Goal: Task Accomplishment & Management: Manage account settings

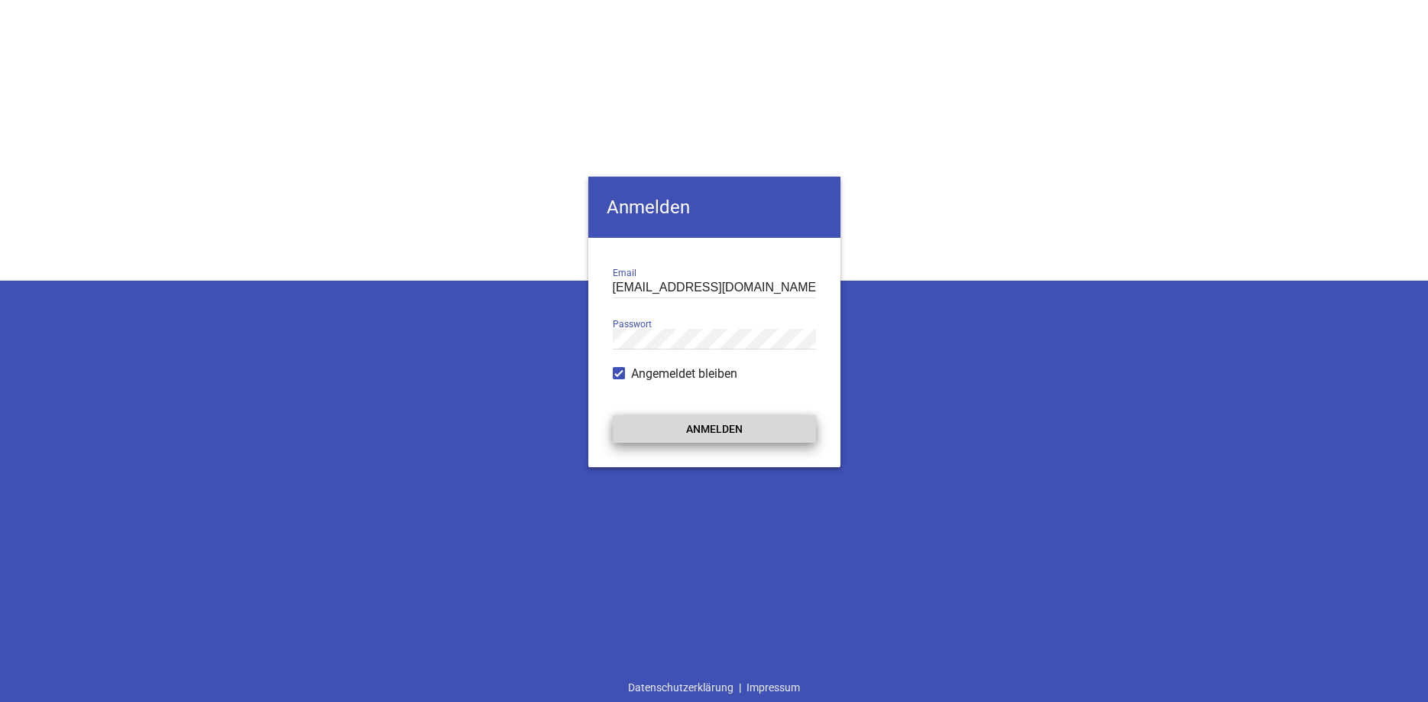
click at [732, 433] on button "Anmelden" at bounding box center [714, 429] width 203 height 28
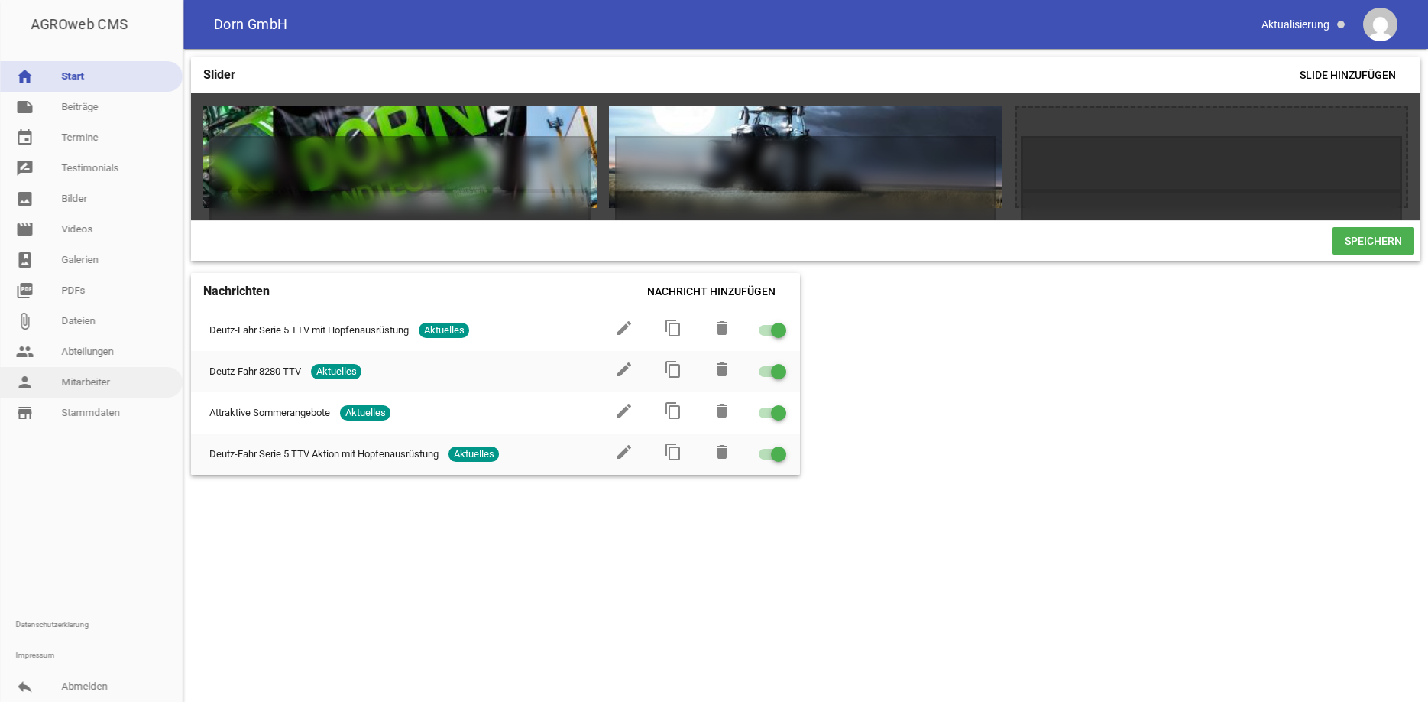
click at [89, 373] on link "person Mitarbeiter" at bounding box center [91, 382] width 183 height 31
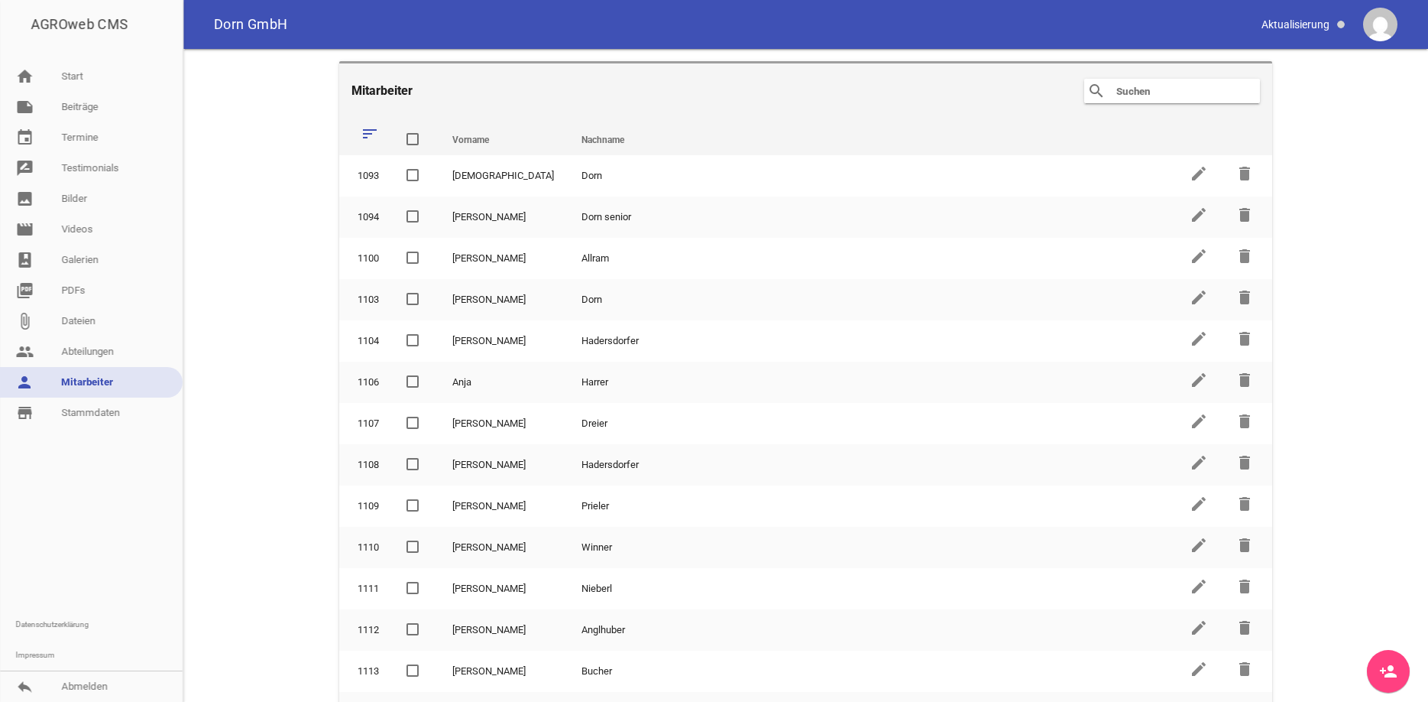
click at [1388, 673] on icon "person_add" at bounding box center [1389, 671] width 18 height 18
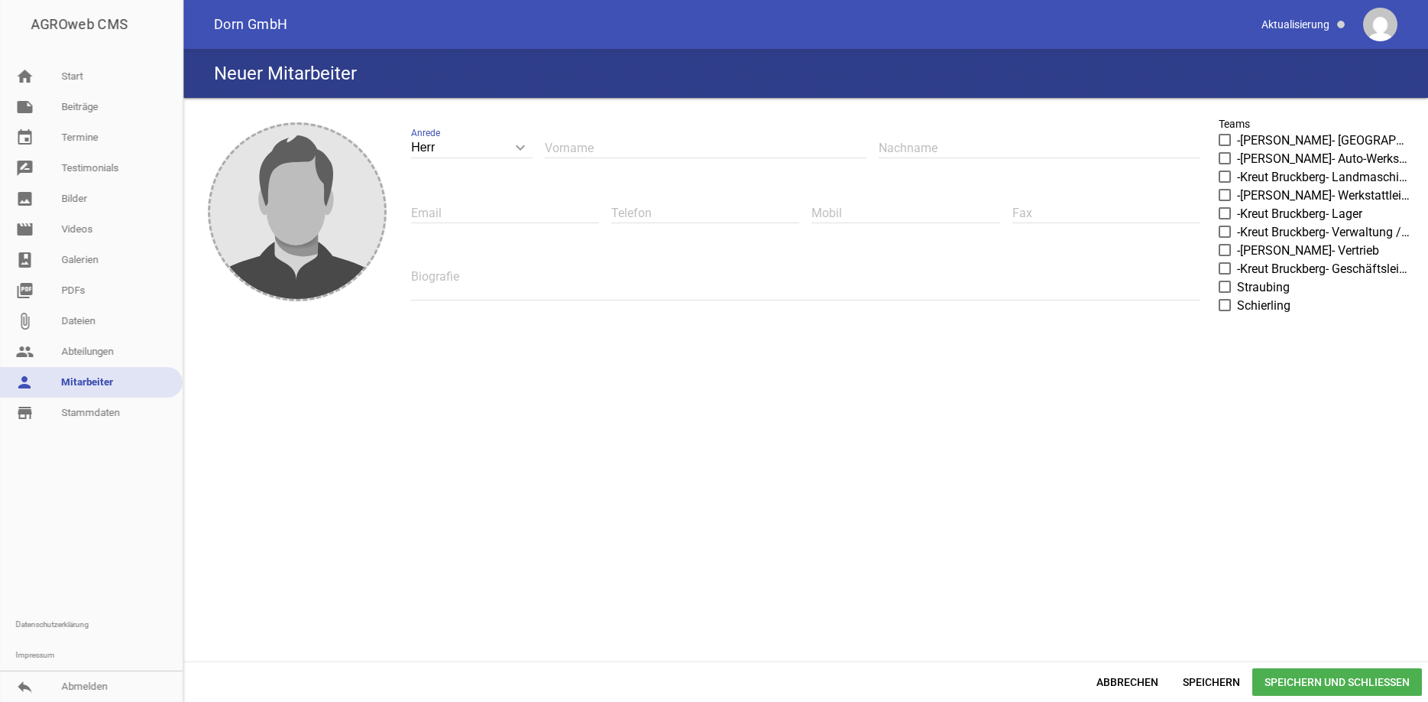
click at [573, 152] on input "text" at bounding box center [706, 148] width 322 height 21
type input "[PERSON_NAME]"
type input "Kolbeck"
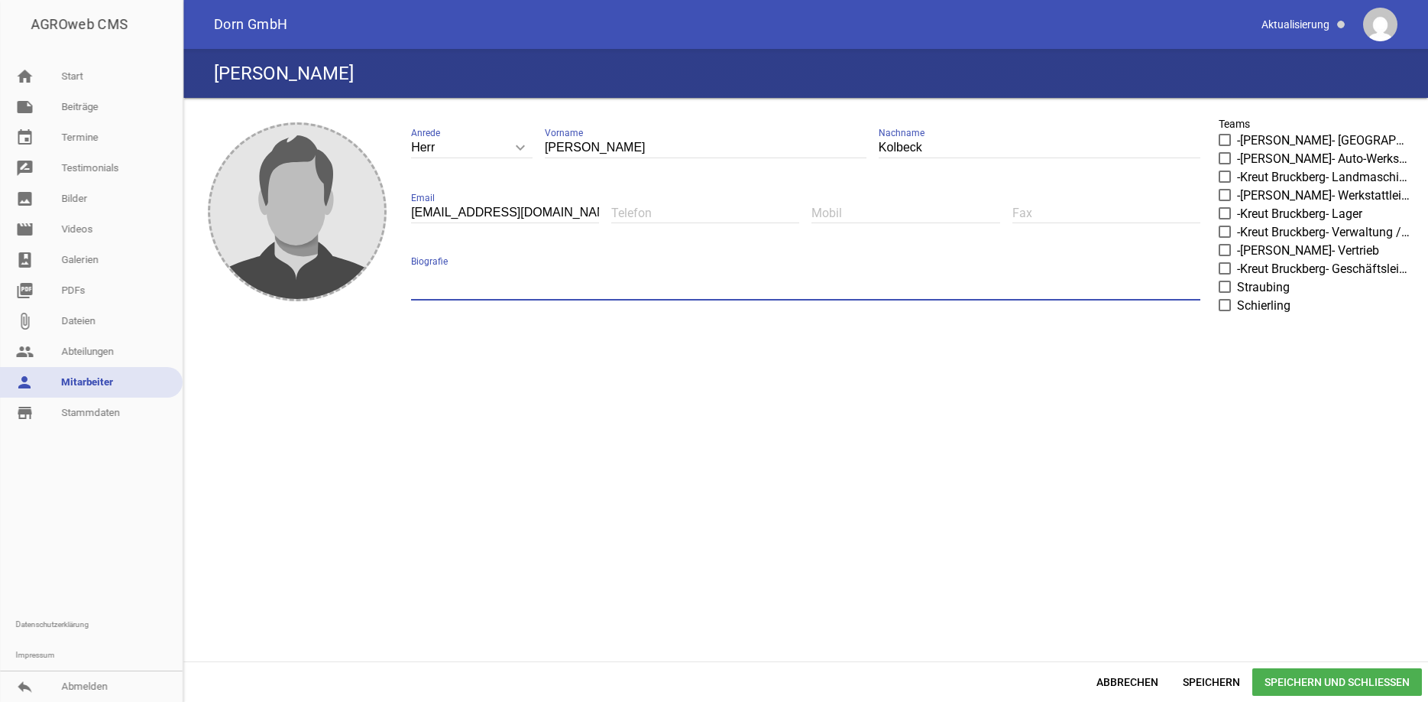
click at [456, 284] on textarea at bounding box center [806, 283] width 790 height 34
click at [1226, 287] on span at bounding box center [1226, 286] width 10 height 9
click at [1237, 278] on input "Straubing" at bounding box center [1237, 278] width 0 height 0
click at [565, 214] on input "[EMAIL_ADDRESS][DOMAIN_NAME]" at bounding box center [505, 213] width 188 height 21
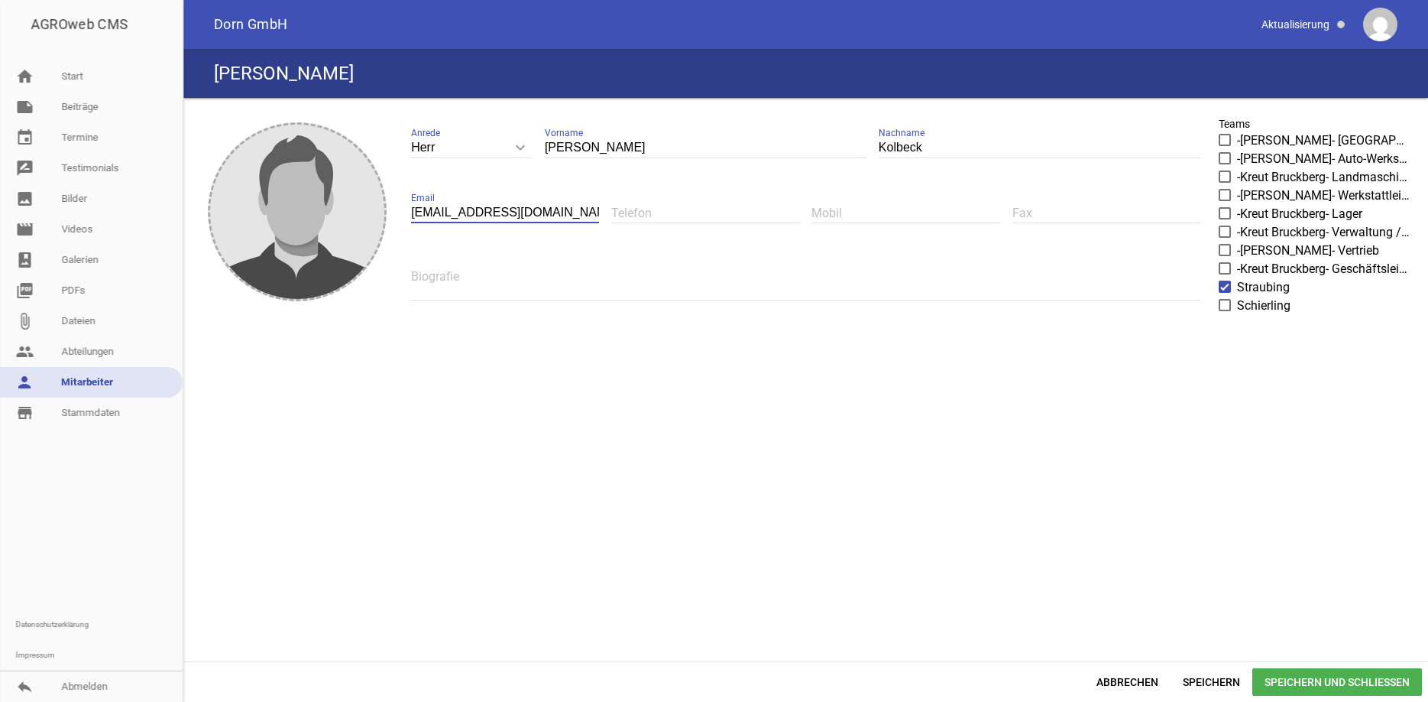
click at [565, 214] on input "[EMAIL_ADDRESS][DOMAIN_NAME]" at bounding box center [505, 213] width 188 height 21
type input "i"
click at [1321, 684] on span "Speichern und Schließen" at bounding box center [1338, 682] width 170 height 28
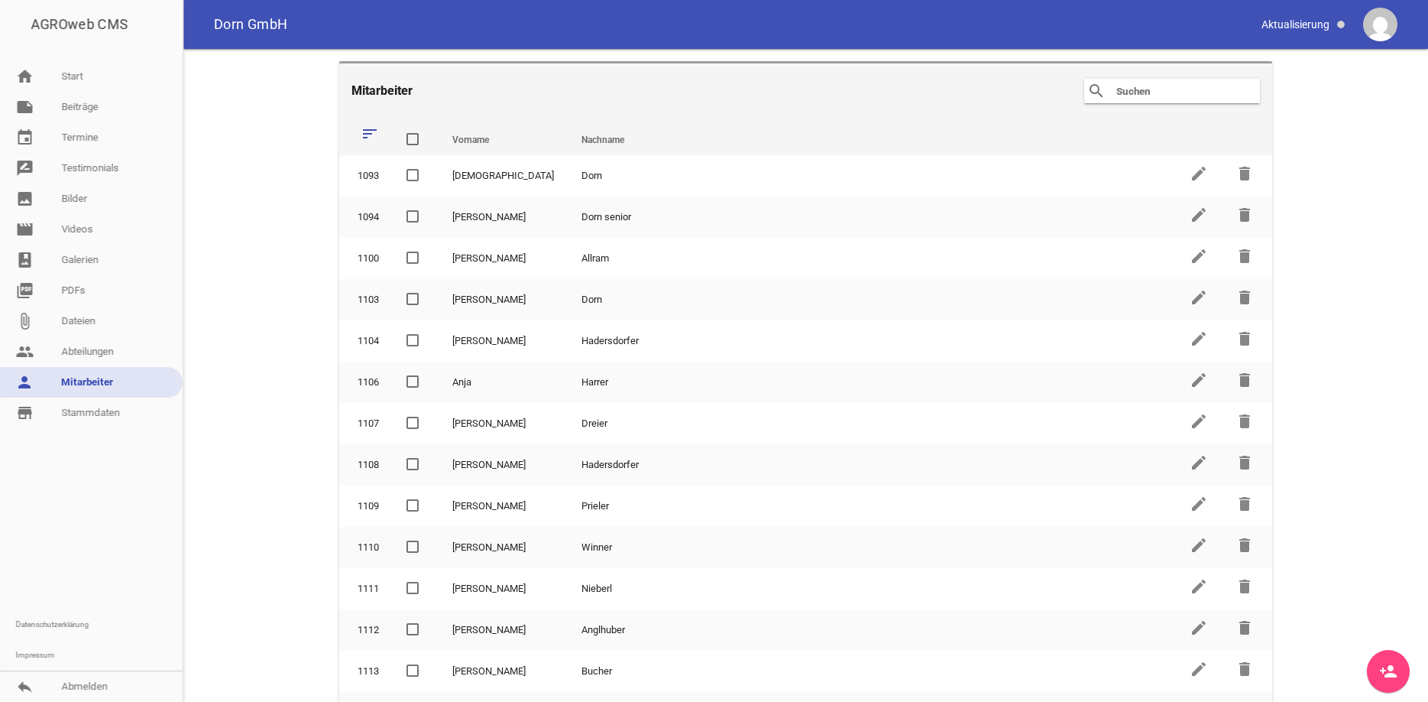
click at [1385, 666] on icon "person_add" at bounding box center [1389, 671] width 18 height 18
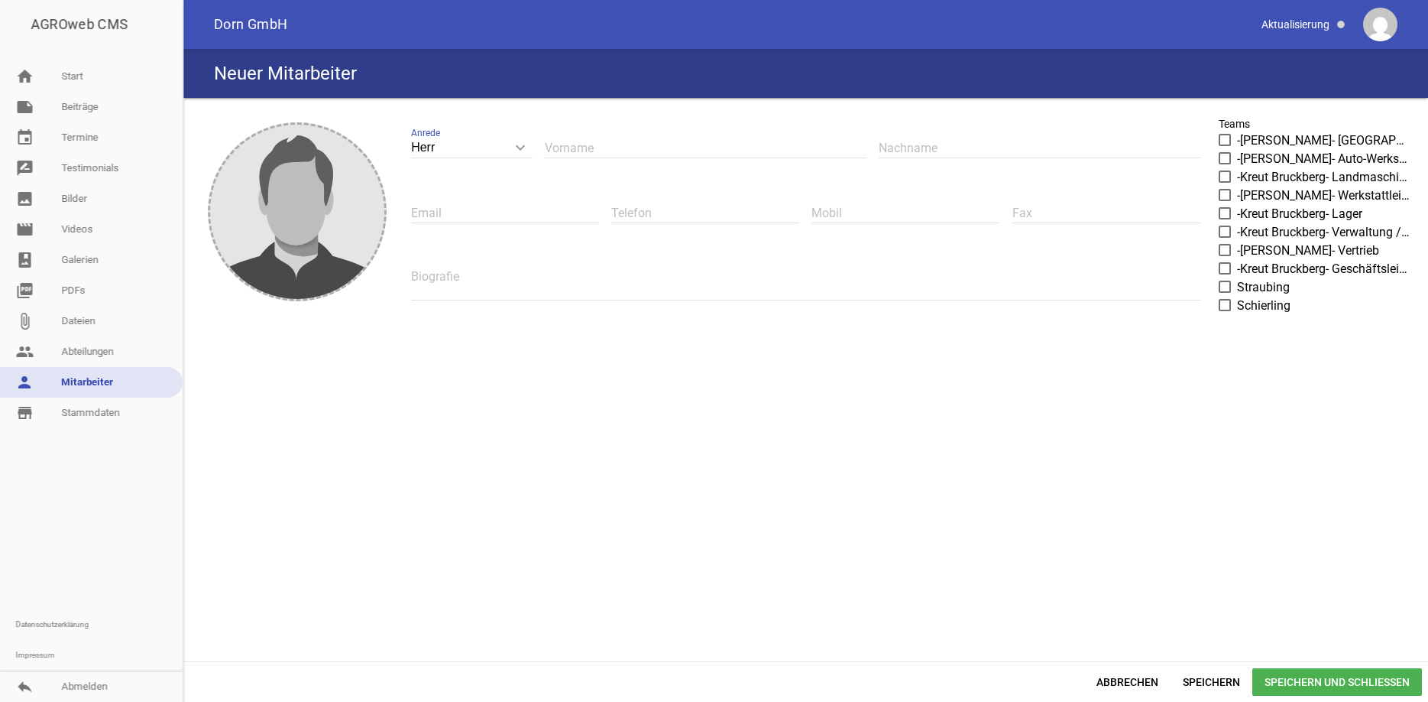
click at [518, 148] on icon "keyboard_arrow_down" at bounding box center [520, 147] width 24 height 24
click at [518, 148] on input "Herr" at bounding box center [472, 148] width 122 height 21
click at [456, 225] on li "Frau" at bounding box center [472, 219] width 122 height 37
type input "Frau"
click at [581, 141] on input "text" at bounding box center [706, 148] width 322 height 21
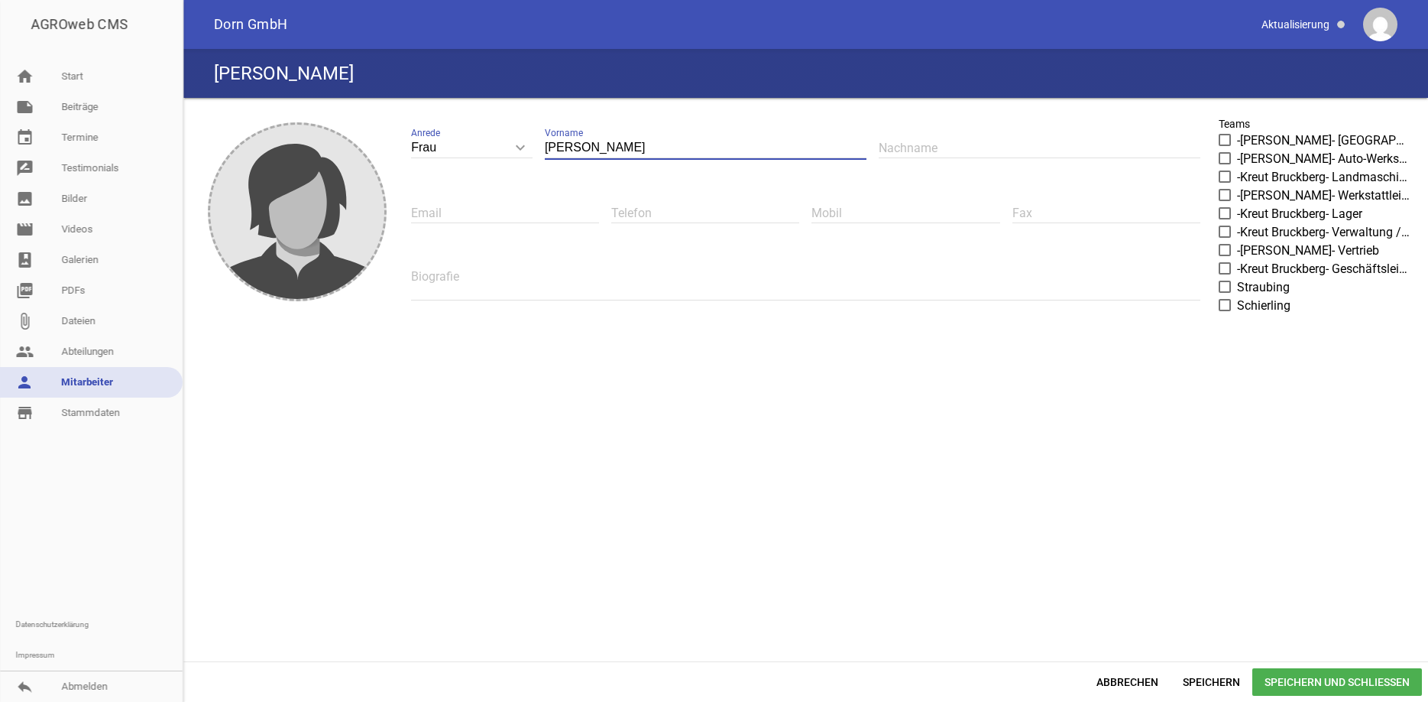
type input "[PERSON_NAME]"
type input "Six"
click at [1224, 285] on span at bounding box center [1226, 286] width 10 height 9
click at [1237, 278] on input "Straubing" at bounding box center [1237, 278] width 0 height 0
click at [1360, 679] on span "Speichern und Schließen" at bounding box center [1338, 682] width 170 height 28
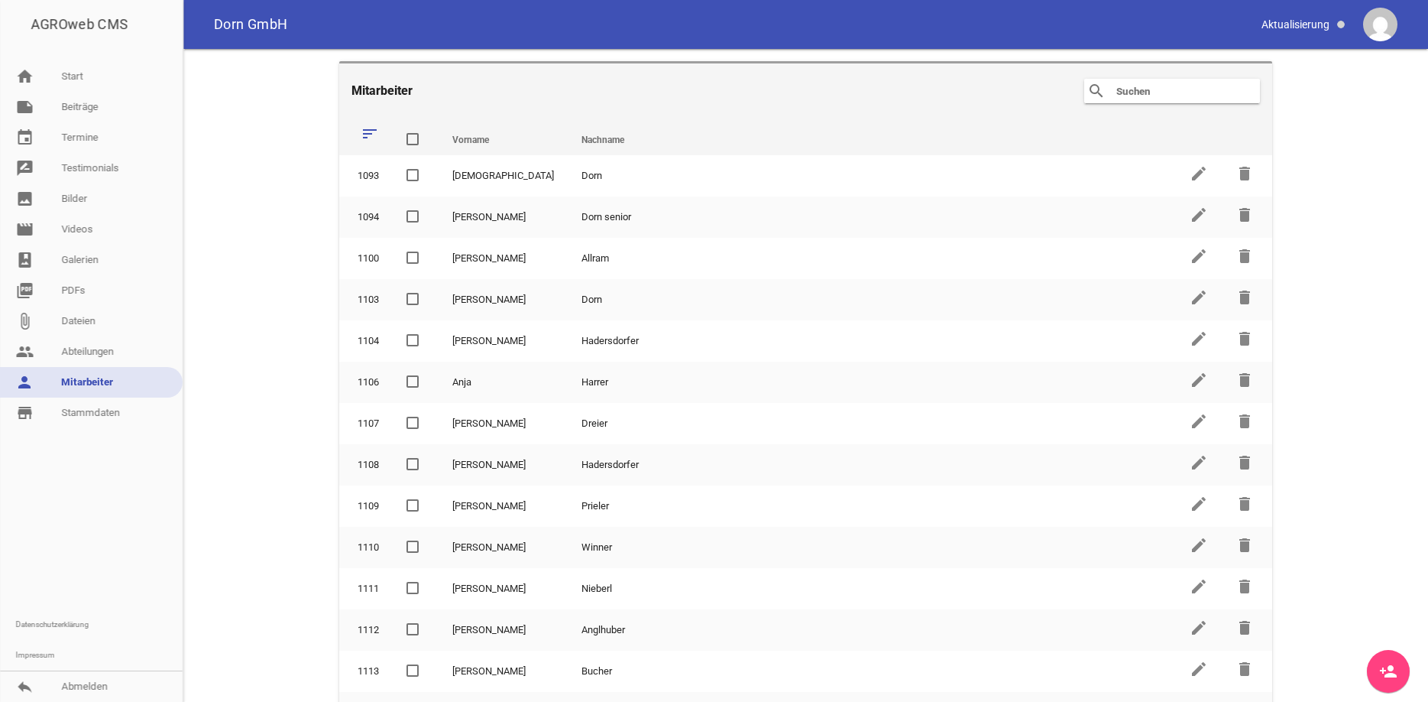
click at [1127, 91] on input "text" at bounding box center [1176, 91] width 122 height 18
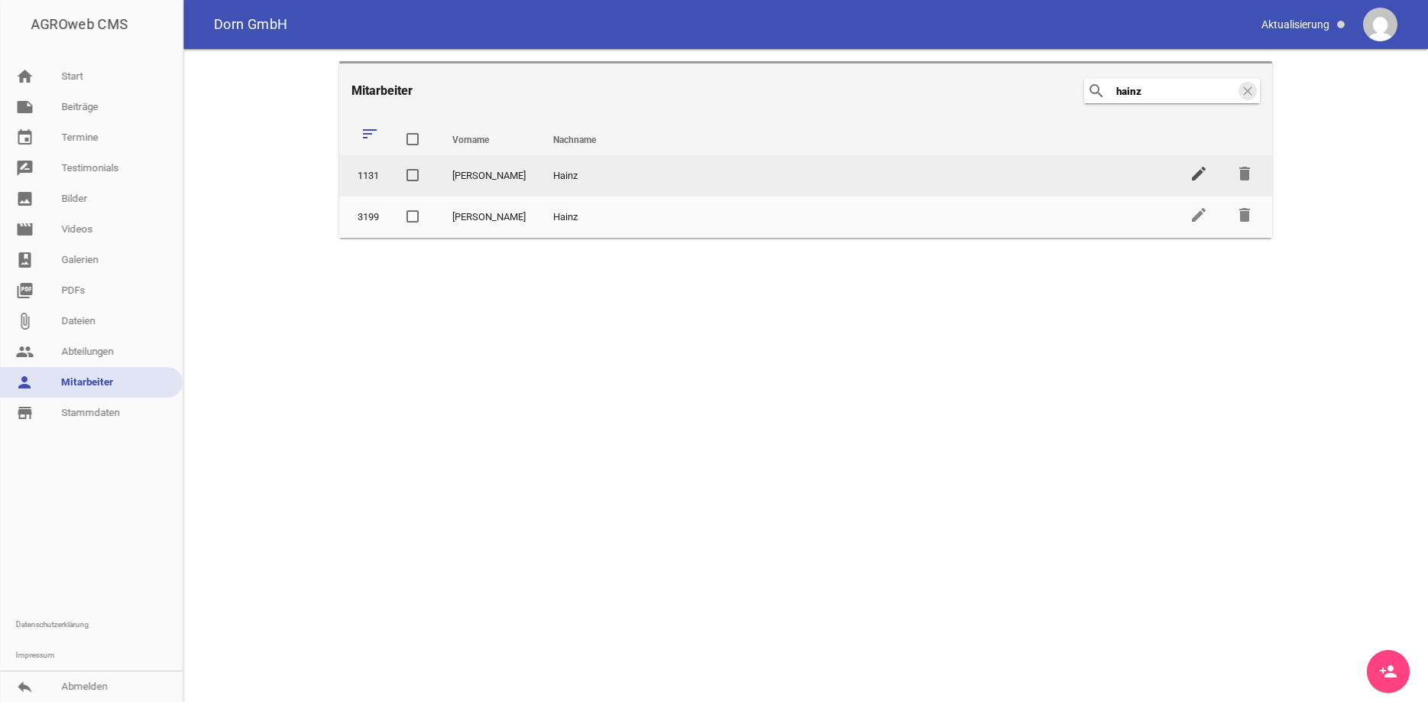
type input "hainz"
click at [1198, 176] on icon "edit" at bounding box center [1199, 173] width 18 height 18
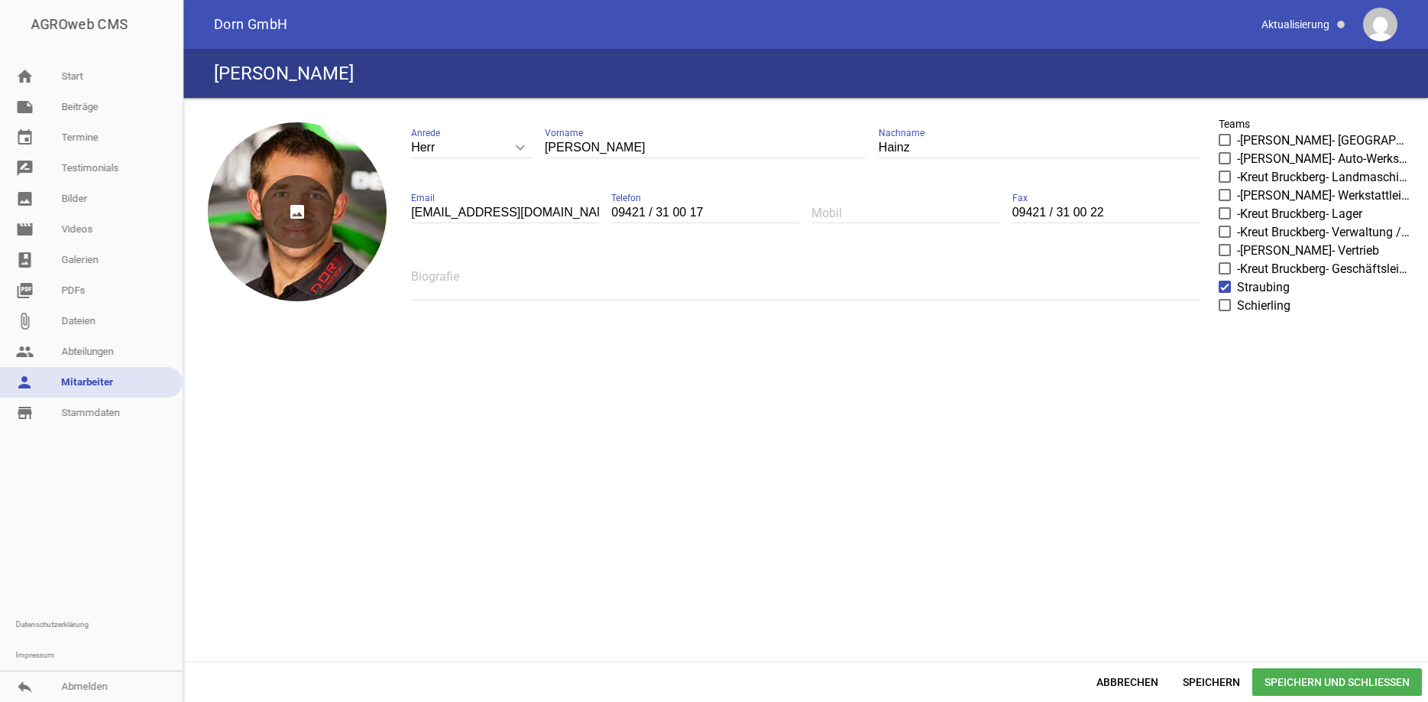
click at [293, 200] on icon "image" at bounding box center [297, 211] width 73 height 73
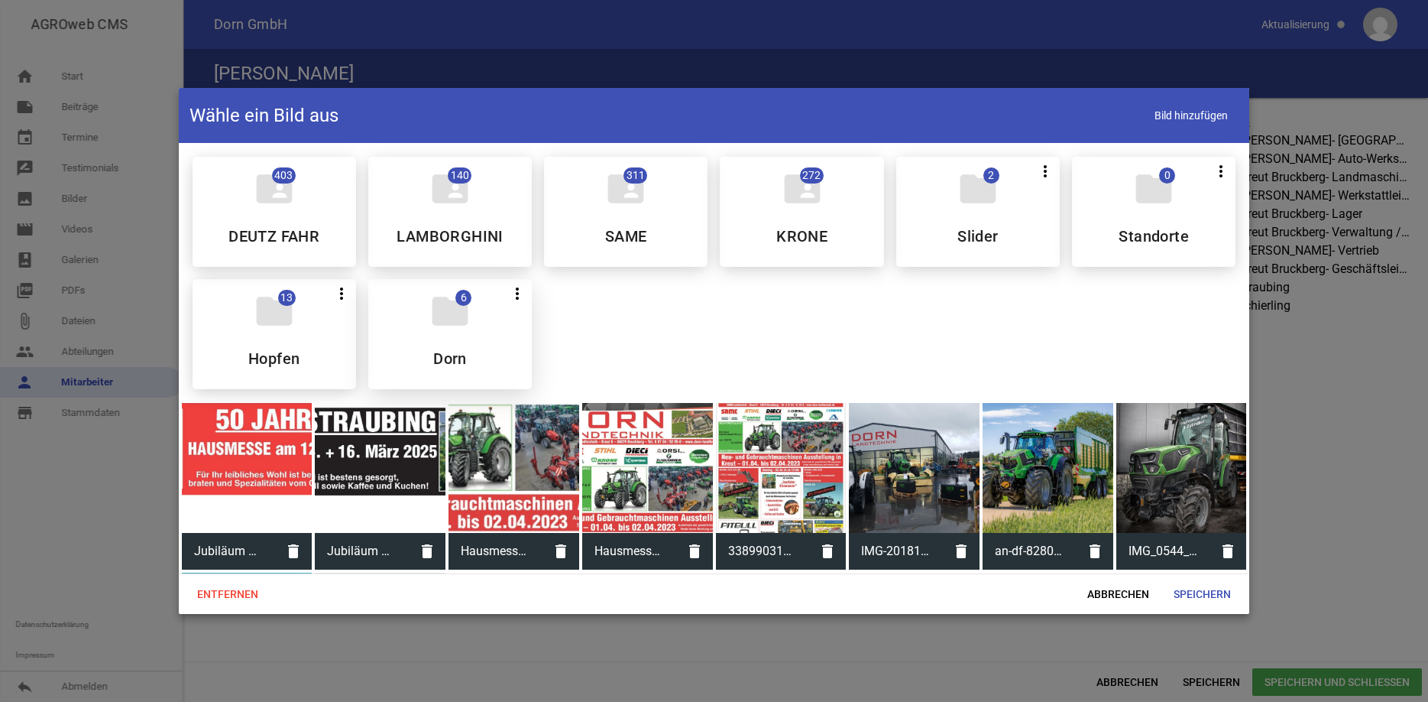
click at [459, 319] on icon "folder" at bounding box center [450, 311] width 43 height 43
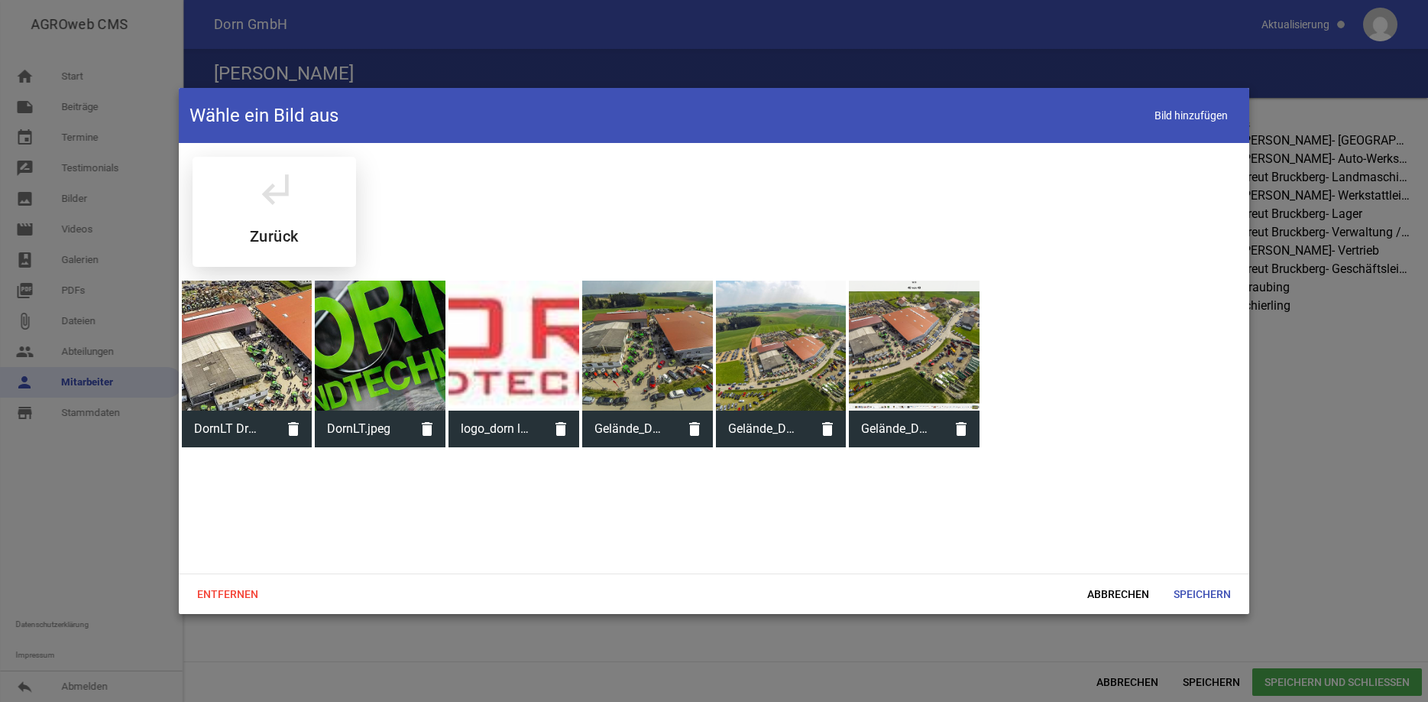
click at [266, 222] on div "subdirectory_arrow_left Zurück" at bounding box center [275, 212] width 164 height 110
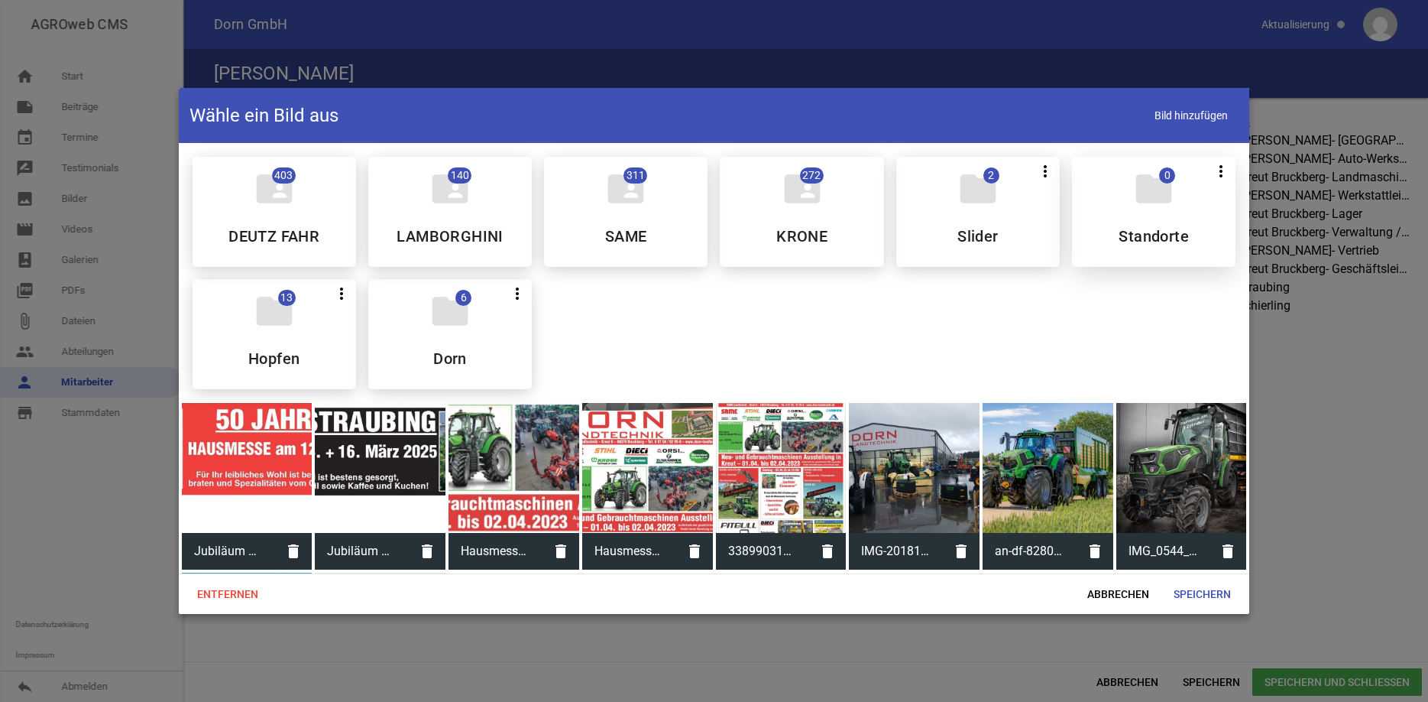
click at [1150, 199] on icon "folder" at bounding box center [1154, 188] width 43 height 43
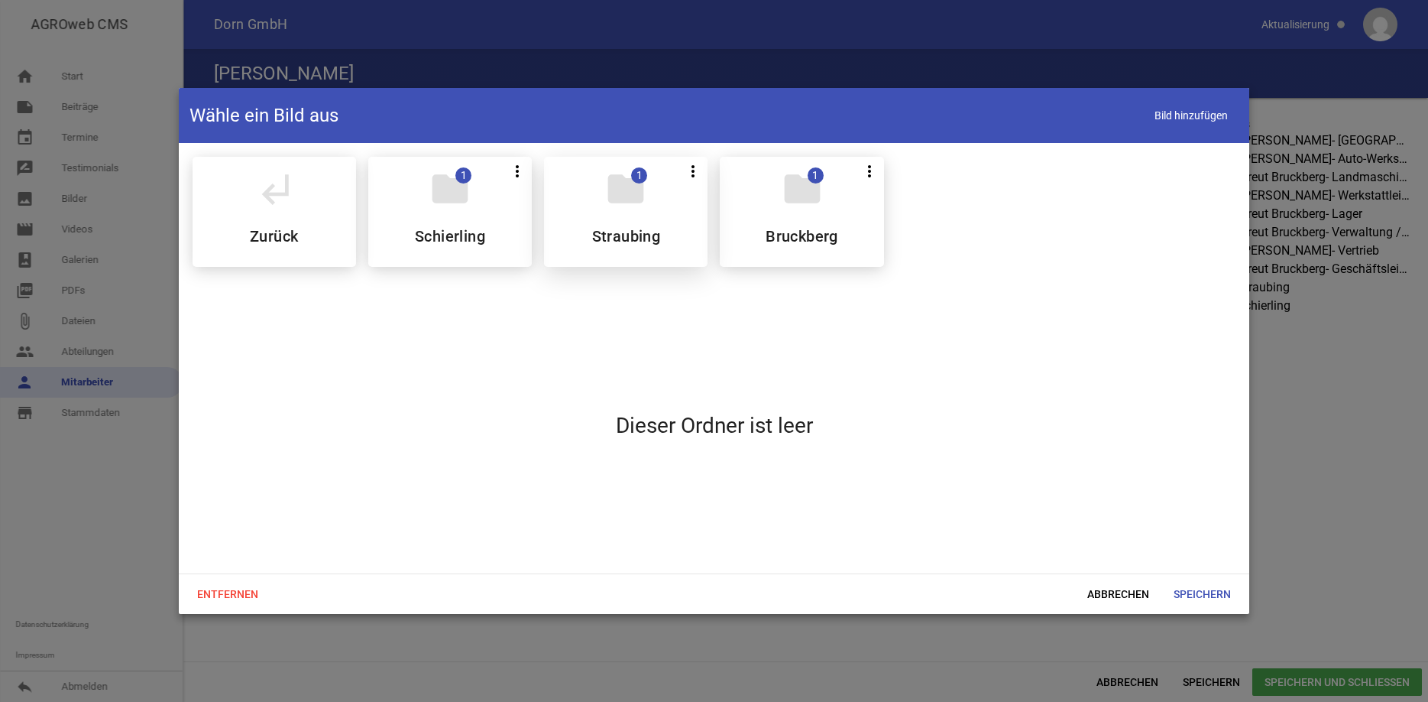
click at [624, 196] on icon "folder" at bounding box center [626, 188] width 43 height 43
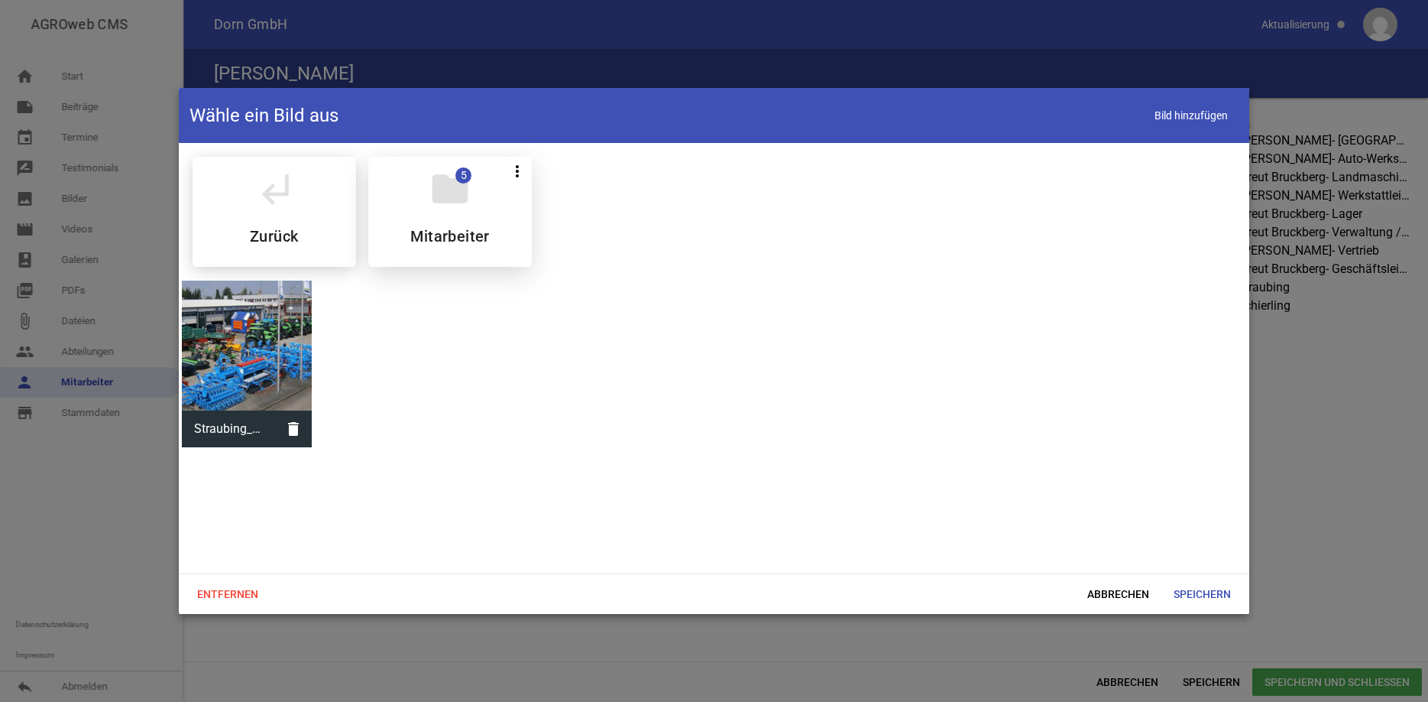
click at [460, 203] on icon "folder" at bounding box center [450, 188] width 43 height 43
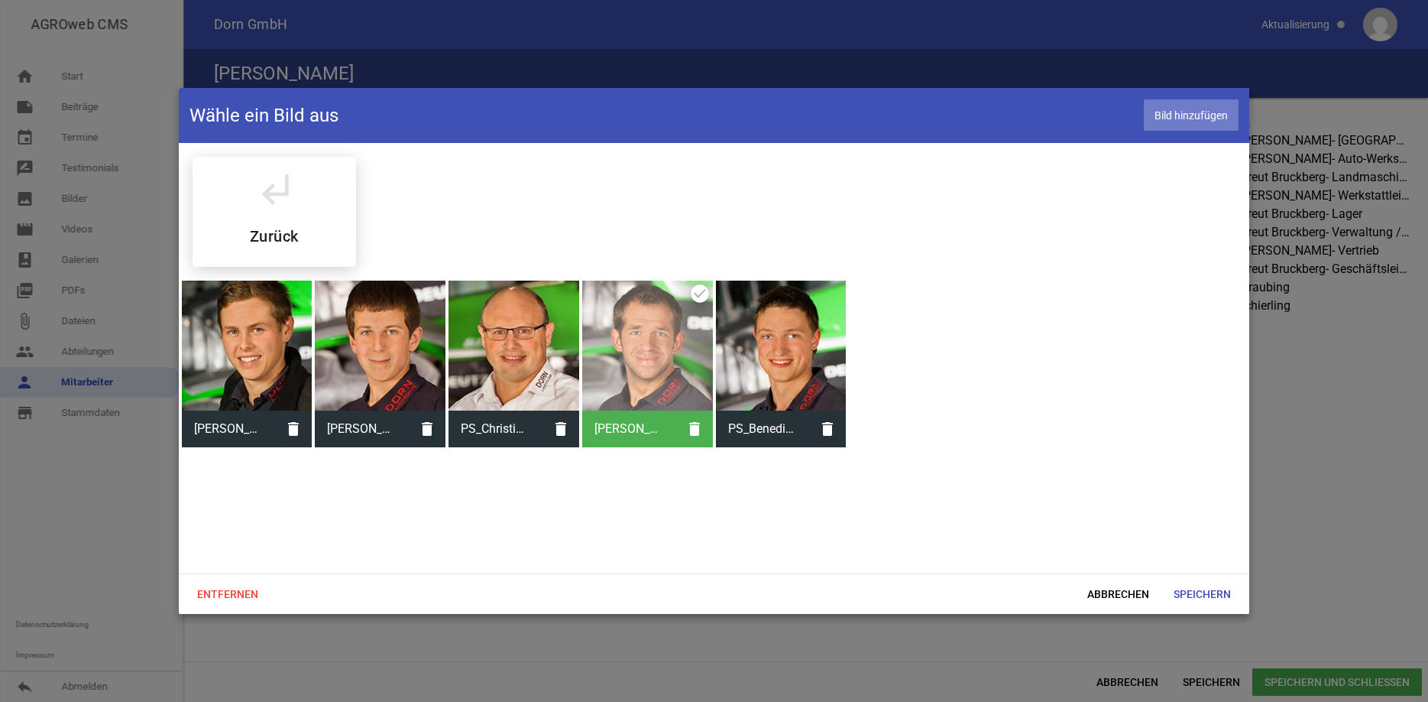
click at [1188, 120] on span "Bild hinzufügen" at bounding box center [1191, 114] width 95 height 31
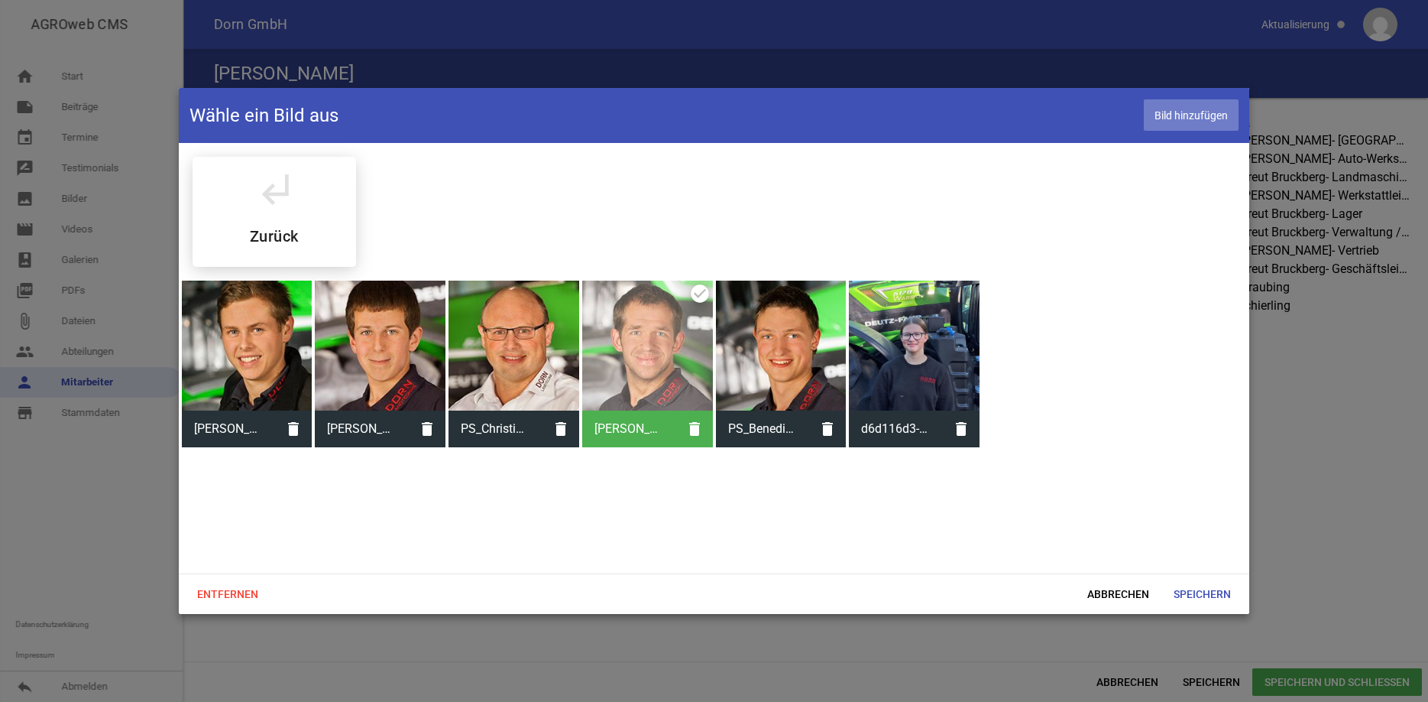
click at [1188, 118] on span "Bild hinzufügen" at bounding box center [1191, 114] width 95 height 31
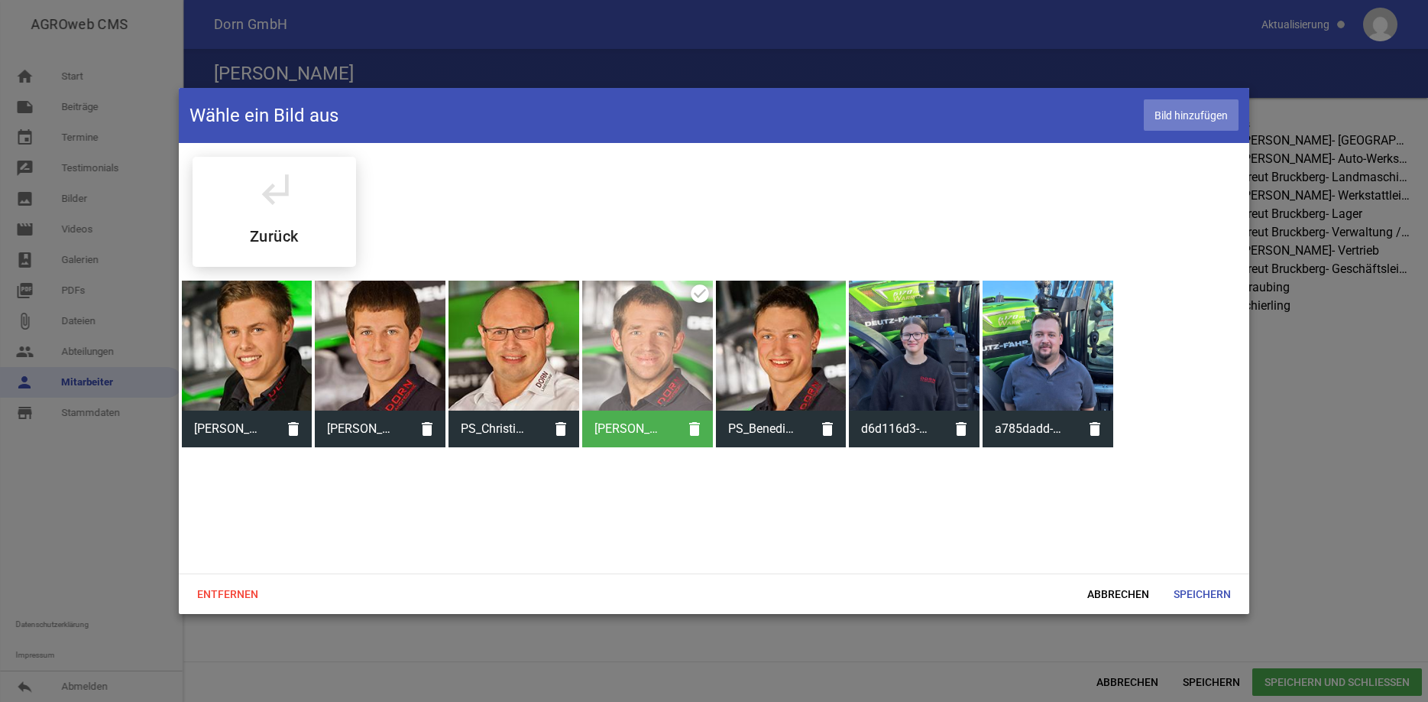
click at [1195, 118] on span "Bild hinzufügen" at bounding box center [1191, 114] width 95 height 31
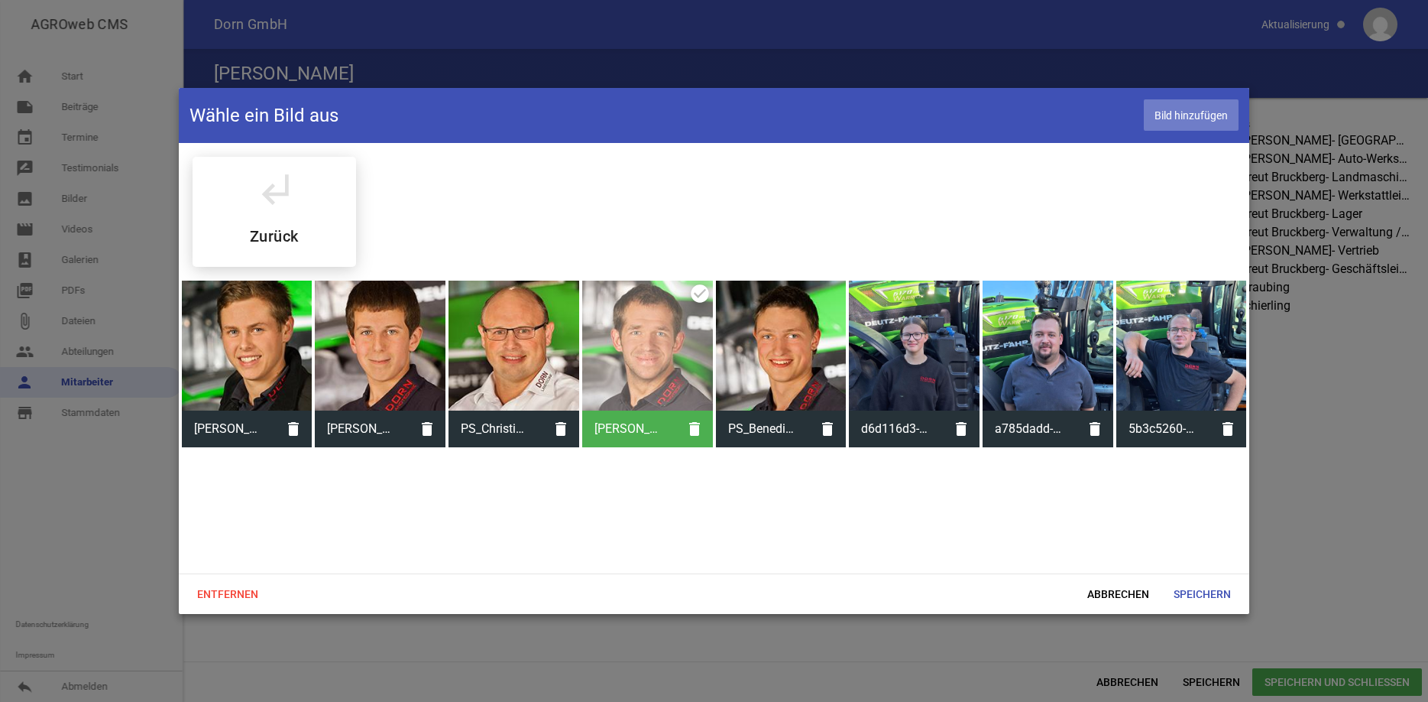
click at [1169, 115] on span "Bild hinzufügen" at bounding box center [1191, 114] width 95 height 31
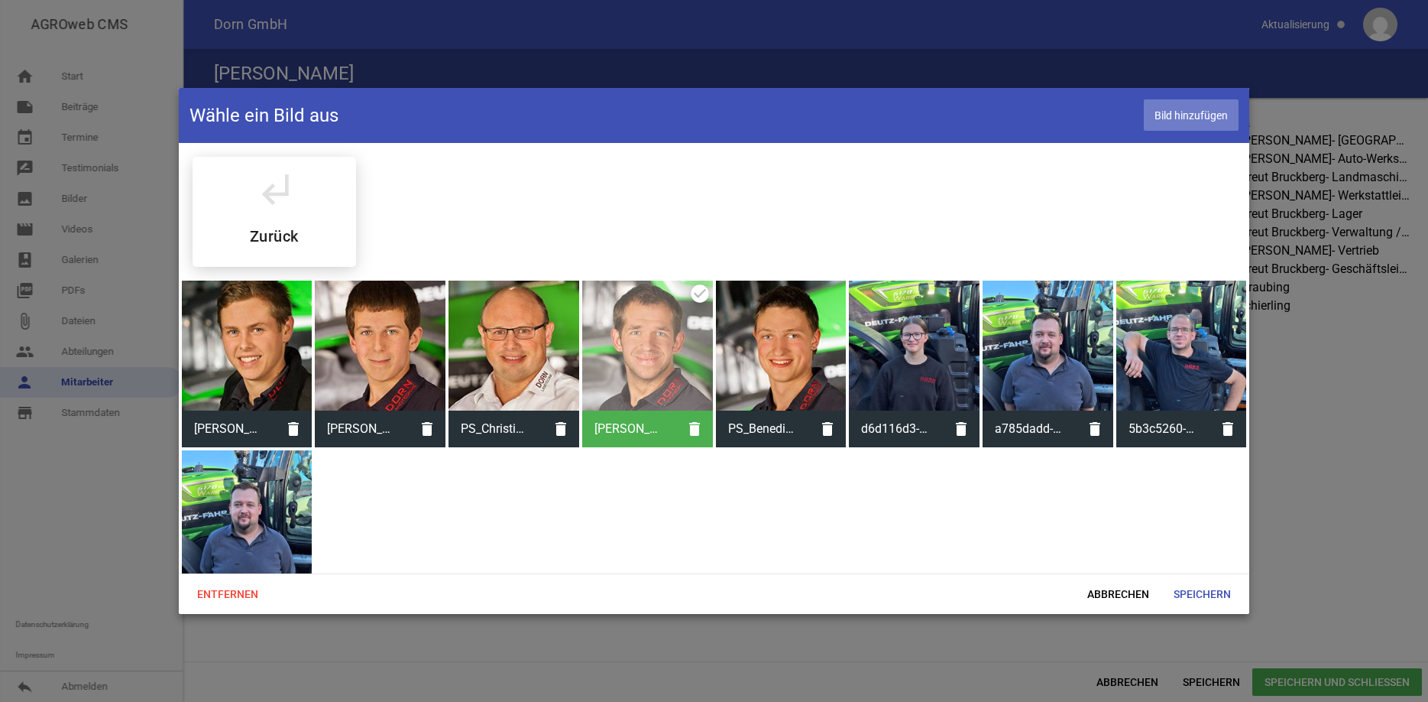
click at [1221, 115] on span "Bild hinzufügen" at bounding box center [1191, 114] width 95 height 31
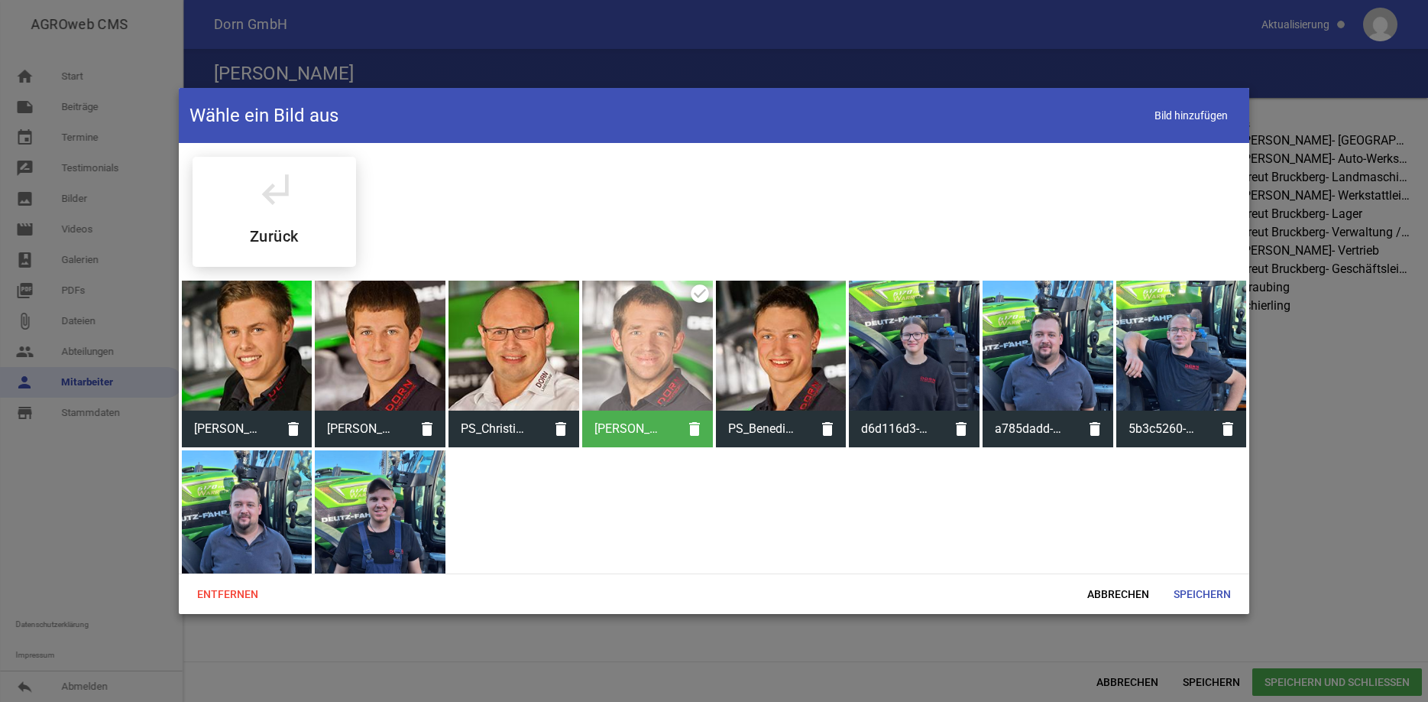
click at [1185, 330] on div at bounding box center [1182, 345] width 131 height 131
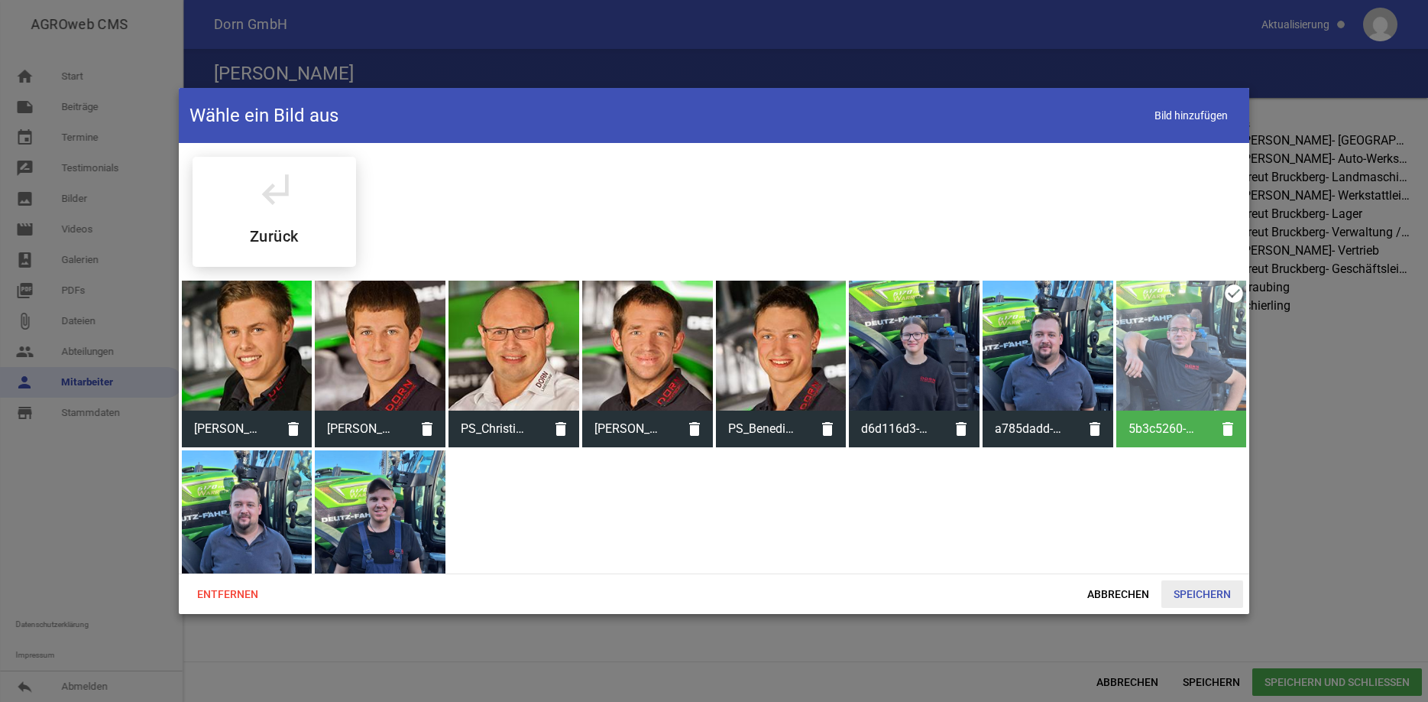
click at [1212, 594] on span "Speichern" at bounding box center [1203, 594] width 82 height 28
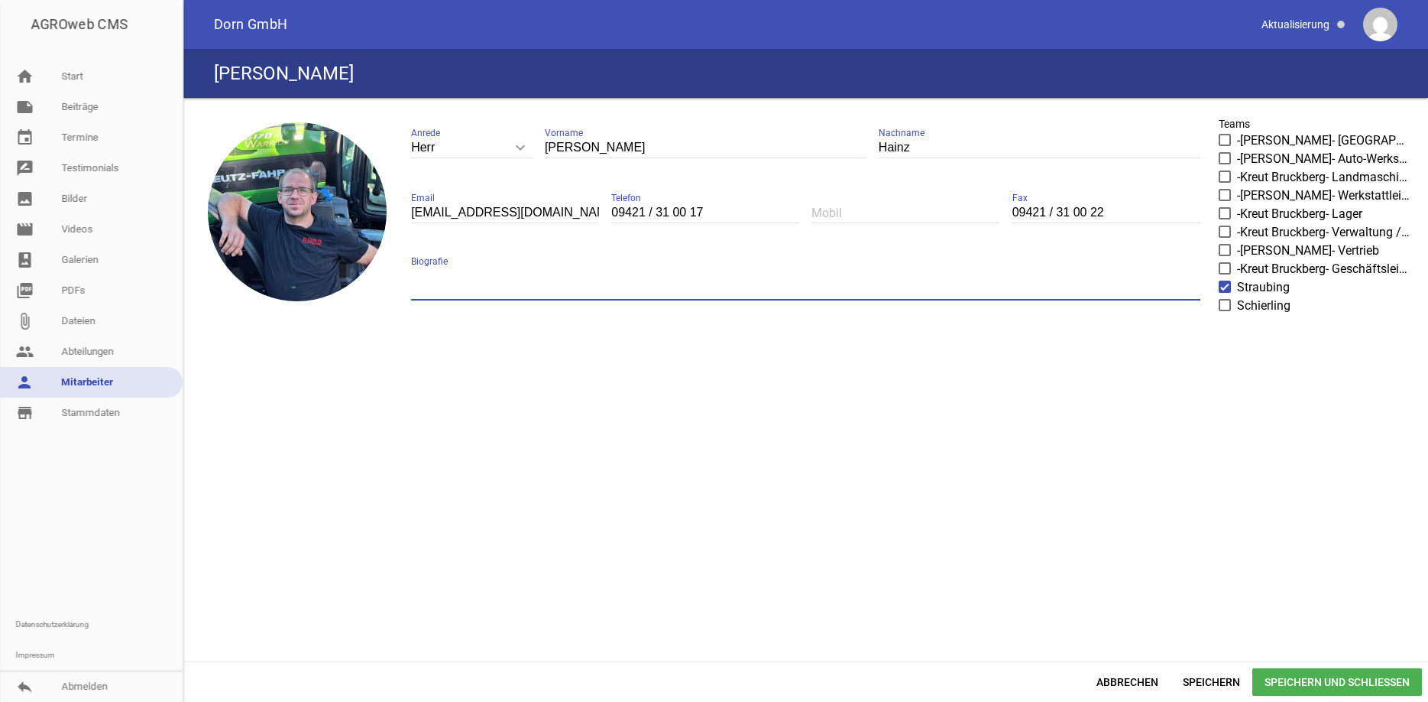
click at [499, 283] on textarea at bounding box center [806, 283] width 790 height 34
type textarea "Werkstattleiter"
click at [1338, 682] on span "Speichern und Schließen" at bounding box center [1338, 682] width 170 height 28
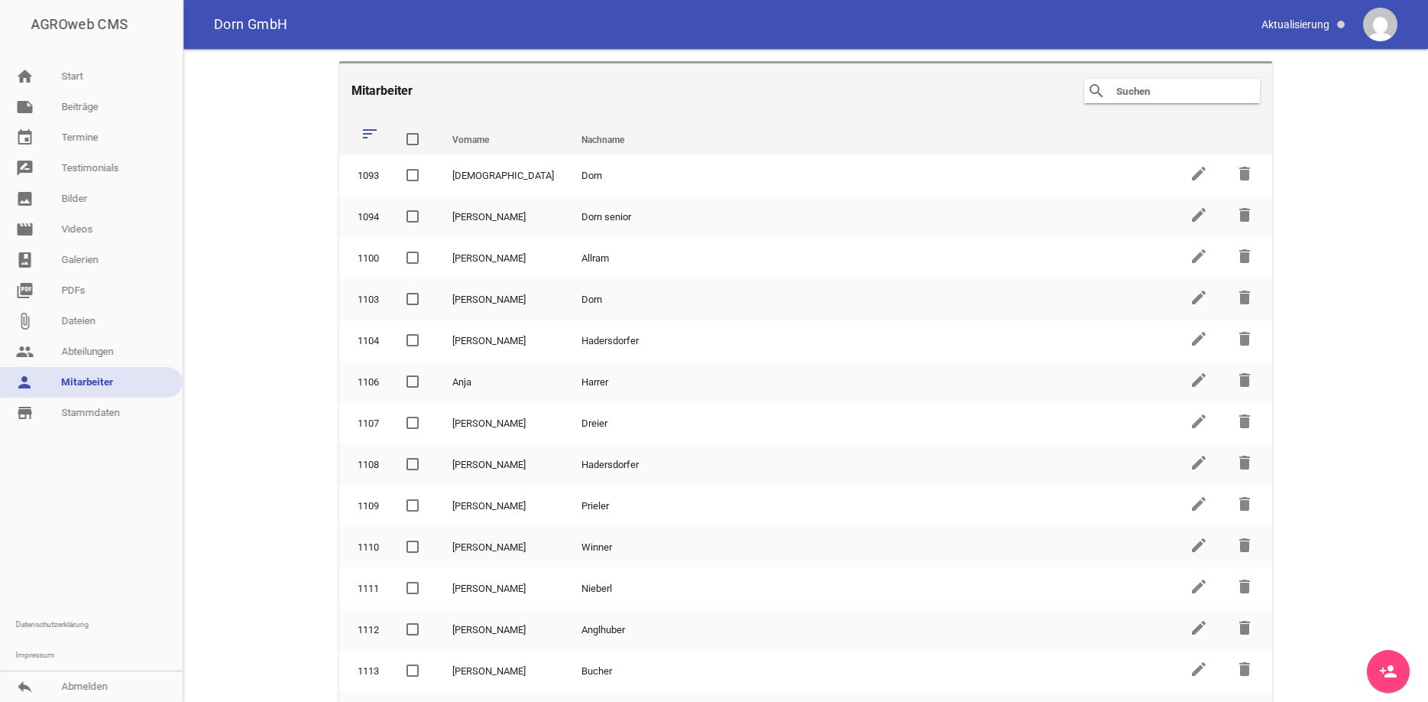
click at [1141, 96] on input "text" at bounding box center [1176, 91] width 122 height 18
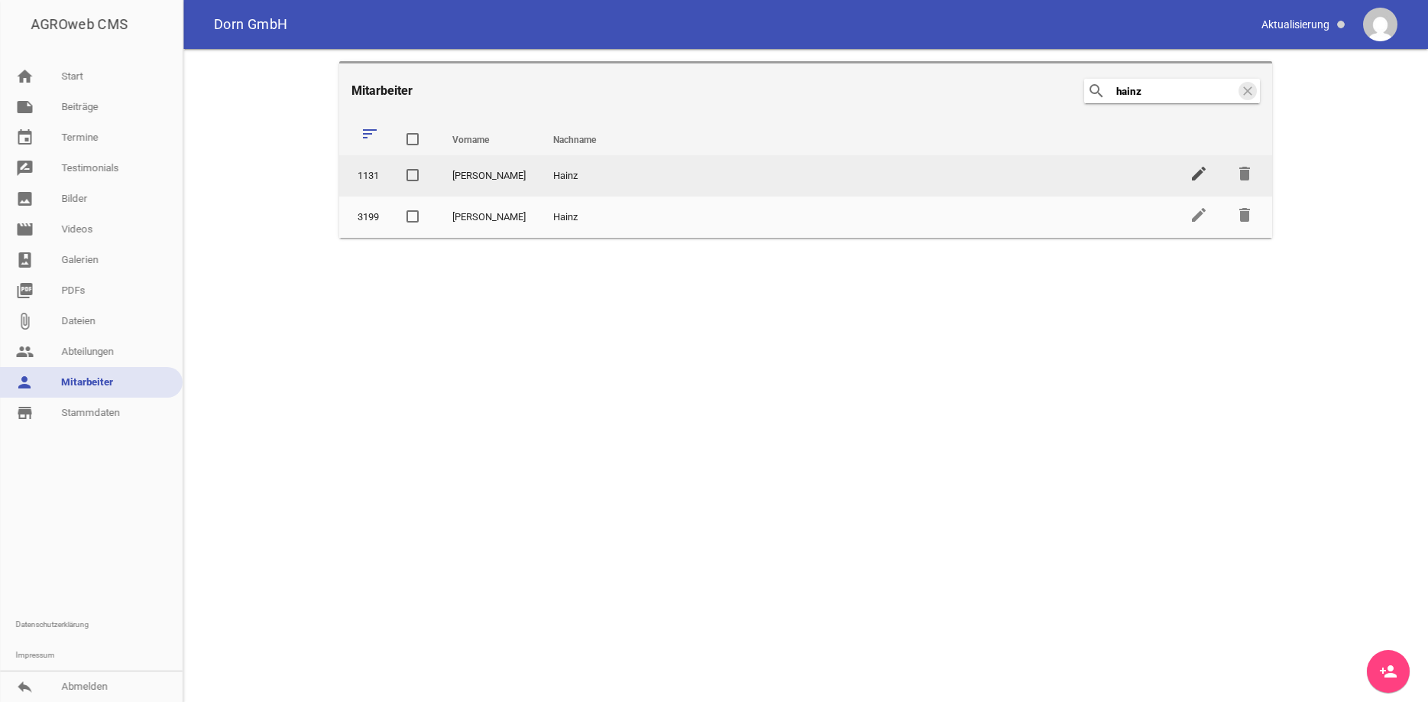
type input "hainz"
click at [1195, 173] on icon "edit" at bounding box center [1199, 173] width 18 height 18
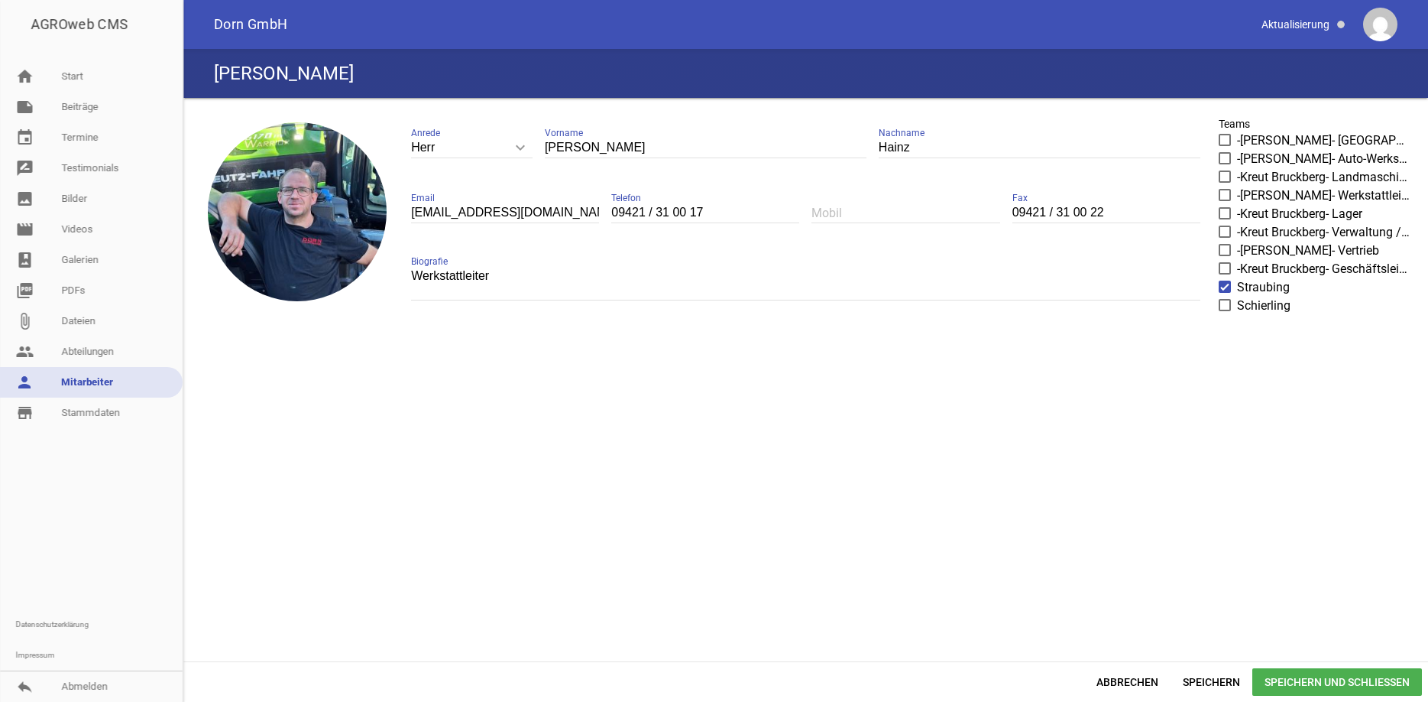
click at [597, 292] on textarea "Werkstattleiter" at bounding box center [806, 283] width 790 height 34
click at [1309, 676] on span "Speichern und Schließen" at bounding box center [1338, 682] width 170 height 28
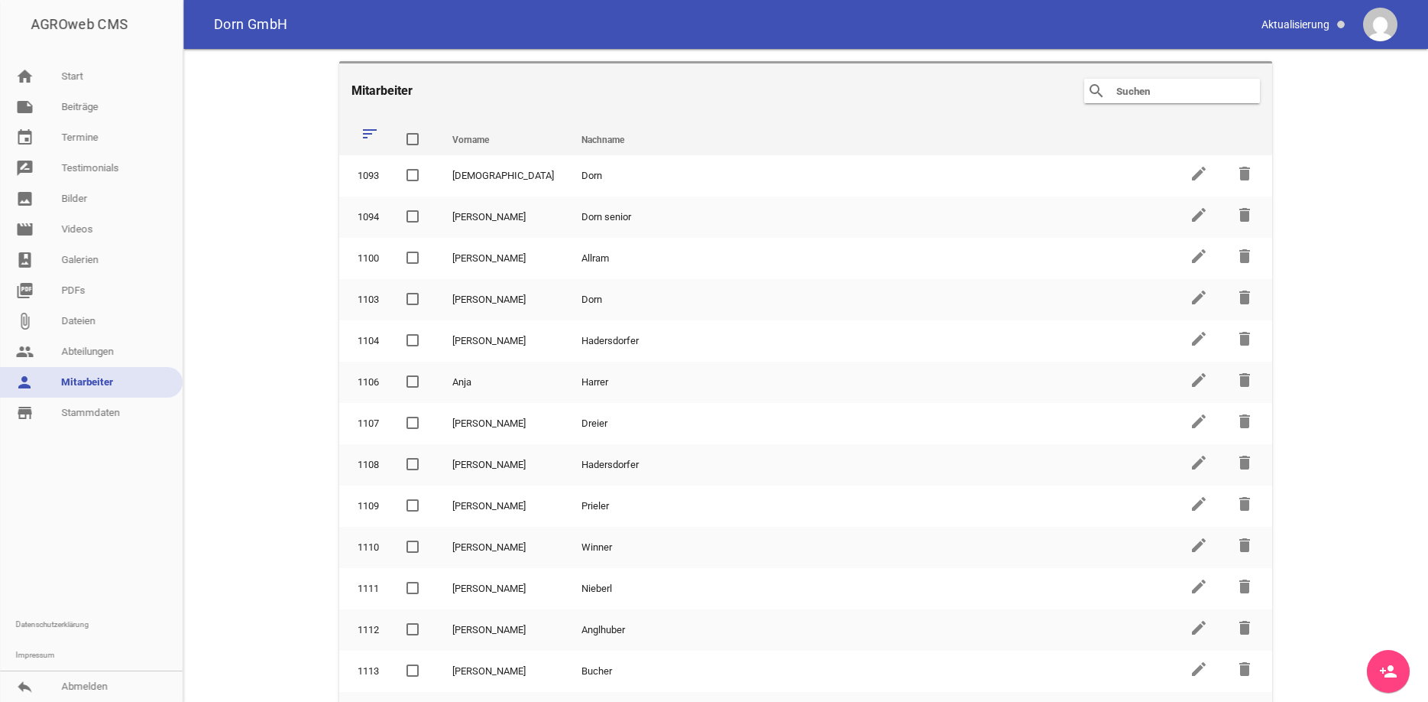
click at [1131, 97] on input "text" at bounding box center [1176, 91] width 122 height 18
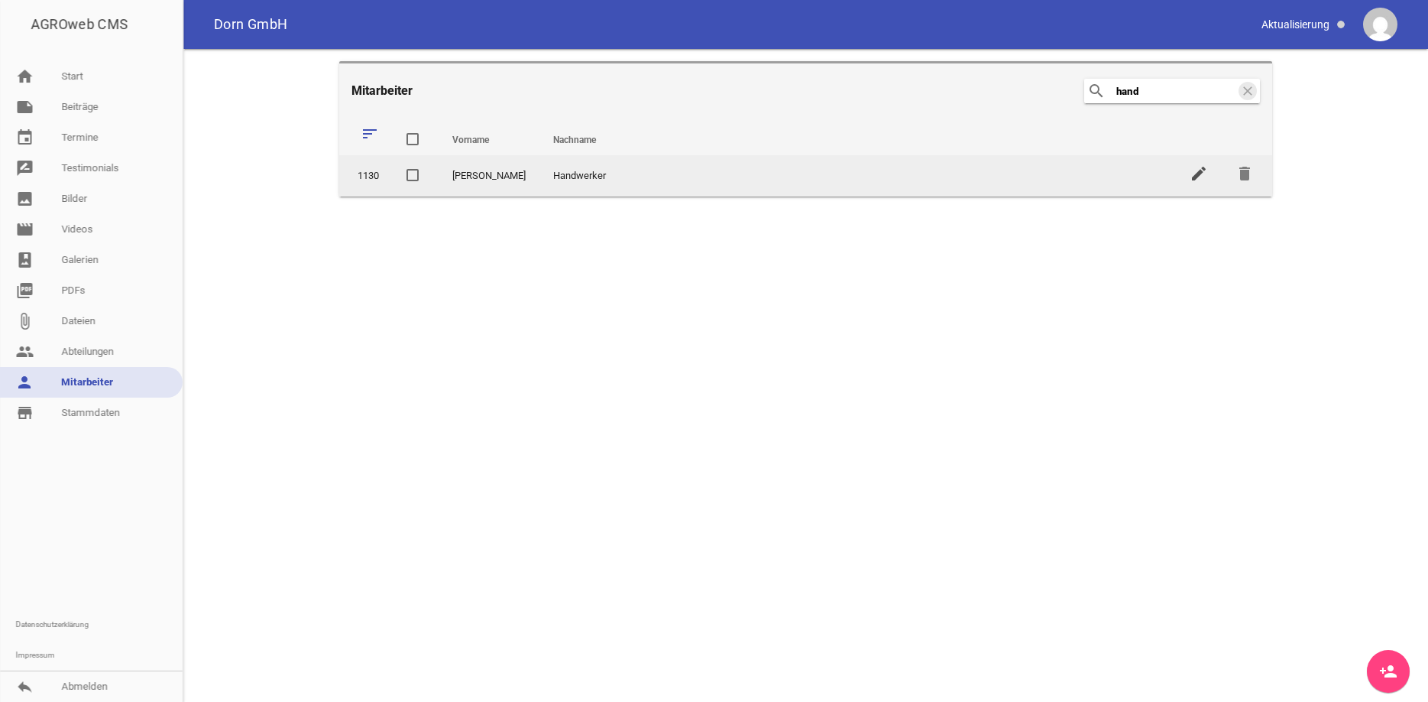
type input "hand"
click at [1200, 169] on icon "edit" at bounding box center [1199, 173] width 18 height 18
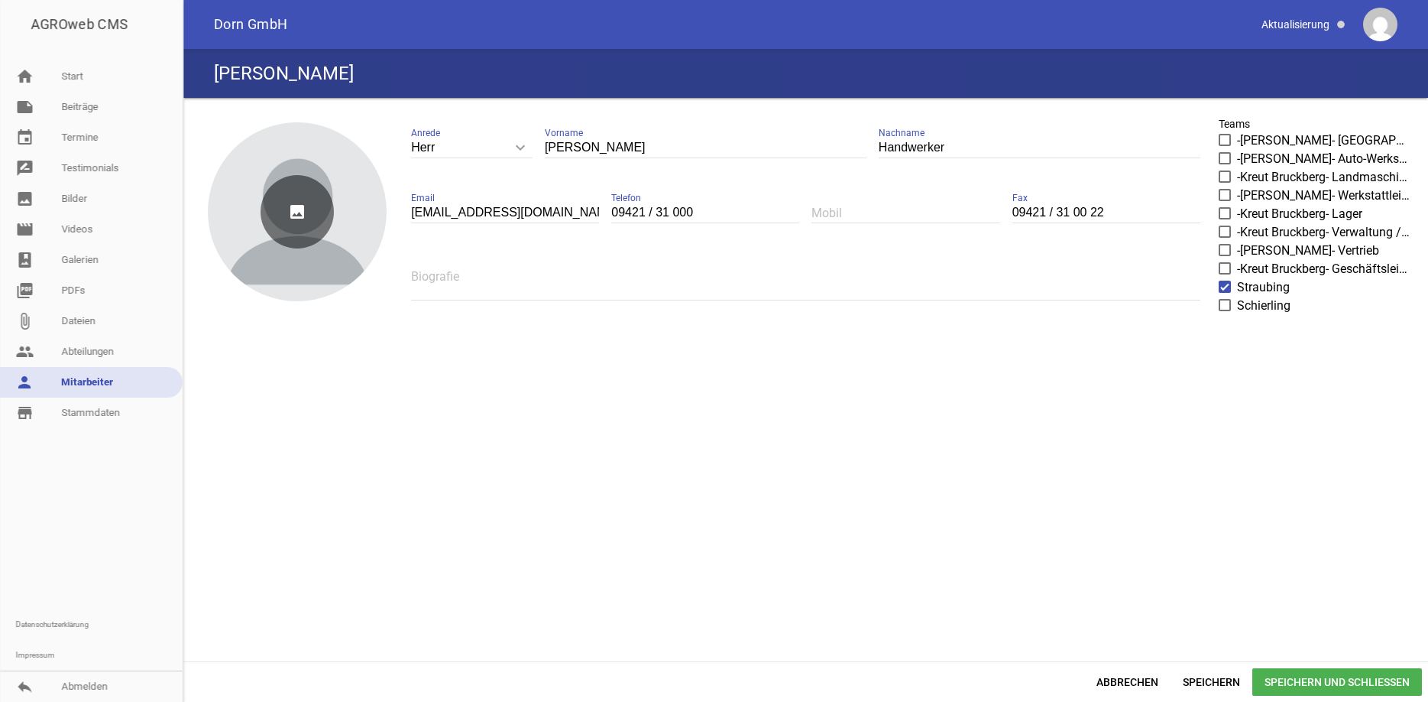
click at [287, 225] on icon "image" at bounding box center [297, 211] width 73 height 73
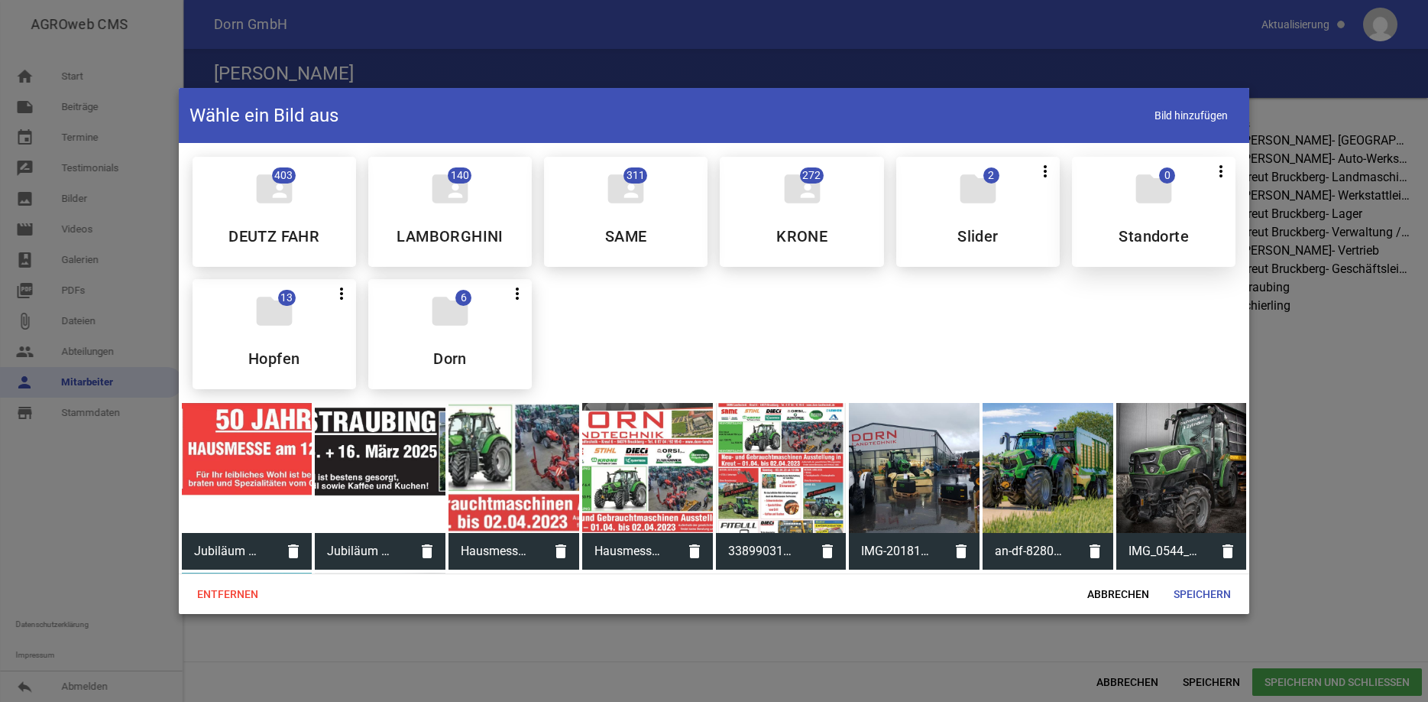
click at [1180, 208] on div "folder 0 more_vert Teilen Bearbeiten Löschen Standorte" at bounding box center [1154, 212] width 164 height 110
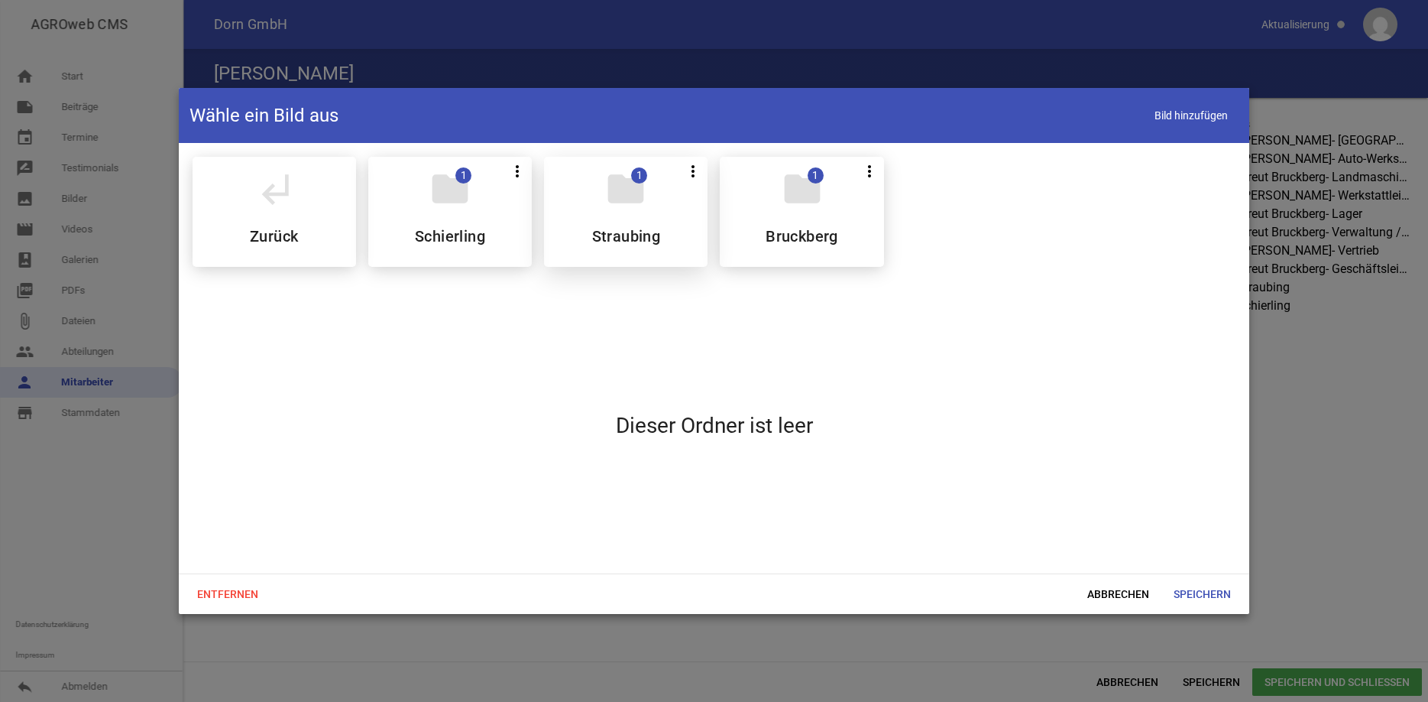
click at [624, 184] on icon "folder" at bounding box center [626, 188] width 43 height 43
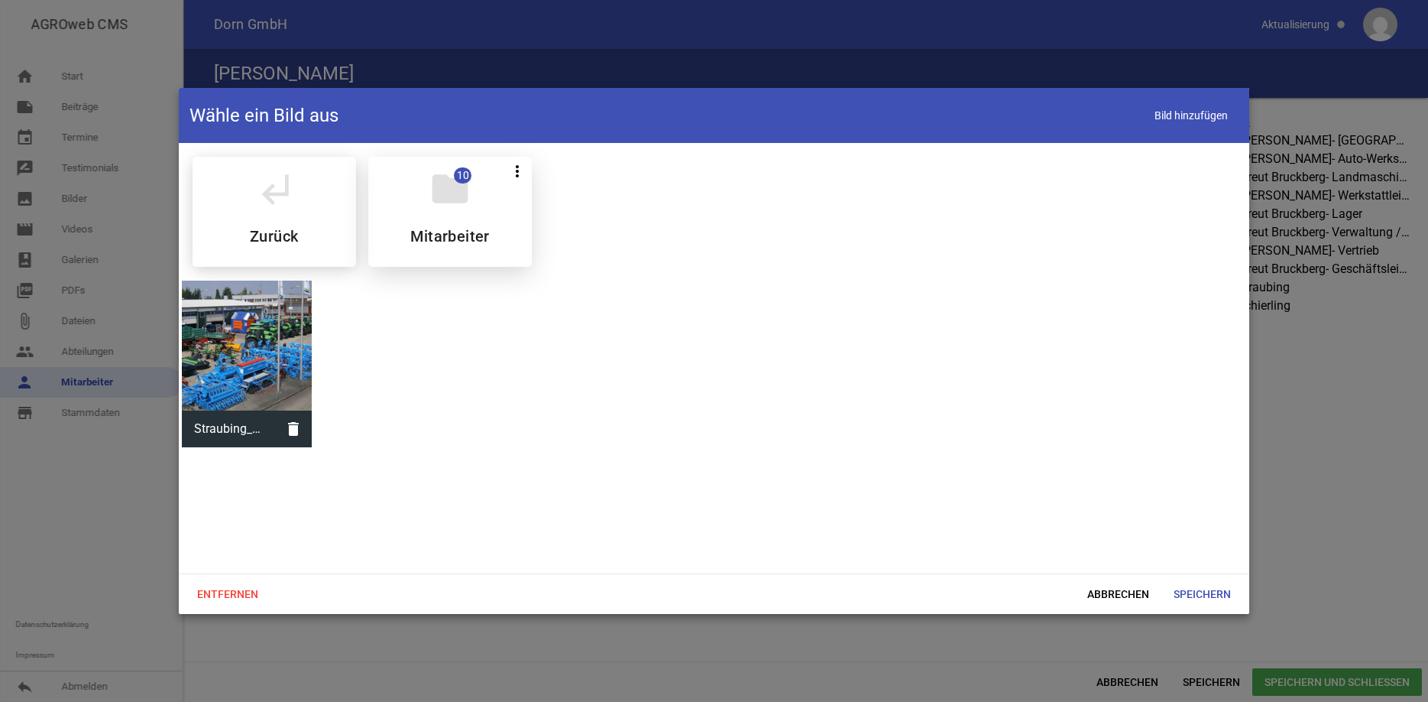
click at [448, 209] on icon "folder" at bounding box center [450, 188] width 43 height 43
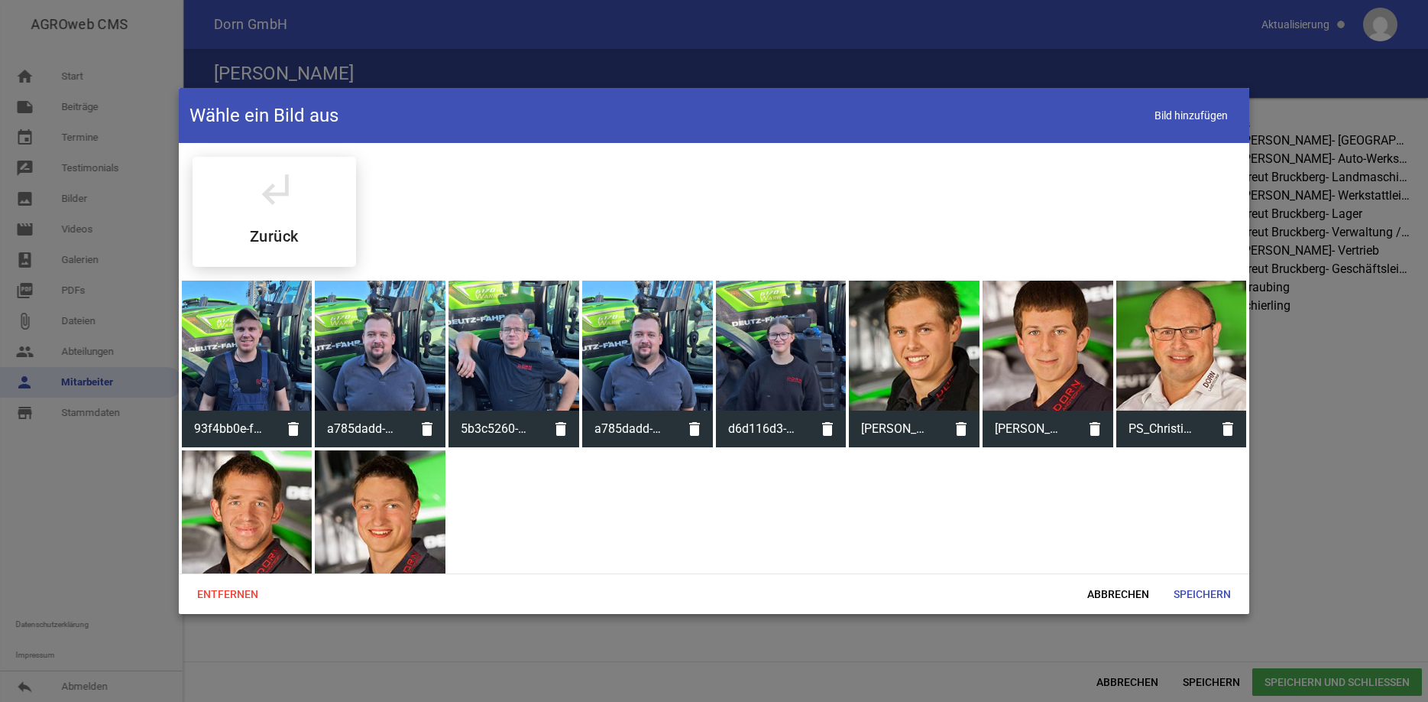
click at [378, 353] on div at bounding box center [380, 345] width 131 height 131
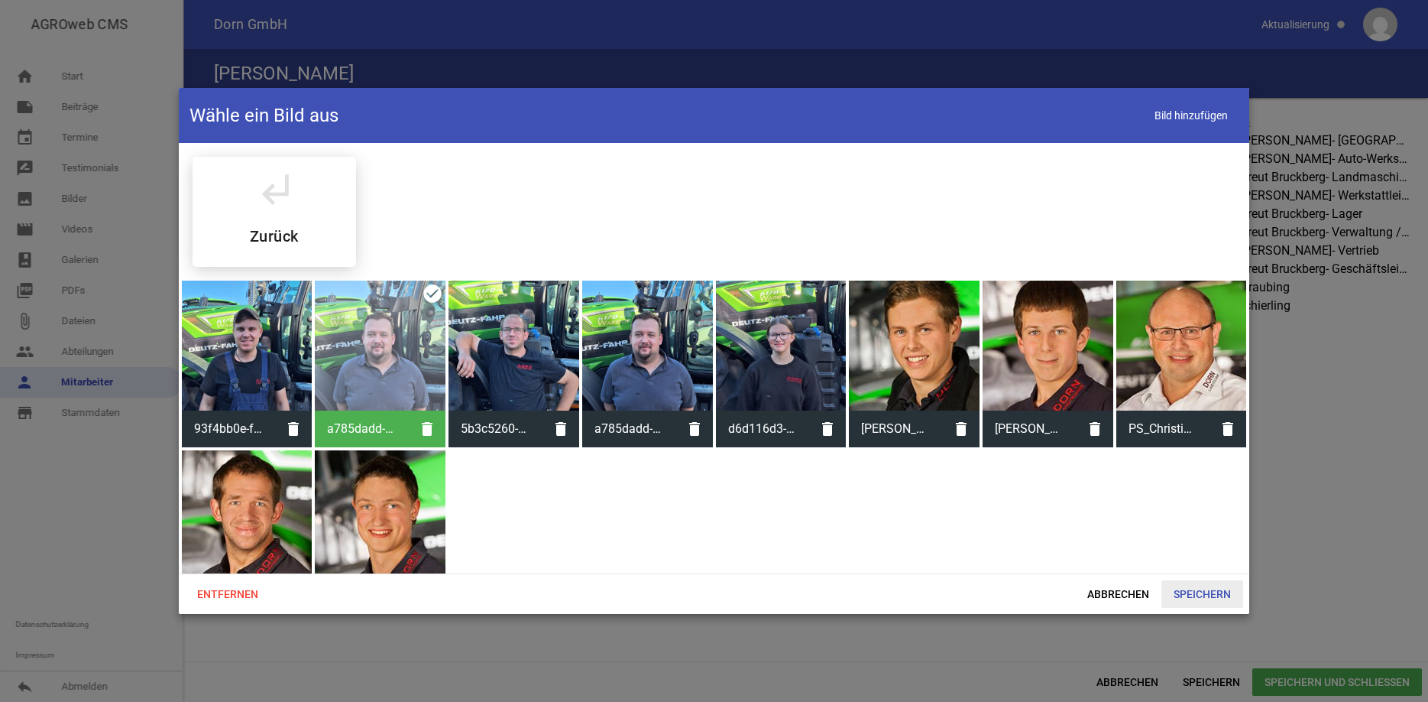
click at [1188, 593] on span "Speichern" at bounding box center [1203, 594] width 82 height 28
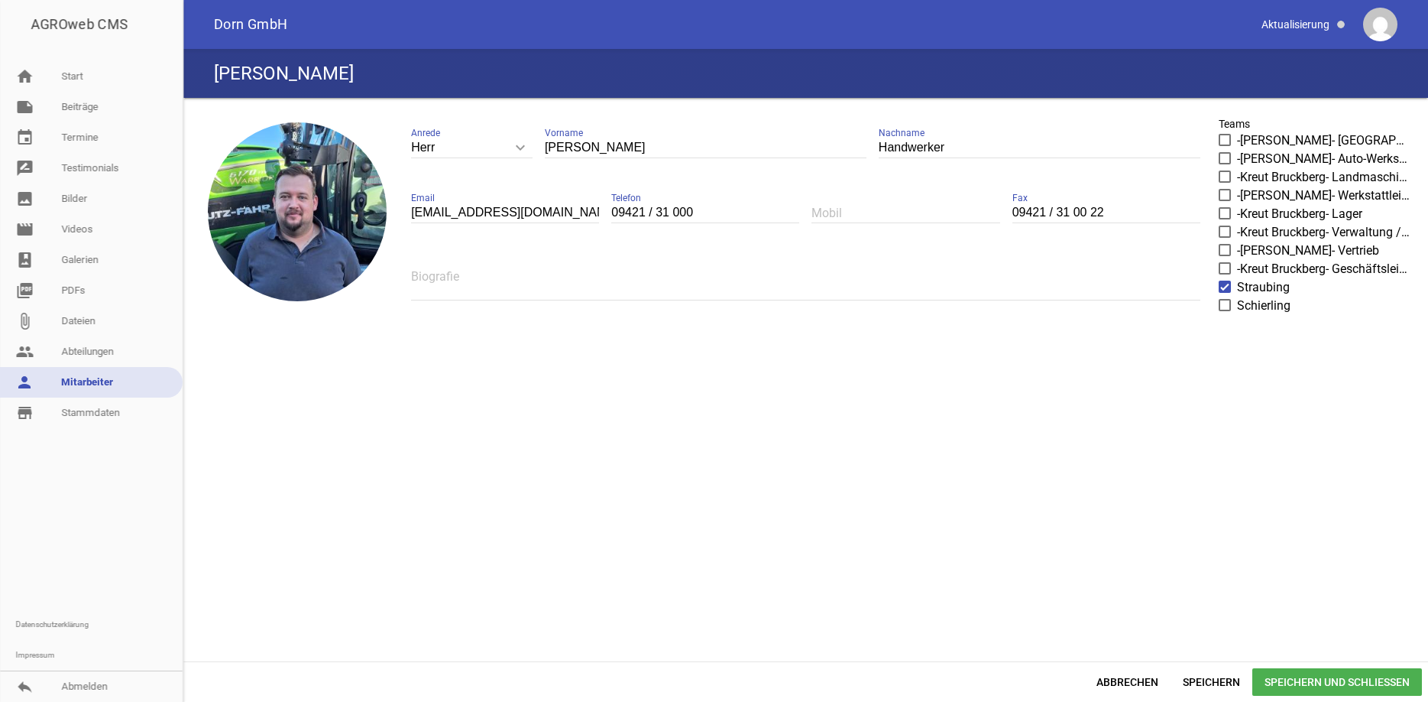
click at [1330, 670] on span "Speichern und Schließen" at bounding box center [1338, 682] width 170 height 28
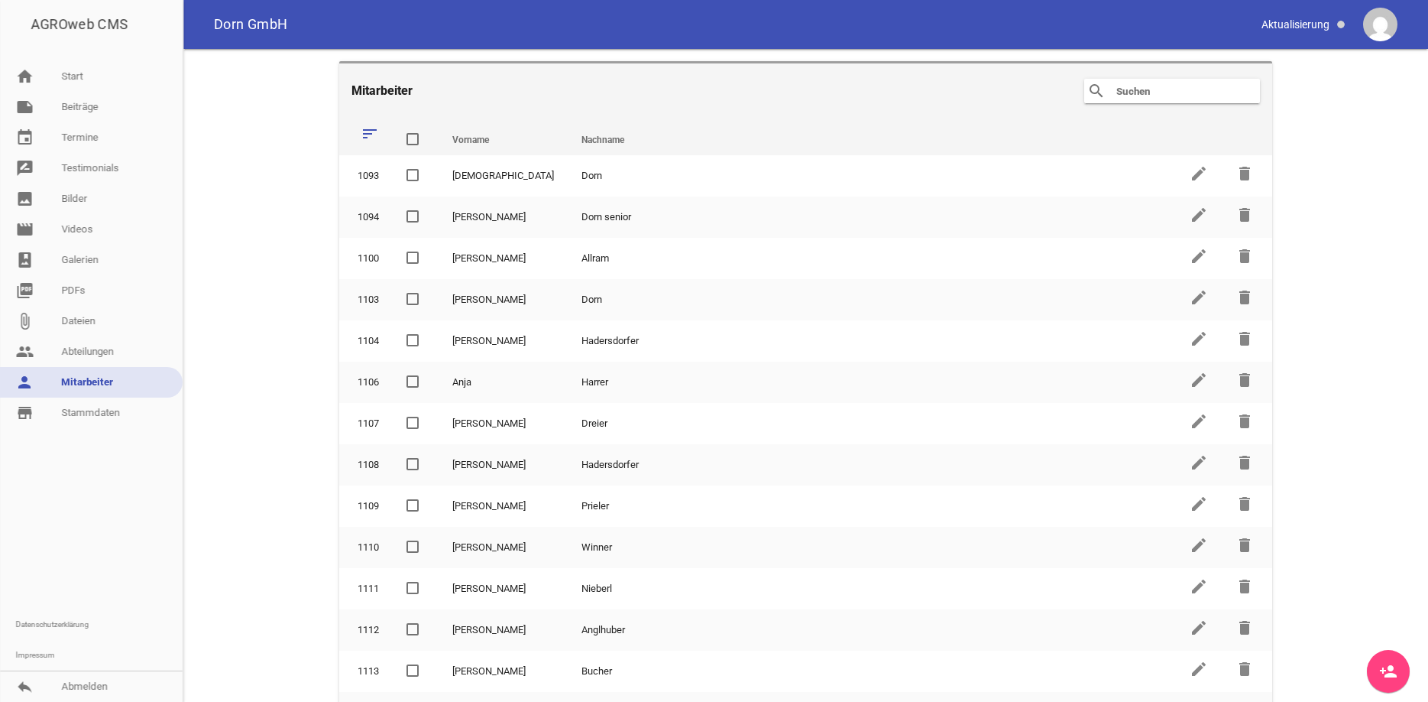
click at [1159, 93] on input "text" at bounding box center [1176, 91] width 122 height 18
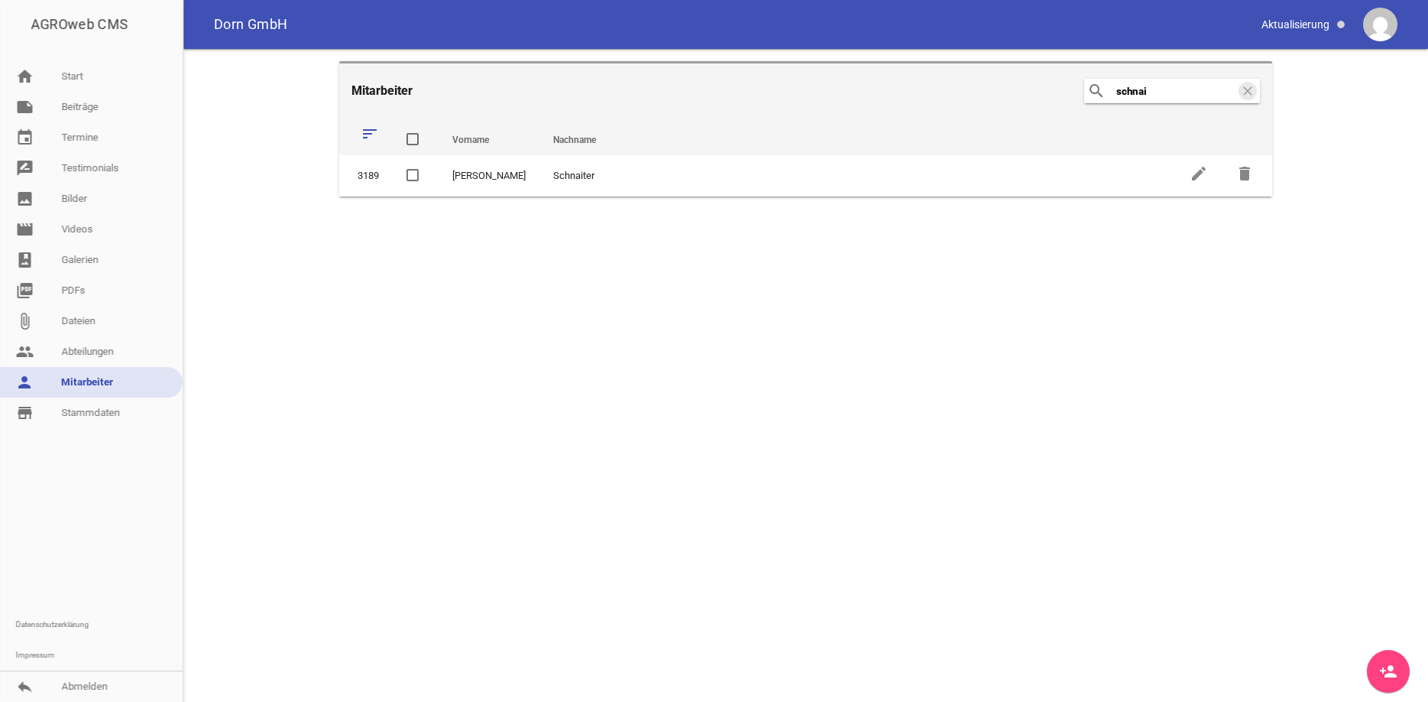
type input "schnai"
click at [1114, 141] on th "Nachname" at bounding box center [858, 136] width 637 height 37
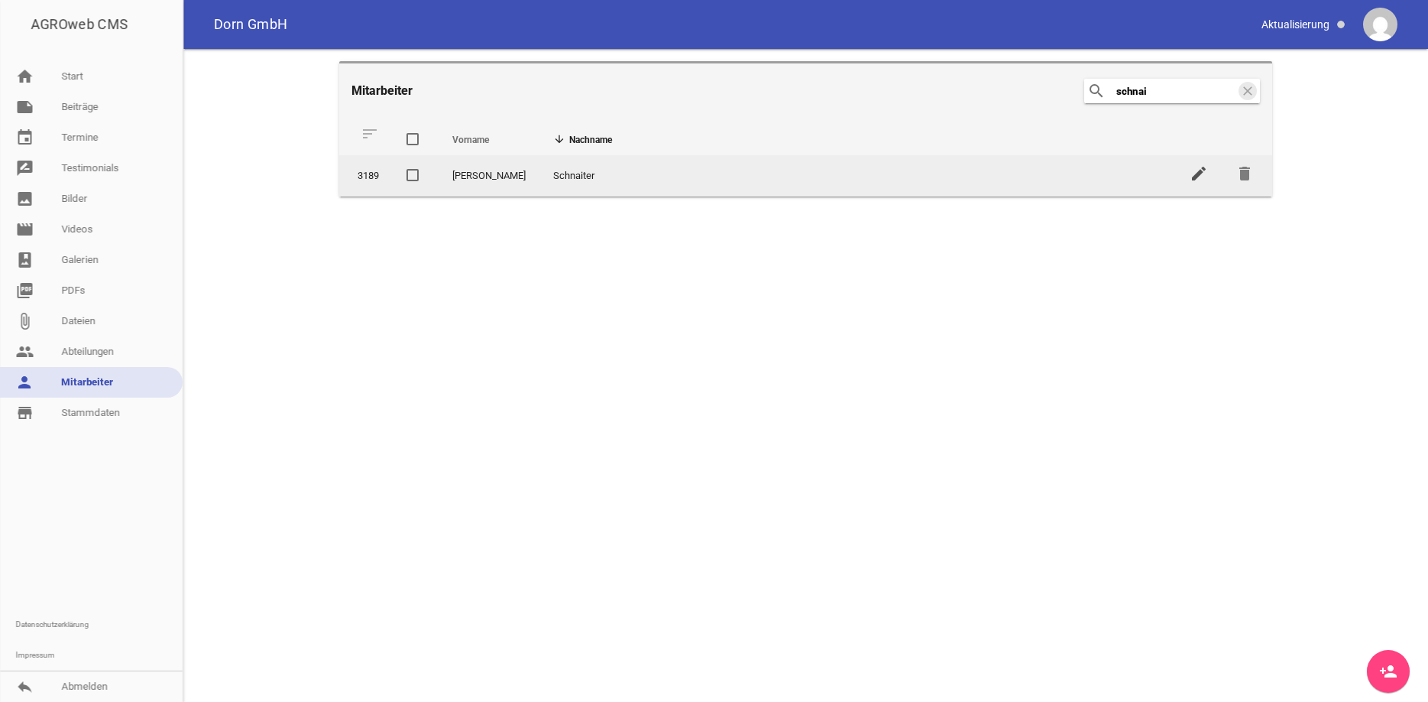
click at [1197, 173] on icon "edit" at bounding box center [1199, 173] width 18 height 18
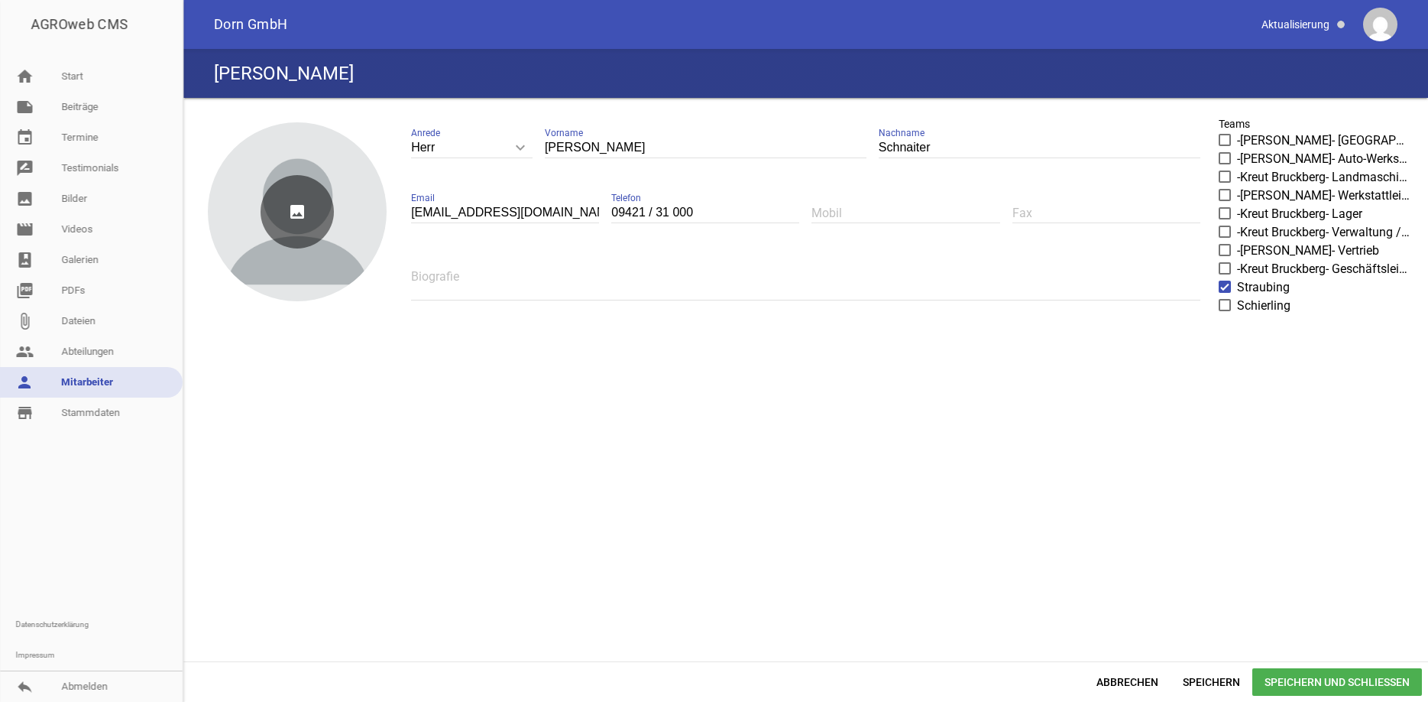
click at [315, 244] on icon "image" at bounding box center [297, 211] width 73 height 73
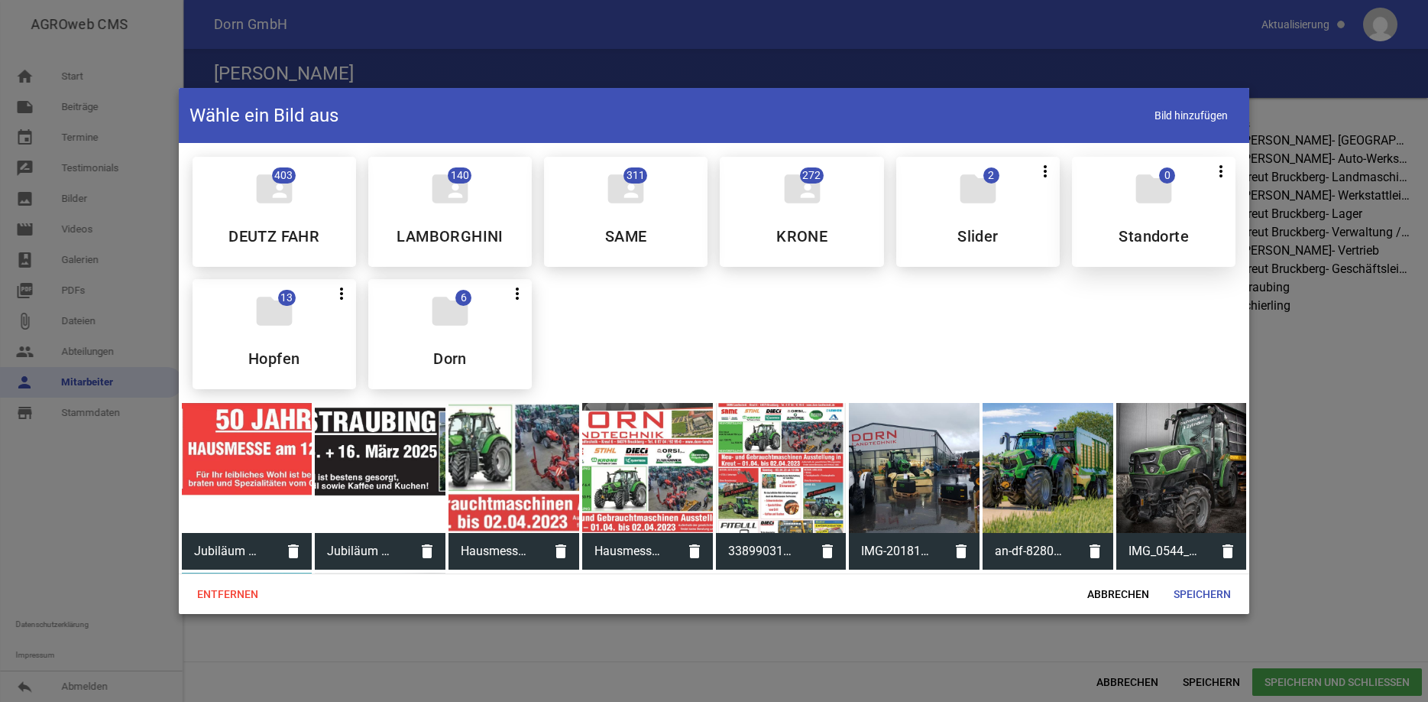
click at [1133, 217] on div "folder 0 more_vert Teilen Bearbeiten Löschen Standorte" at bounding box center [1154, 212] width 164 height 110
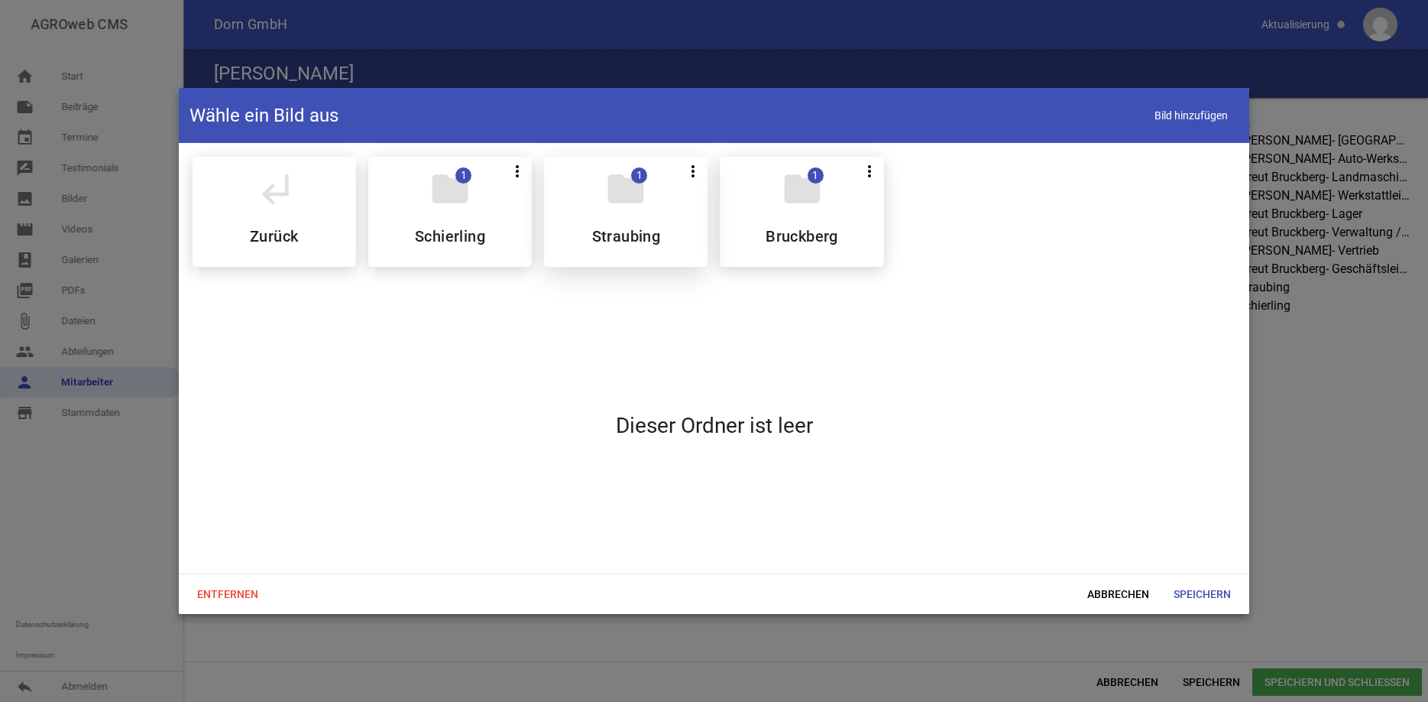
click at [624, 209] on icon "folder" at bounding box center [626, 188] width 43 height 43
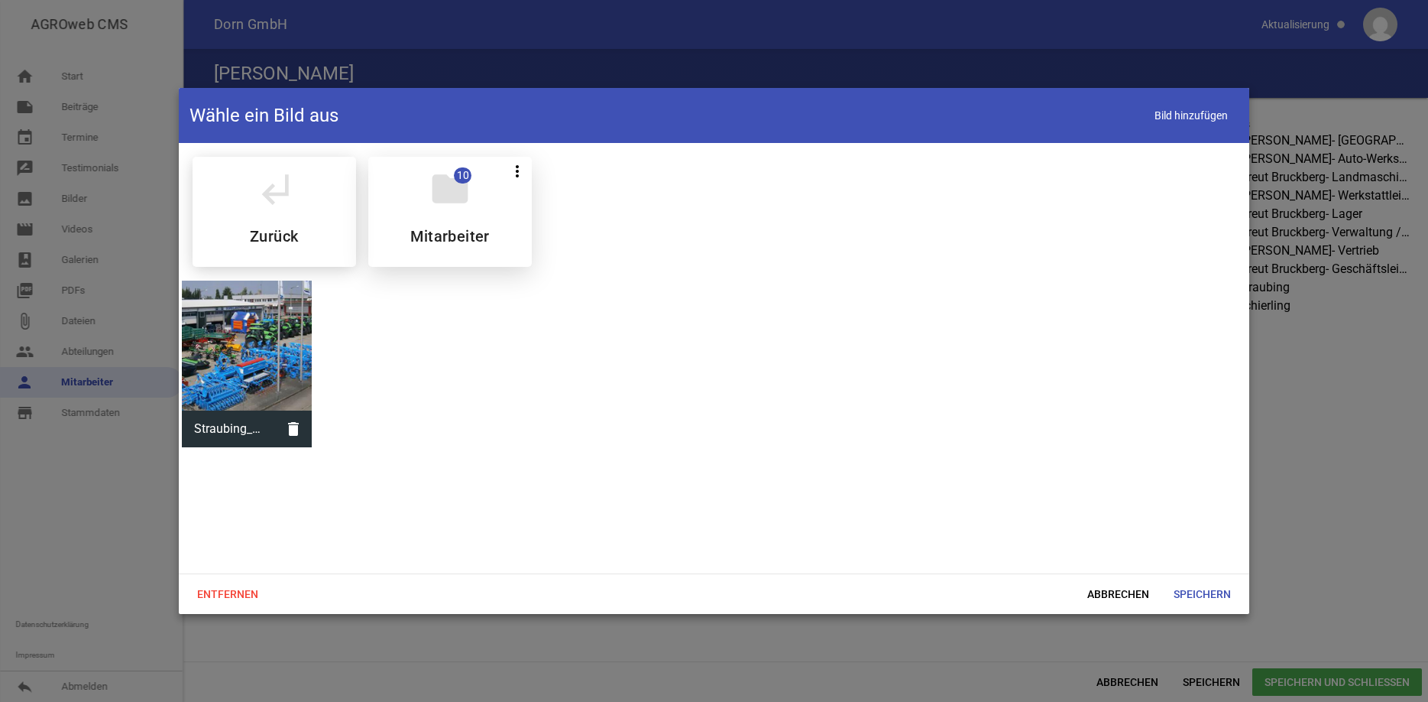
click at [437, 199] on icon "folder" at bounding box center [450, 188] width 43 height 43
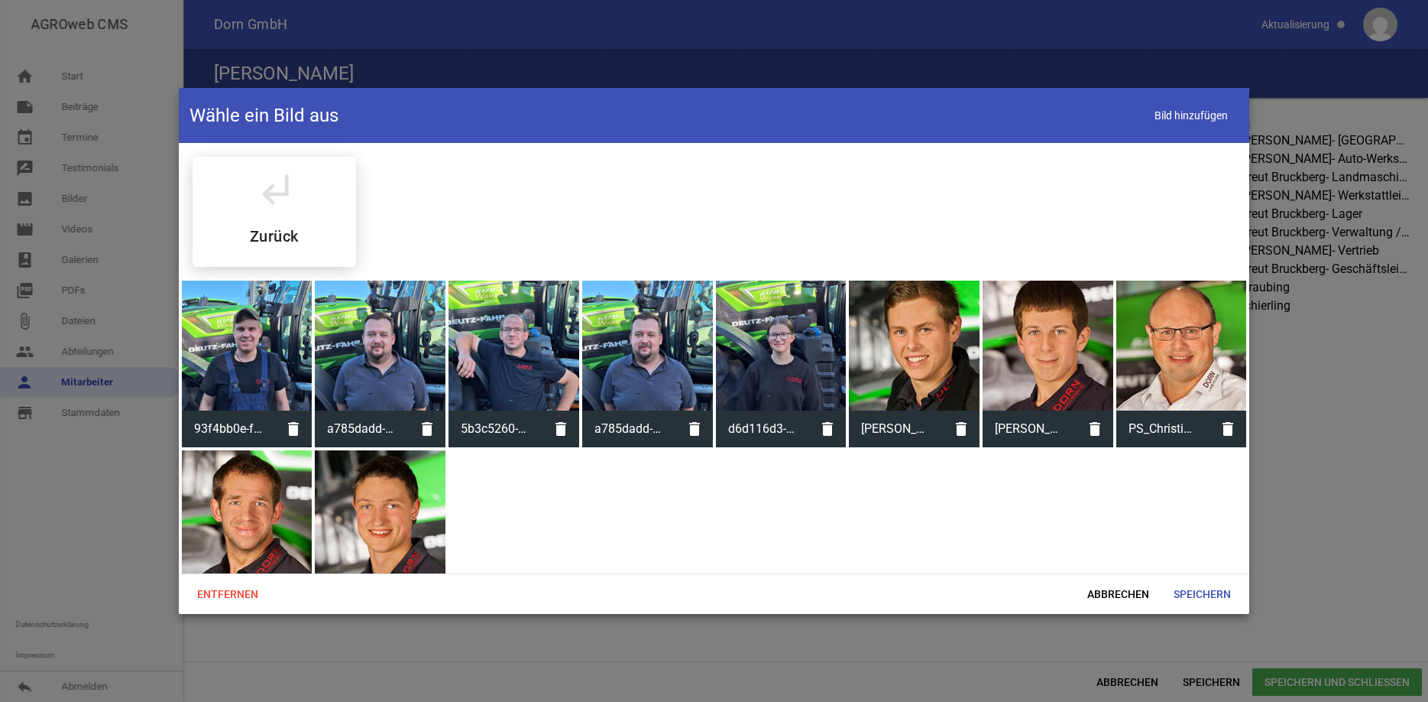
click at [233, 339] on div at bounding box center [247, 345] width 131 height 131
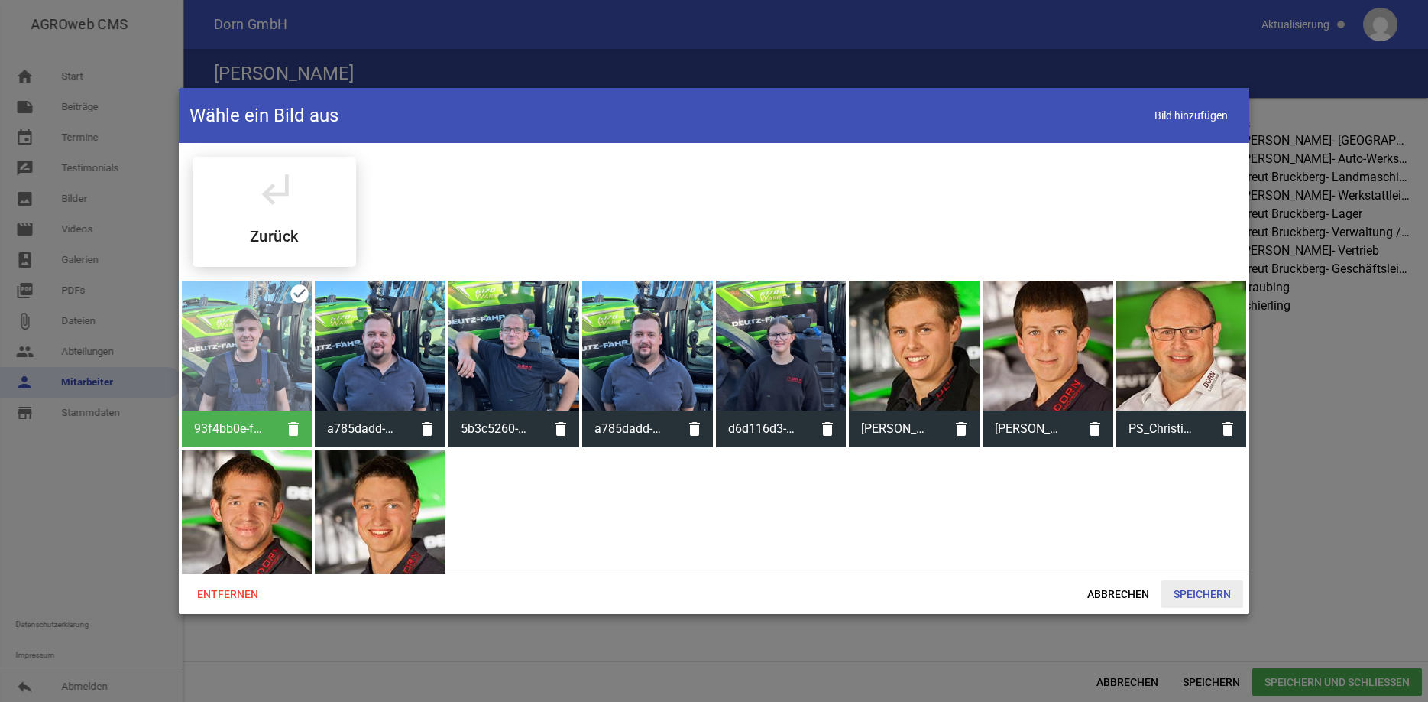
click at [1189, 594] on span "Speichern" at bounding box center [1203, 594] width 82 height 28
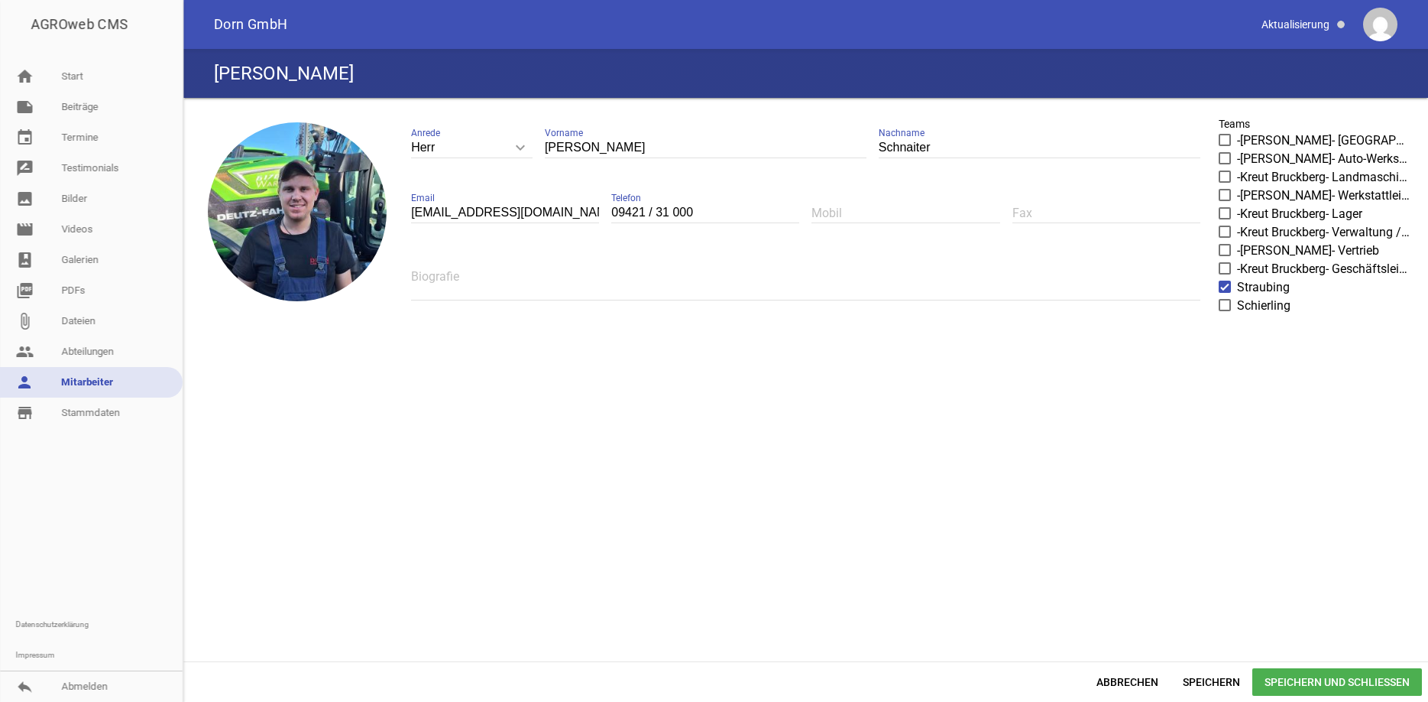
click at [1362, 683] on span "Speichern und Schließen" at bounding box center [1338, 682] width 170 height 28
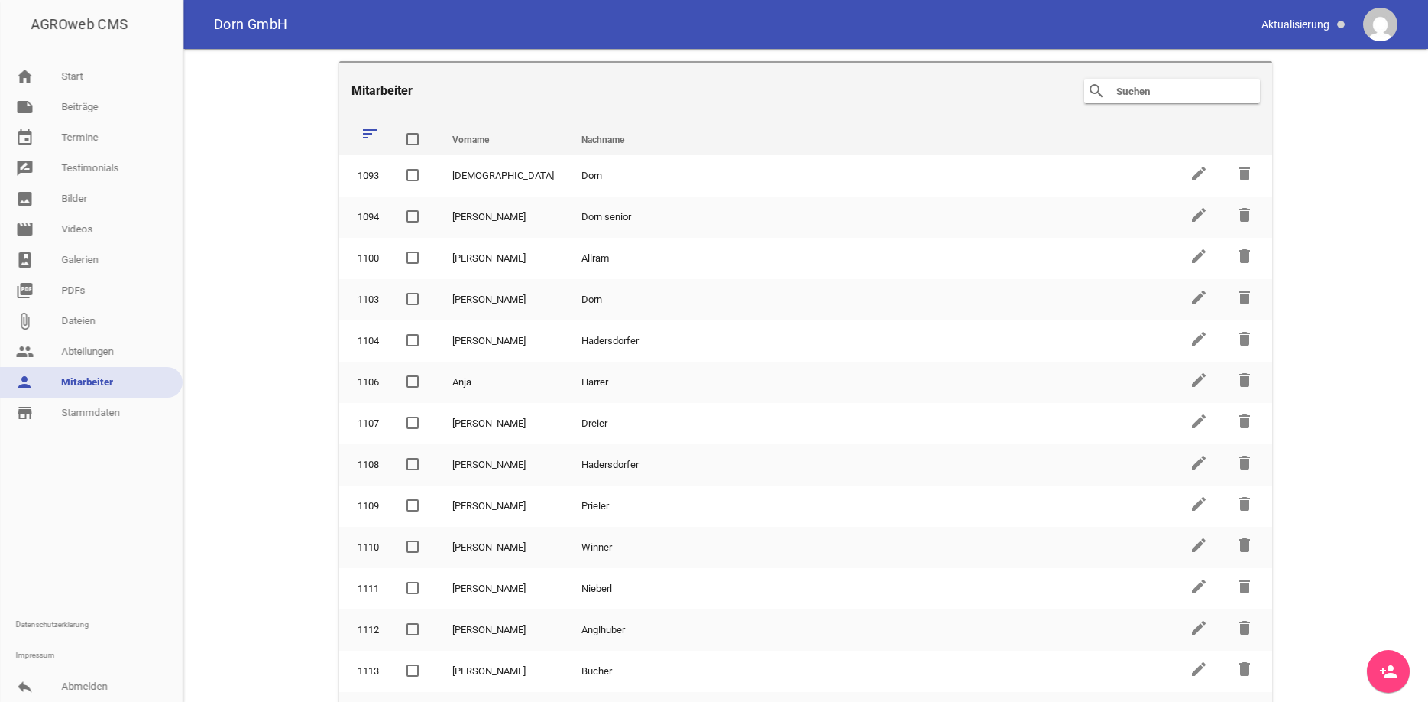
click at [1153, 93] on input "text" at bounding box center [1176, 91] width 122 height 18
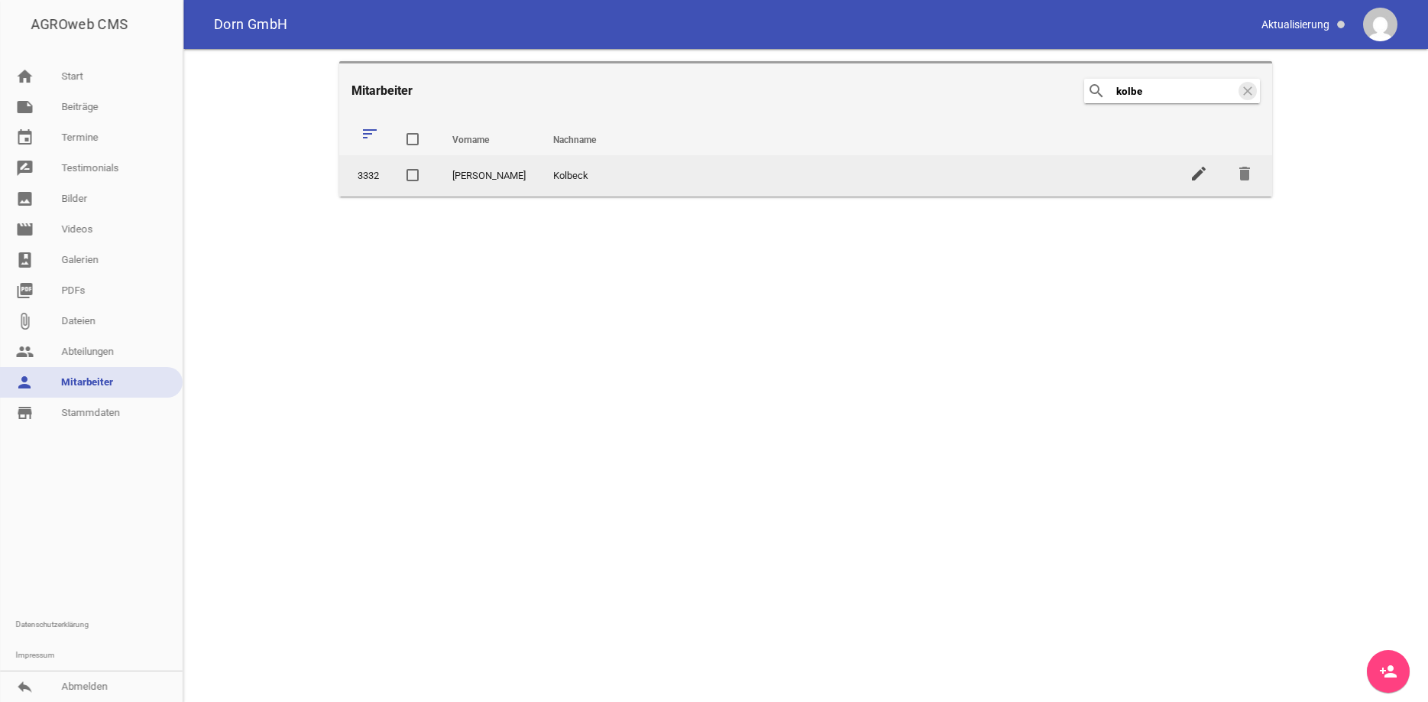
type input "kolbe"
click at [1203, 177] on icon "edit" at bounding box center [1199, 173] width 18 height 18
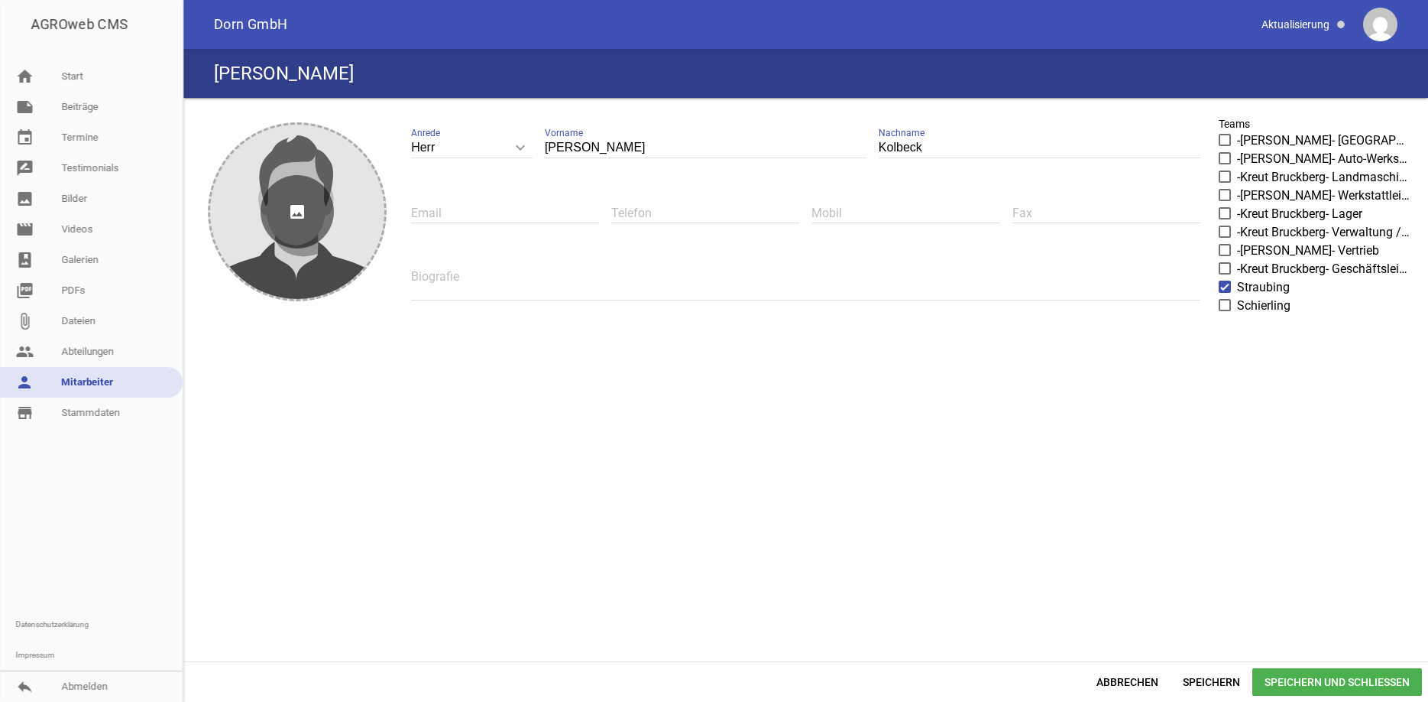
click at [320, 209] on icon "image" at bounding box center [297, 211] width 73 height 73
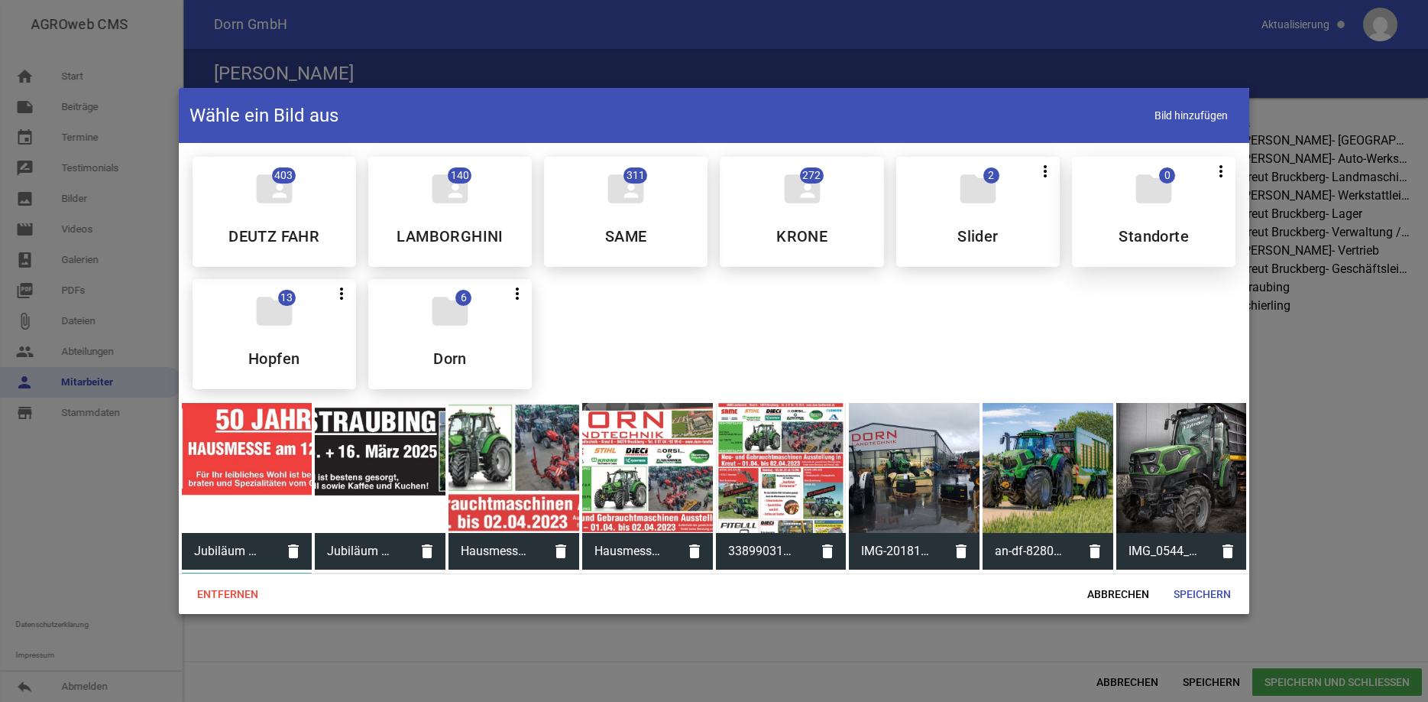
click at [1150, 204] on icon "folder" at bounding box center [1154, 188] width 43 height 43
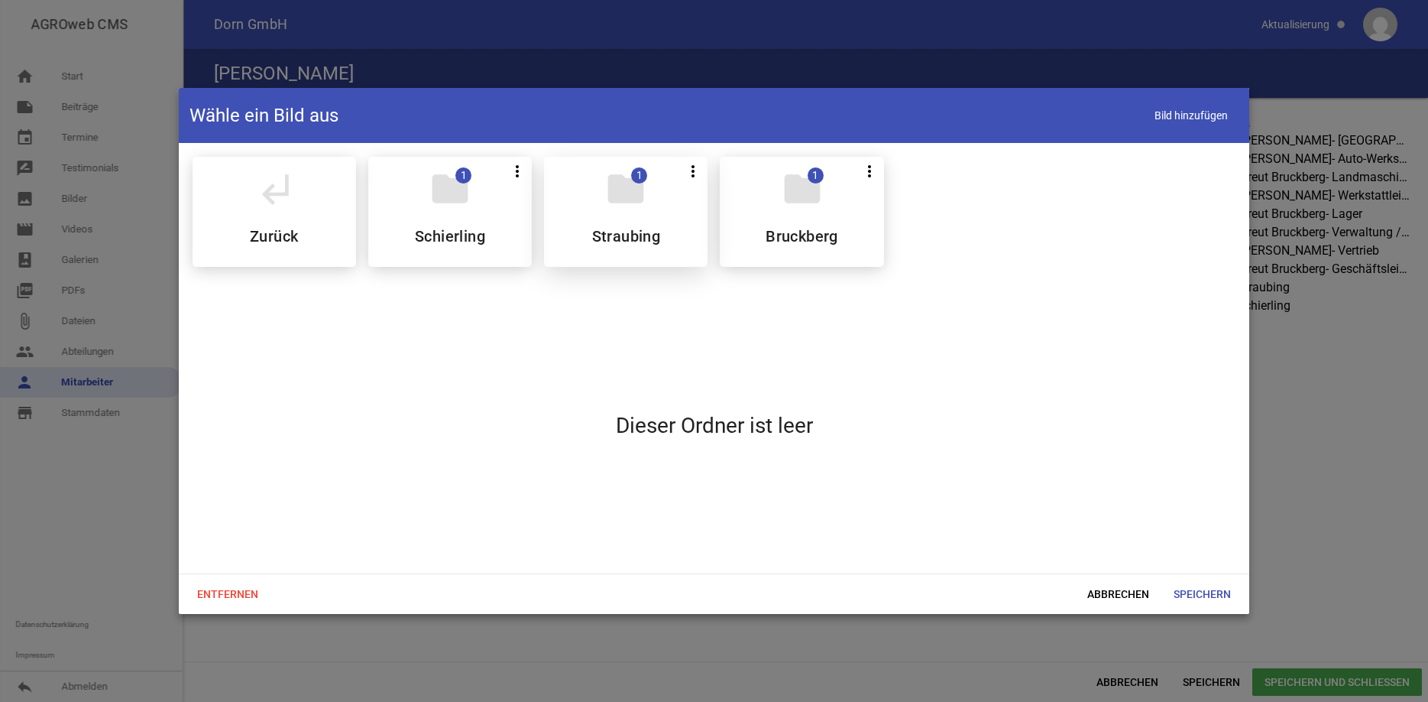
click at [630, 198] on icon "folder" at bounding box center [626, 188] width 43 height 43
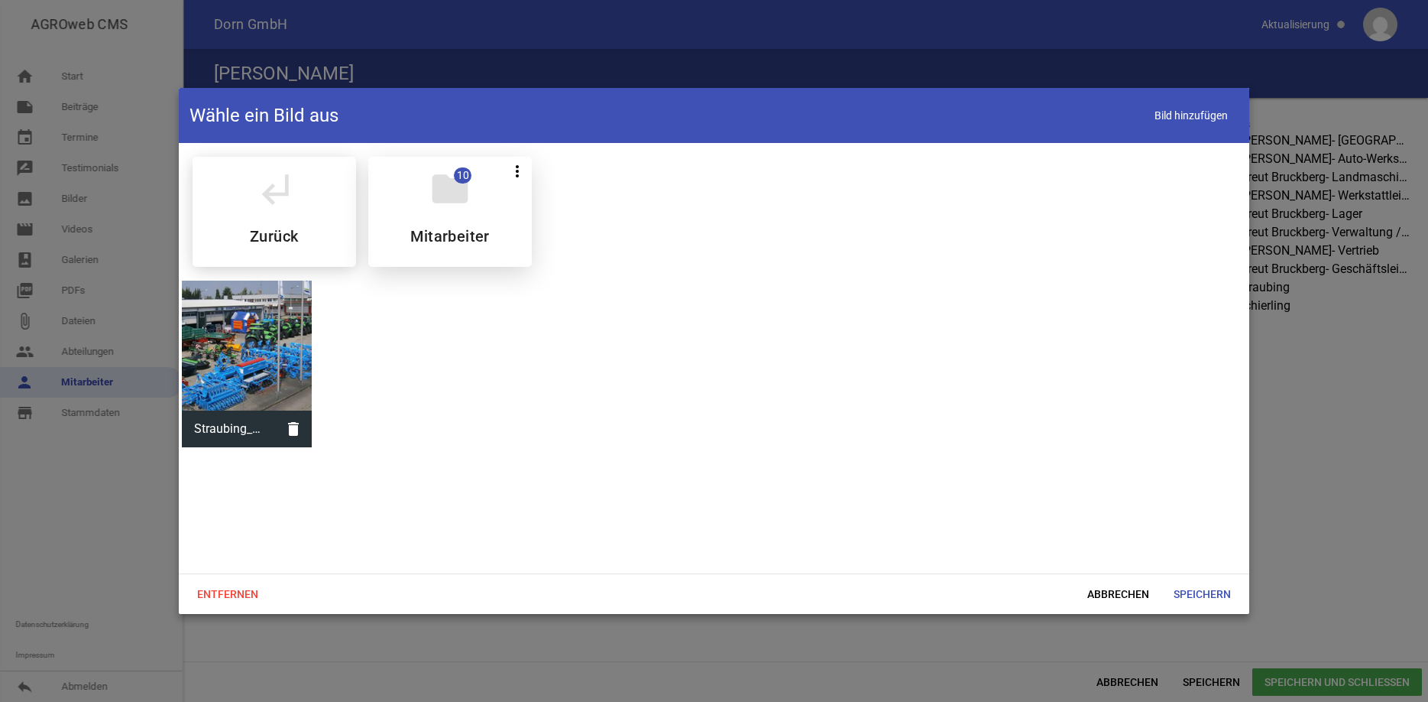
click at [435, 198] on icon "folder" at bounding box center [450, 188] width 43 height 43
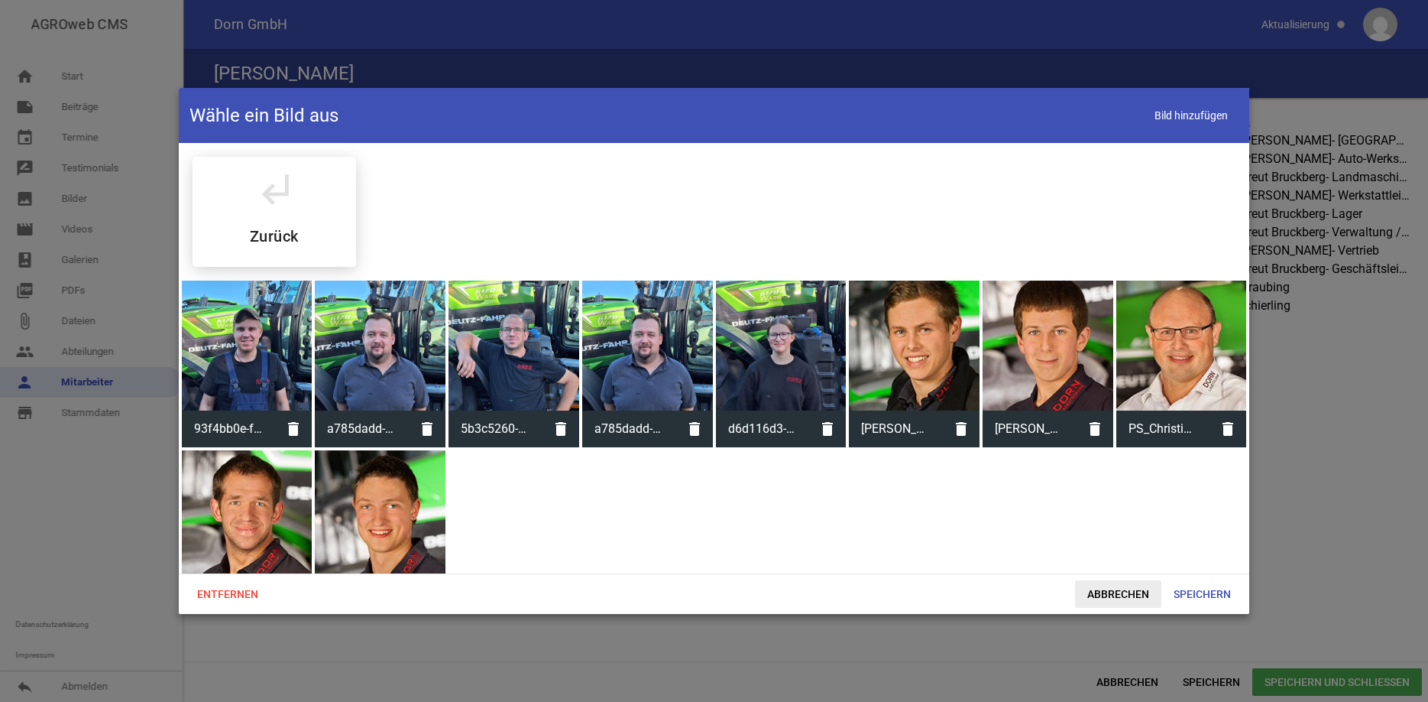
click at [1127, 597] on span "Abbrechen" at bounding box center [1118, 594] width 86 height 28
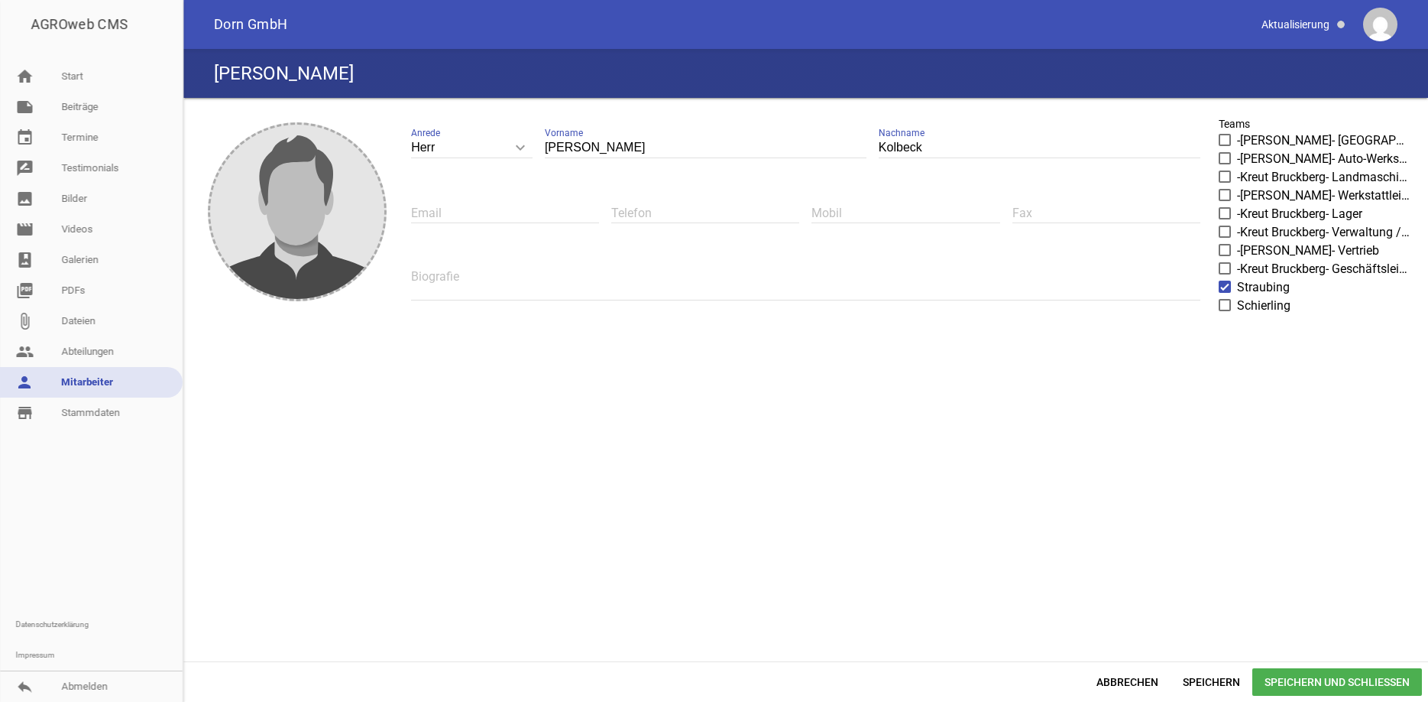
click at [459, 211] on input "text" at bounding box center [505, 213] width 188 height 21
type input "i"
type input "[EMAIL_ADDRESS][DOMAIN_NAME]"
type input "0"
click at [1347, 687] on span "Speichern und Schließen" at bounding box center [1338, 682] width 170 height 28
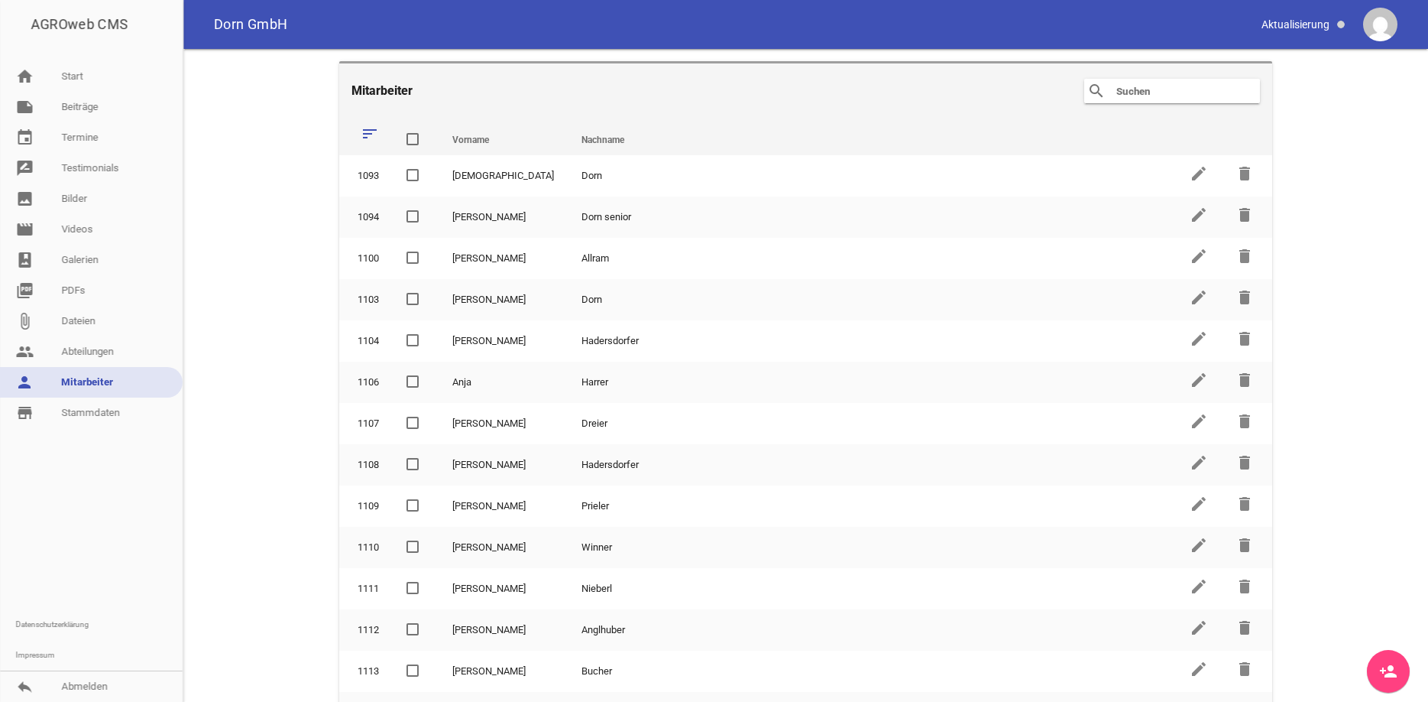
click at [1122, 99] on input "text" at bounding box center [1176, 91] width 122 height 18
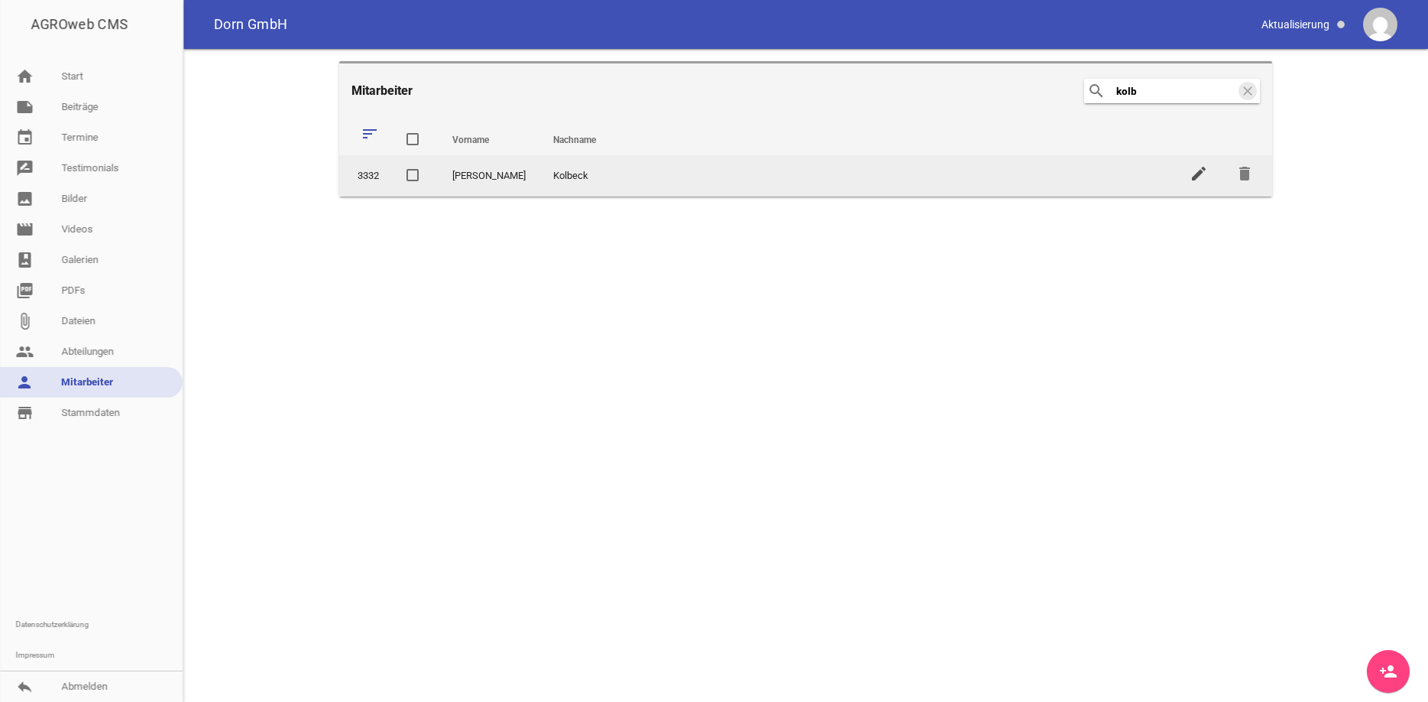
type input "kolb"
click at [1206, 171] on icon "edit" at bounding box center [1199, 173] width 18 height 18
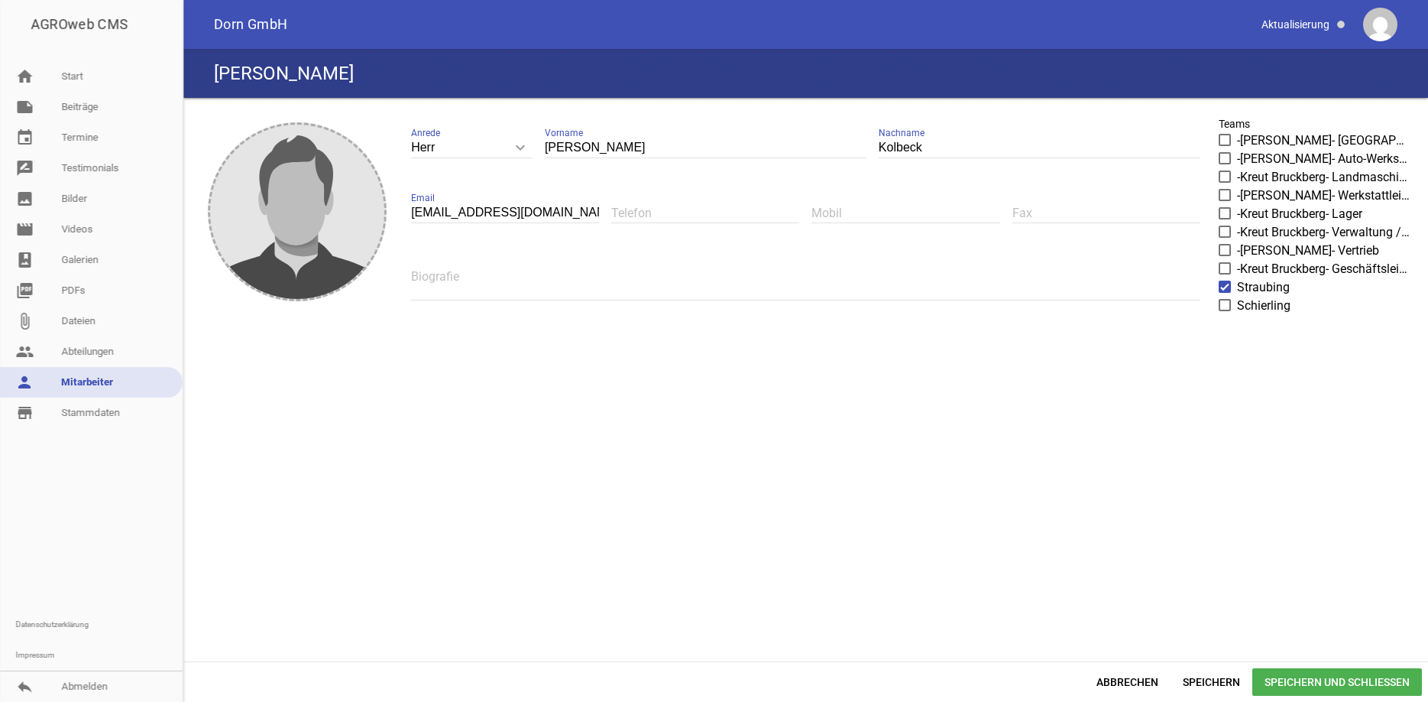
click at [649, 204] on input "text" at bounding box center [705, 213] width 188 height 21
type input "09421 / 3100-0"
click at [310, 195] on icon "image" at bounding box center [297, 211] width 73 height 73
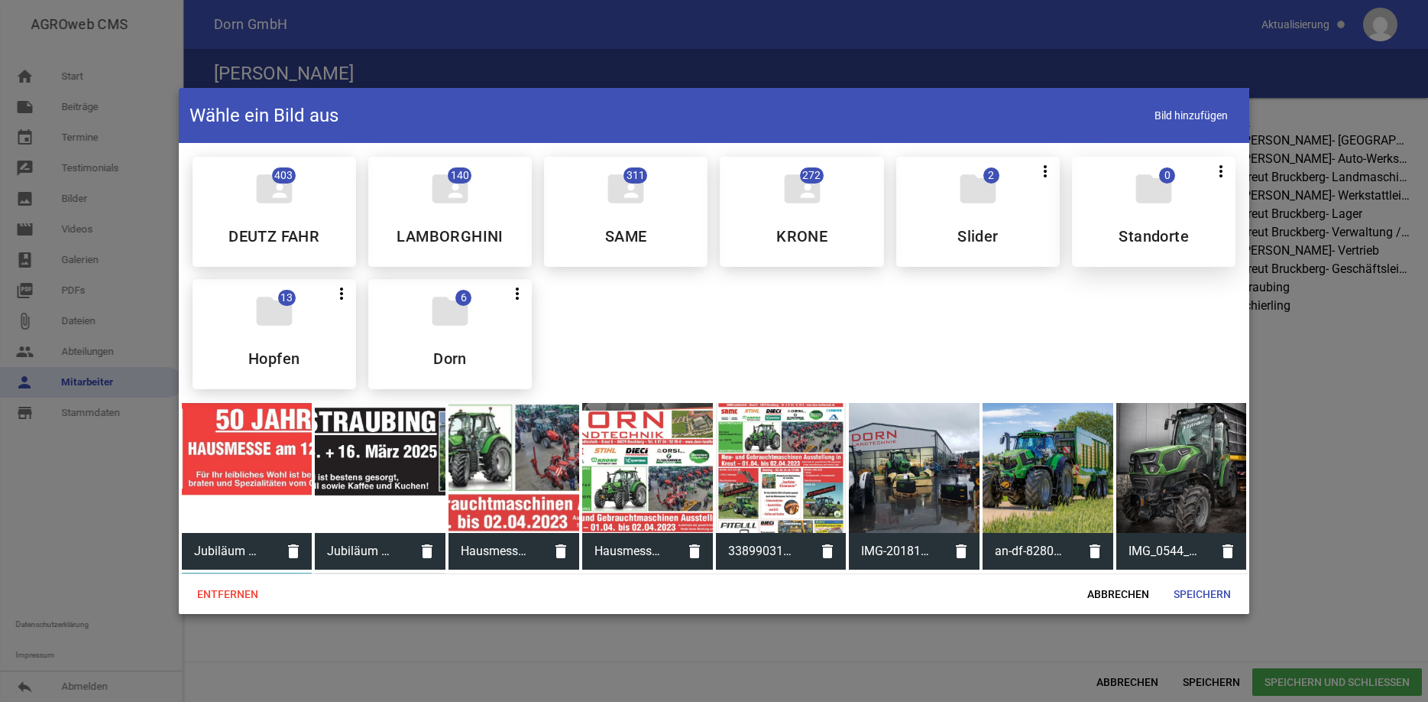
click at [1140, 203] on icon "folder" at bounding box center [1154, 188] width 43 height 43
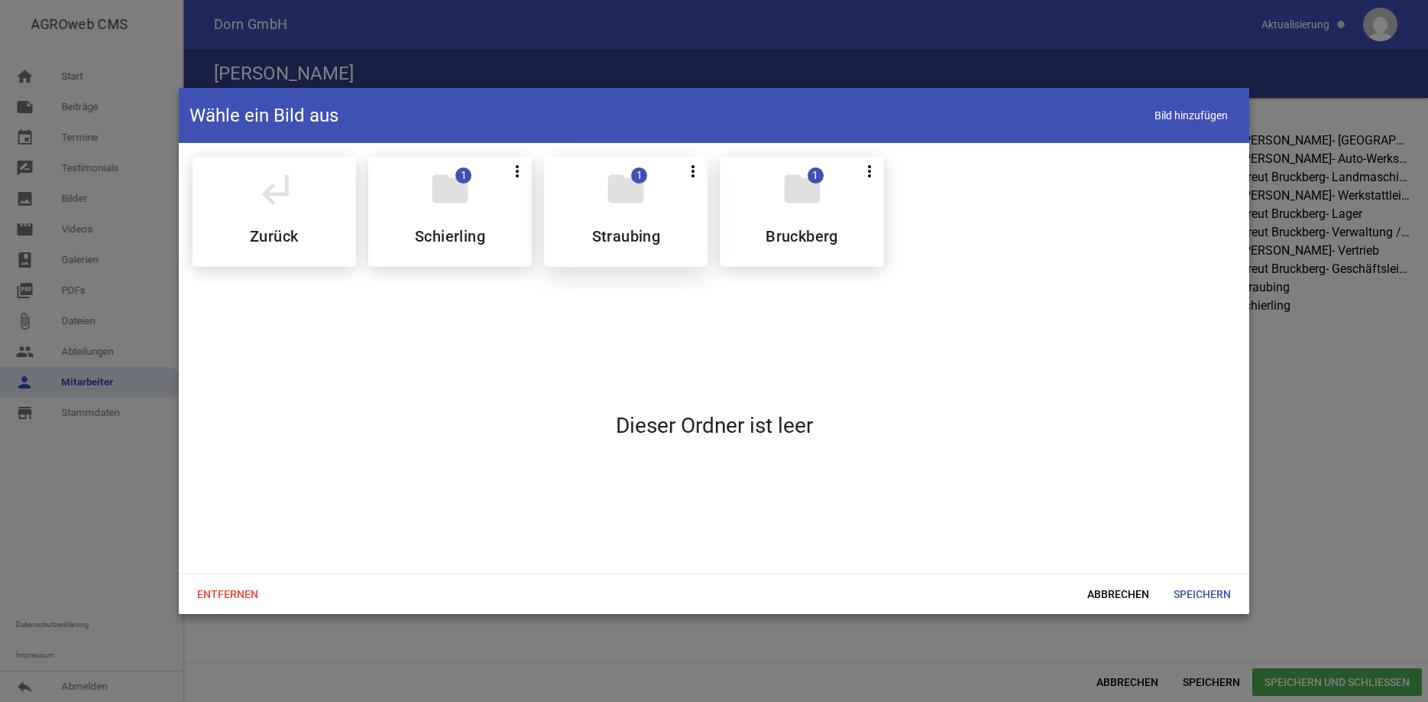
click at [650, 195] on div "folder 1 more_vert Teilen Bearbeiten Löschen Straubing" at bounding box center [626, 212] width 164 height 110
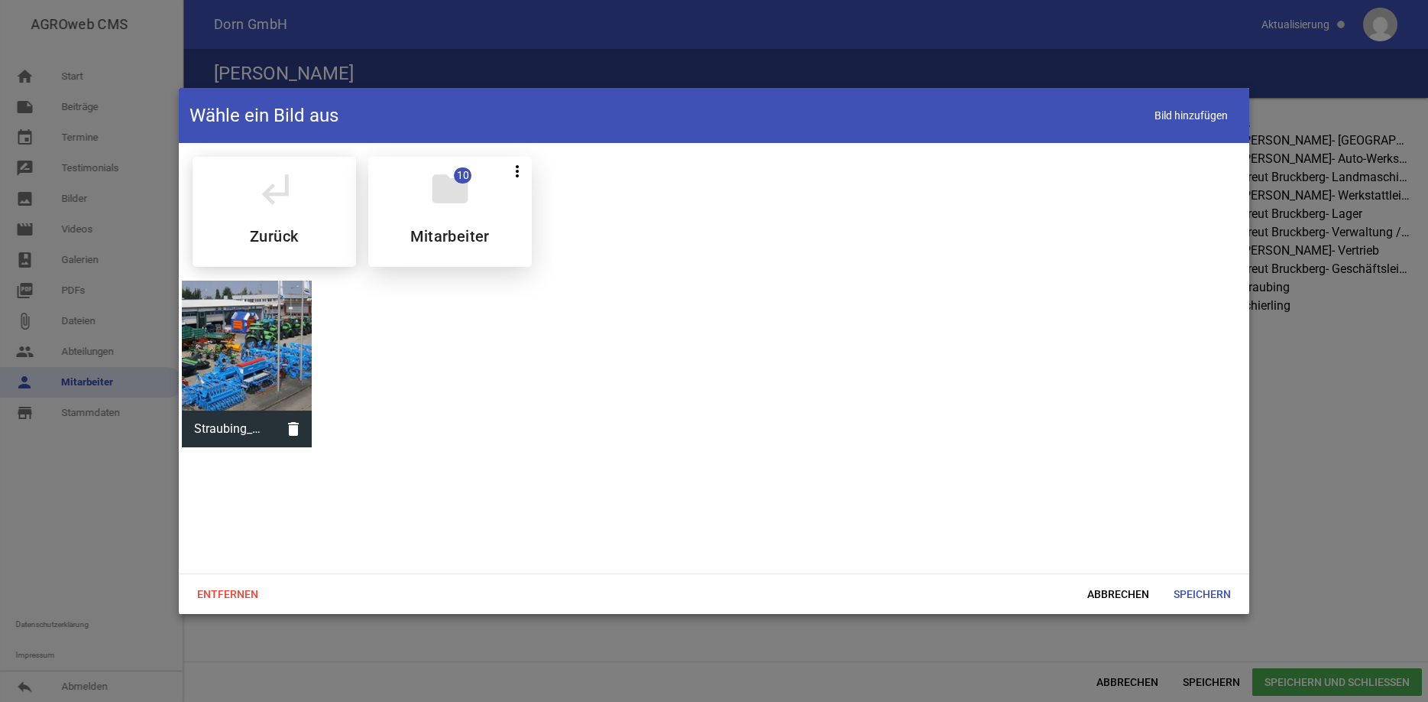
click at [453, 225] on div "folder 10 more_vert Teilen Bearbeiten Löschen Mitarbeiter" at bounding box center [450, 212] width 164 height 110
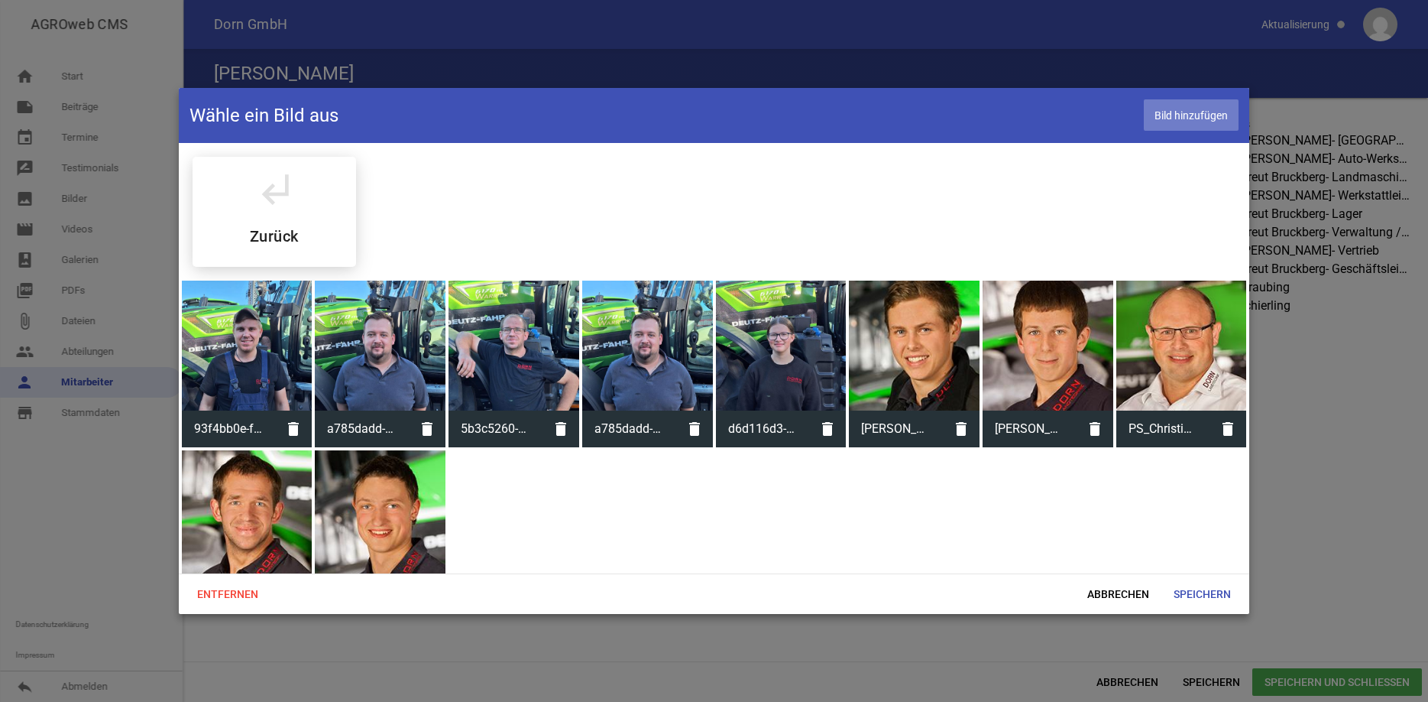
click at [1198, 118] on span "Bild hinzufügen" at bounding box center [1191, 114] width 95 height 31
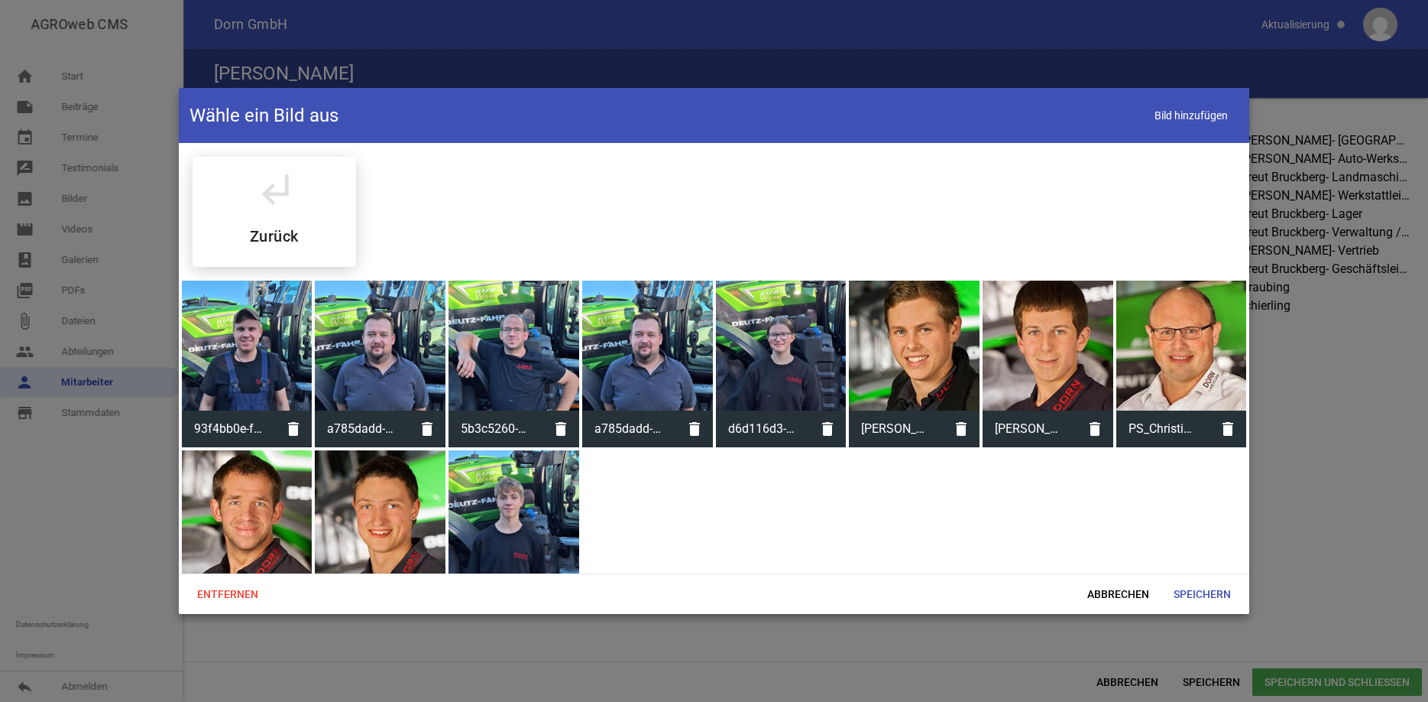
click at [502, 495] on div at bounding box center [514, 515] width 131 height 131
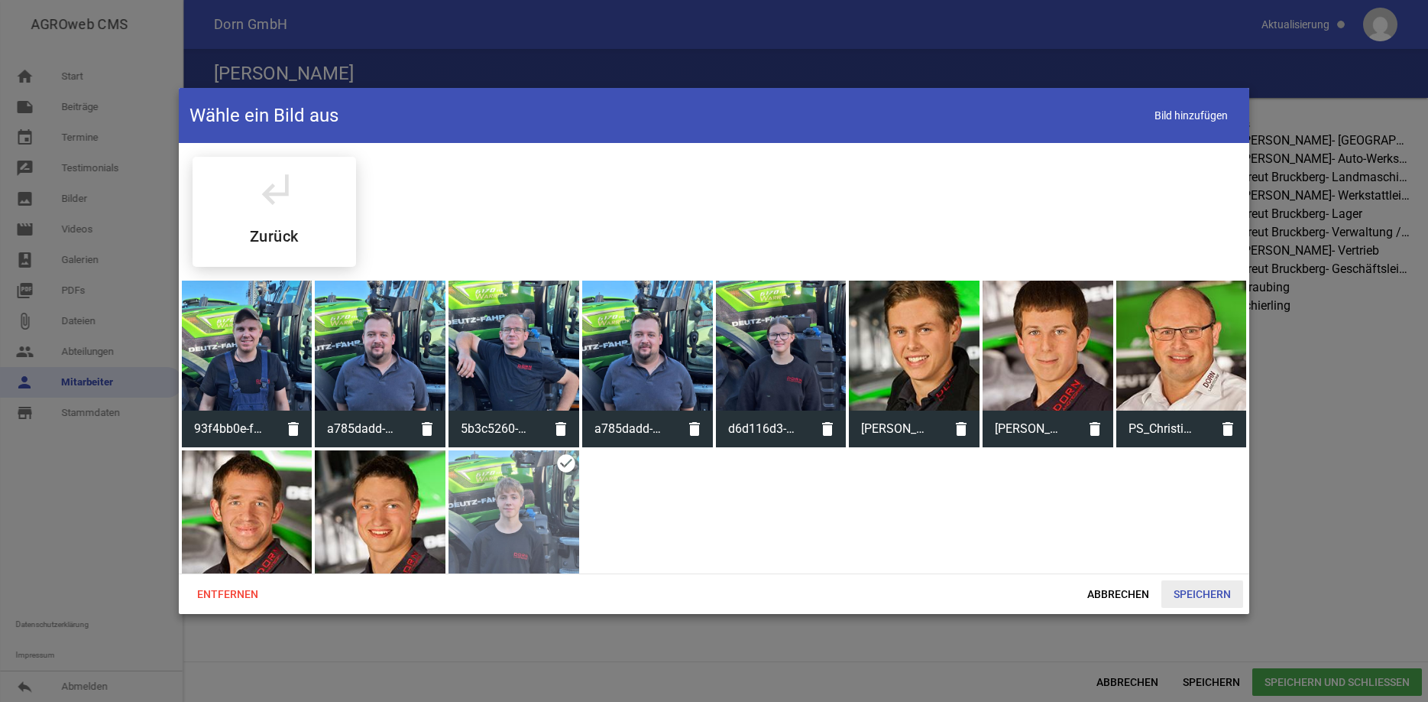
click at [1206, 595] on span "Speichern" at bounding box center [1203, 594] width 82 height 28
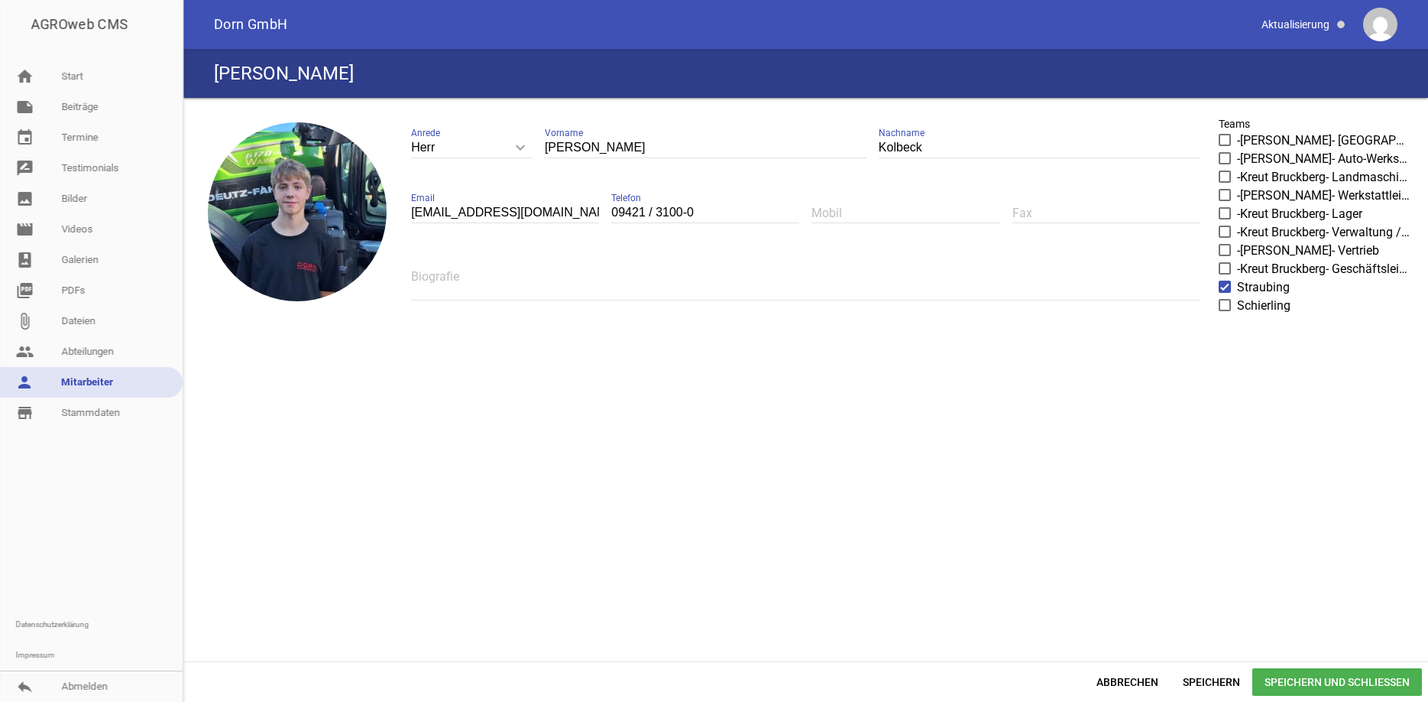
click at [1361, 678] on span "Speichern und Schließen" at bounding box center [1338, 682] width 170 height 28
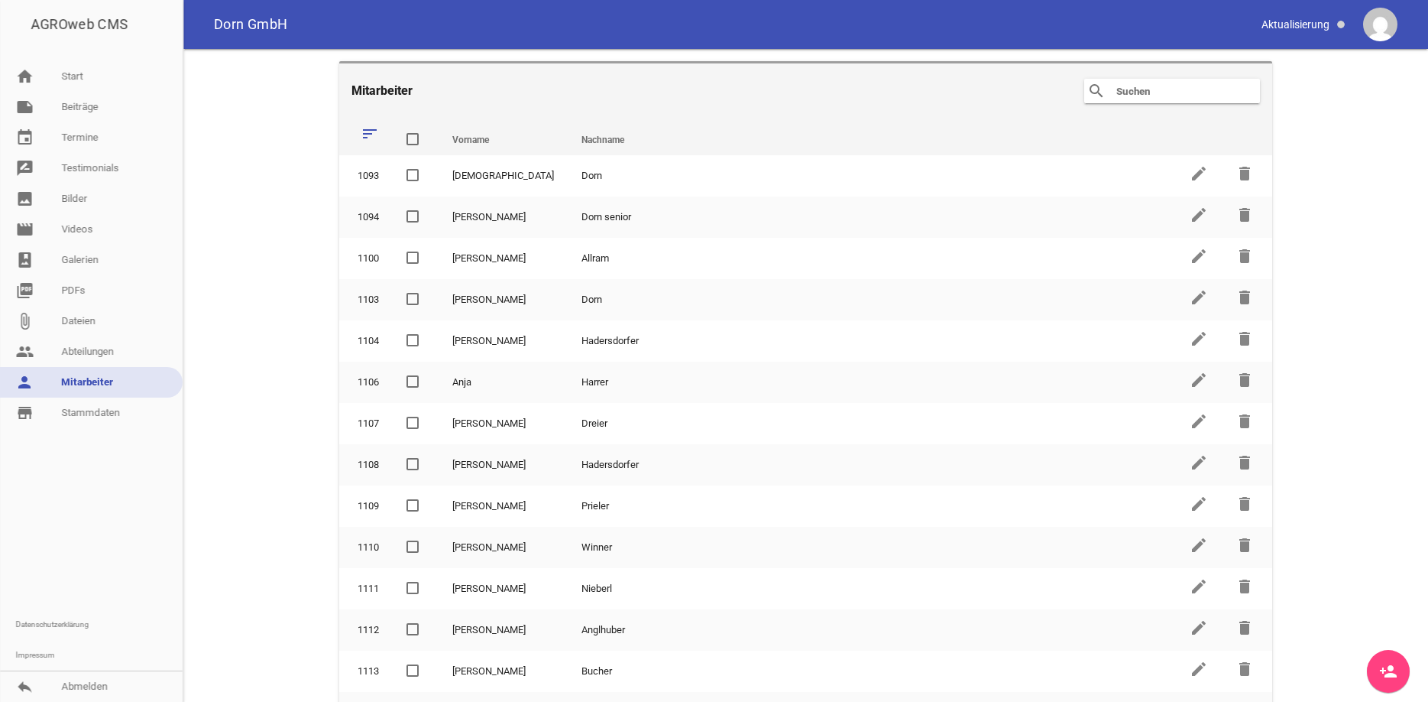
click at [1139, 91] on input "text" at bounding box center [1176, 91] width 122 height 18
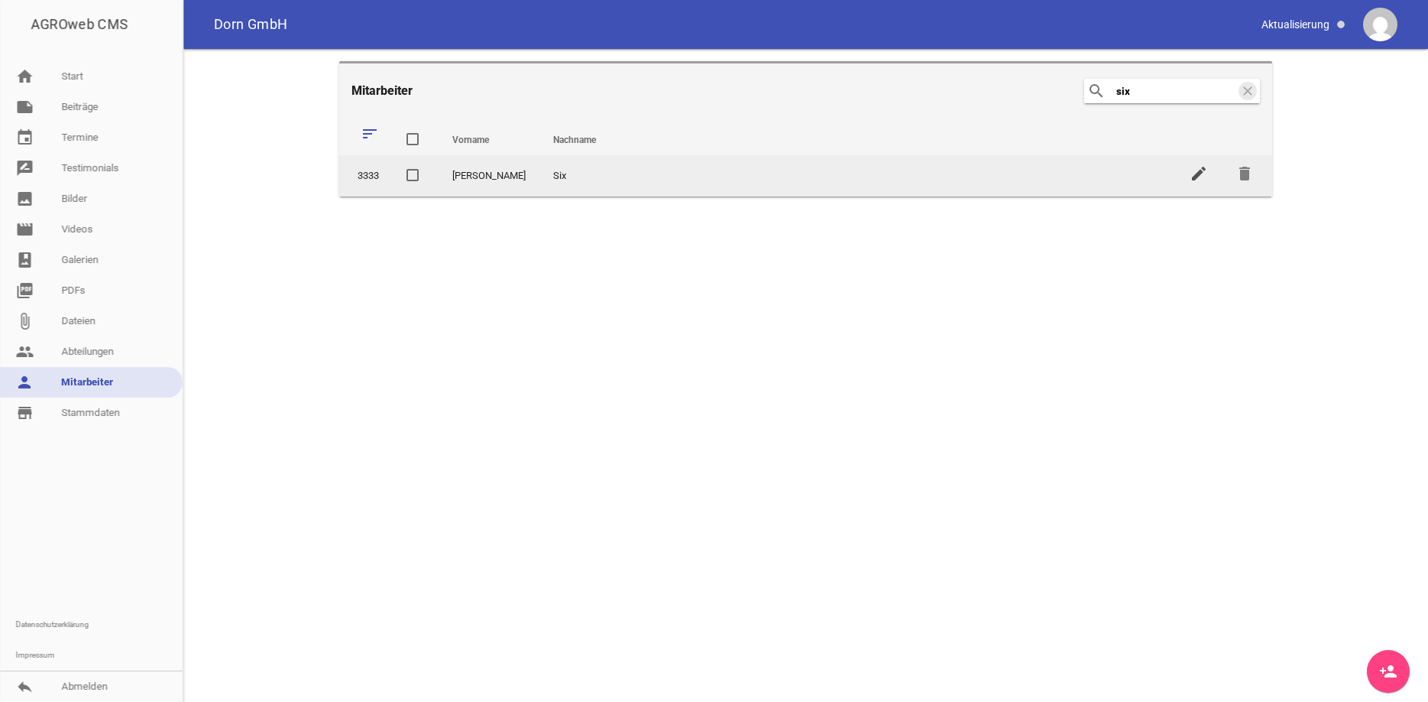
type input "six"
click at [1201, 173] on icon "edit" at bounding box center [1199, 173] width 18 height 18
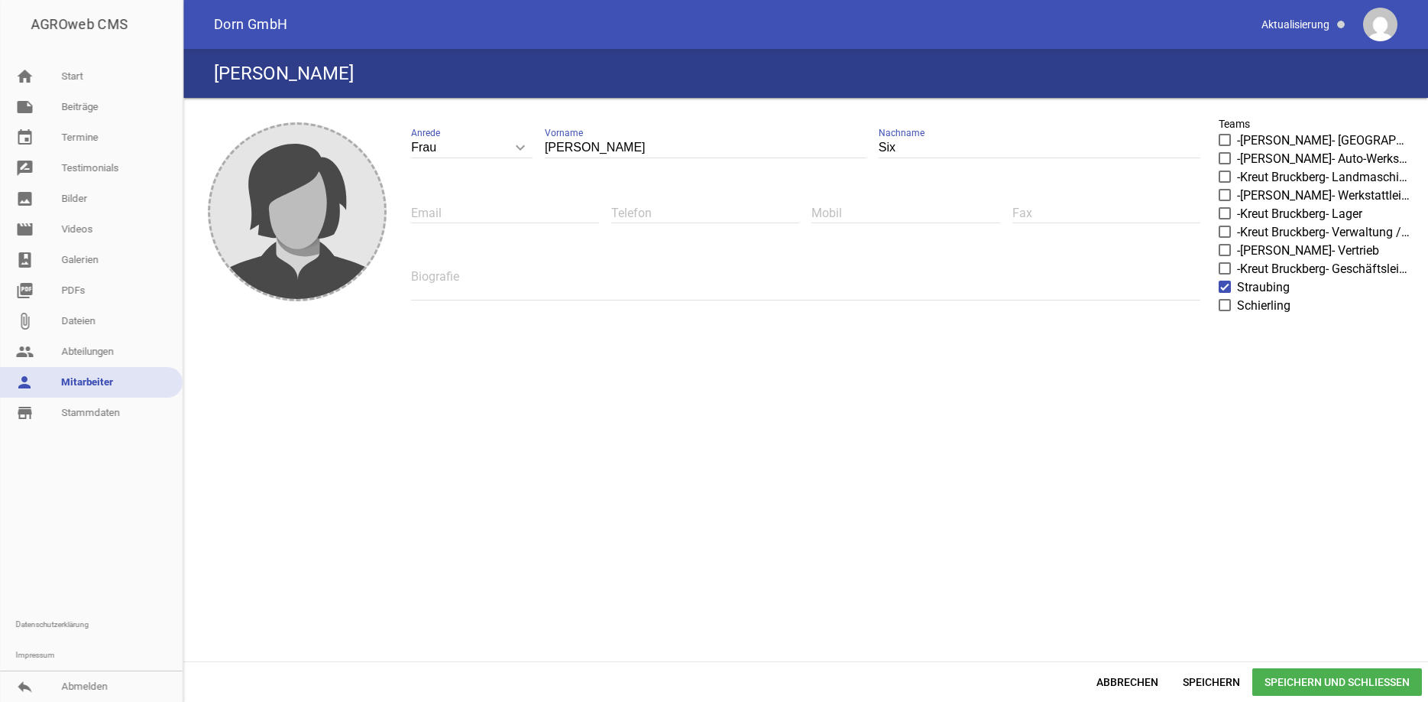
click at [488, 212] on input "text" at bounding box center [505, 213] width 188 height 21
type input "[EMAIL_ADDRESS][DOMAIN_NAME]"
type input "09421 / 3100-0"
click at [1331, 676] on span "Speichern und Schließen" at bounding box center [1338, 682] width 170 height 28
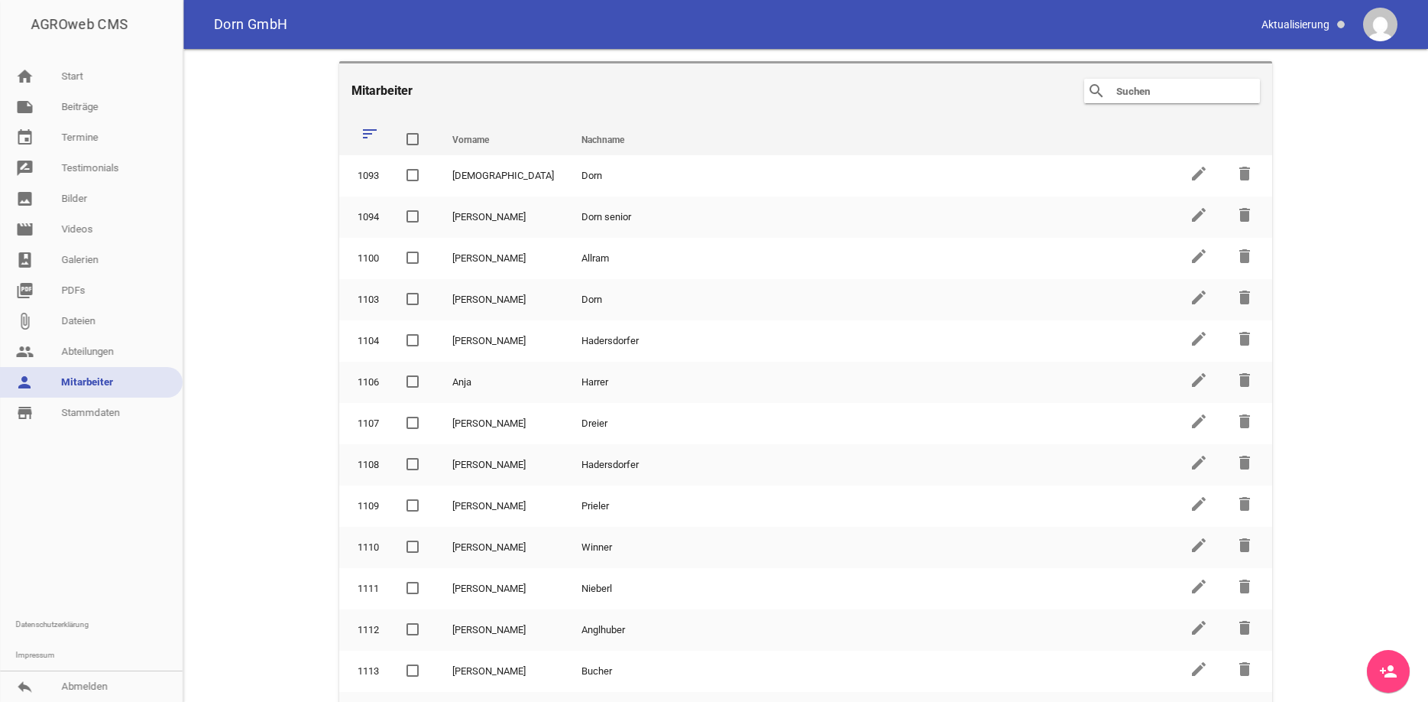
click at [1133, 95] on input "text" at bounding box center [1176, 91] width 122 height 18
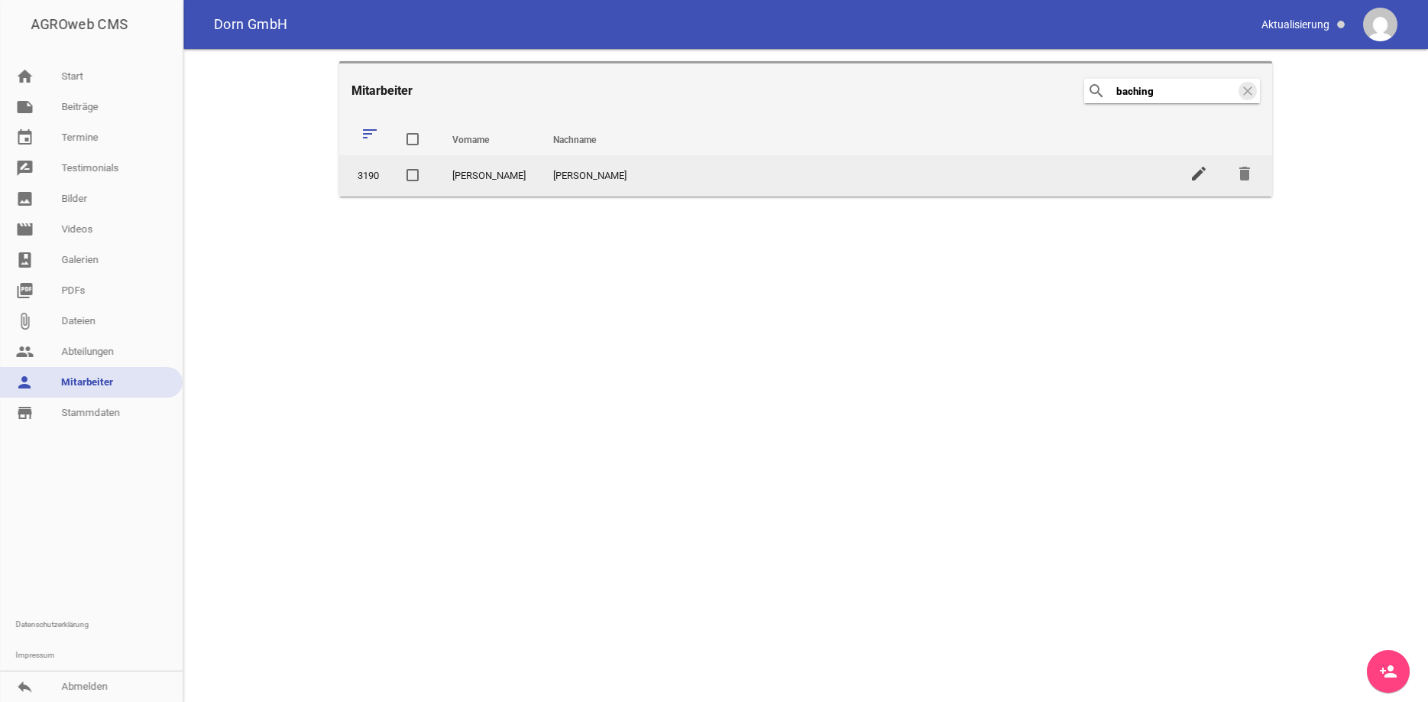
type input "baching"
click at [1192, 170] on icon "edit" at bounding box center [1199, 173] width 18 height 18
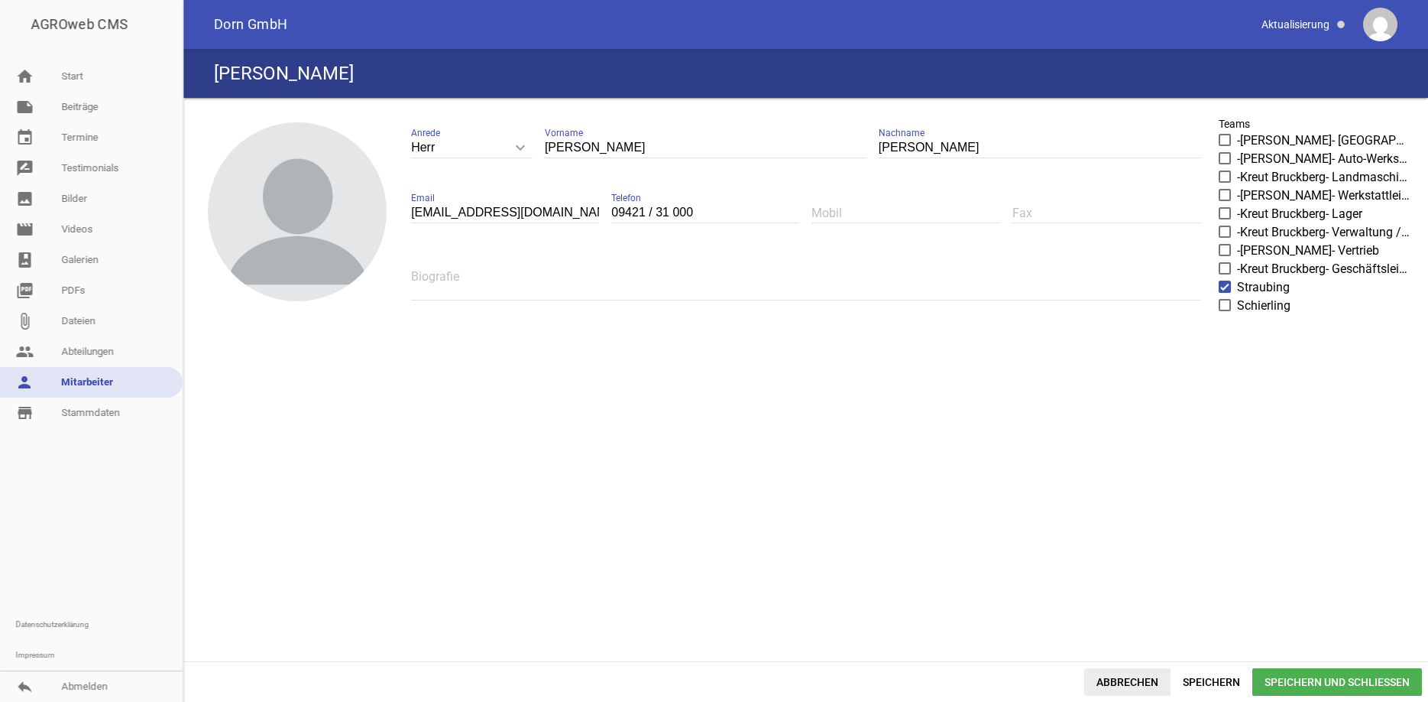
click at [1137, 681] on span "Abbrechen" at bounding box center [1128, 682] width 86 height 28
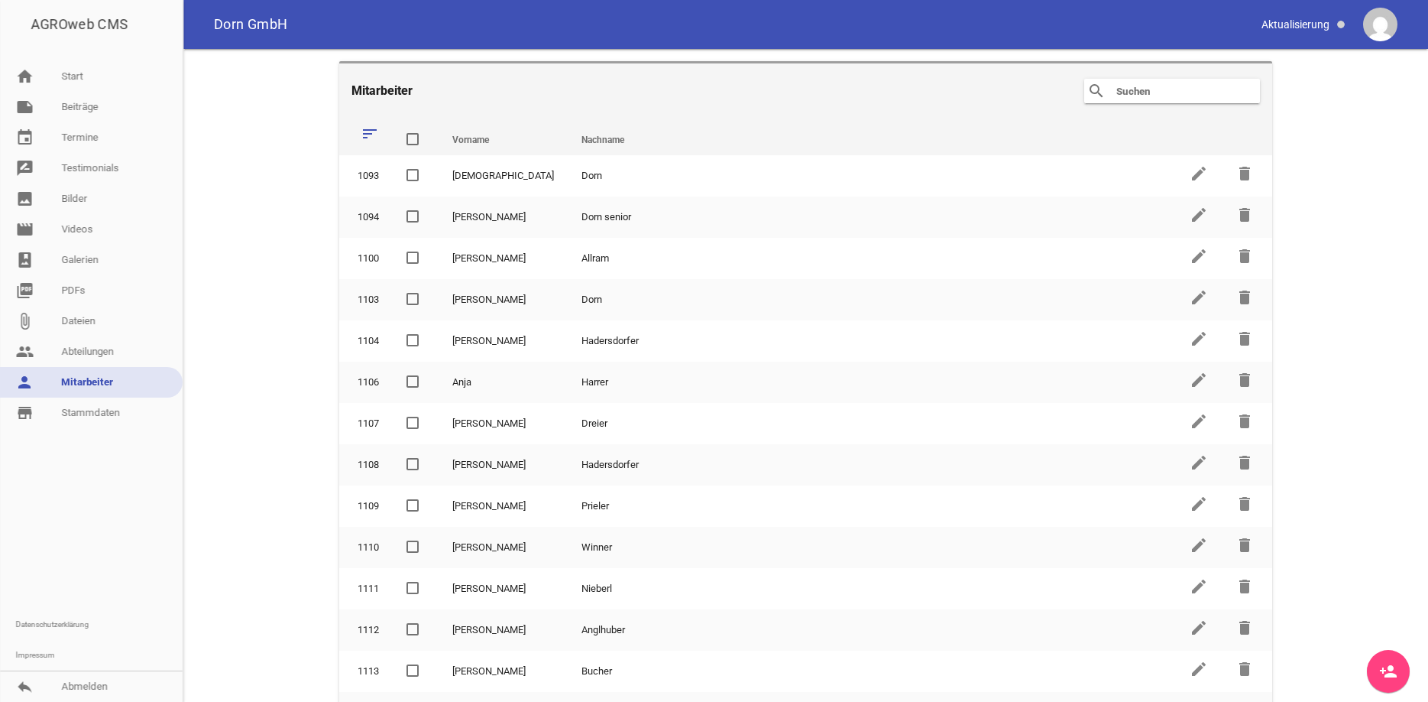
click at [1115, 93] on input "text" at bounding box center [1176, 91] width 122 height 18
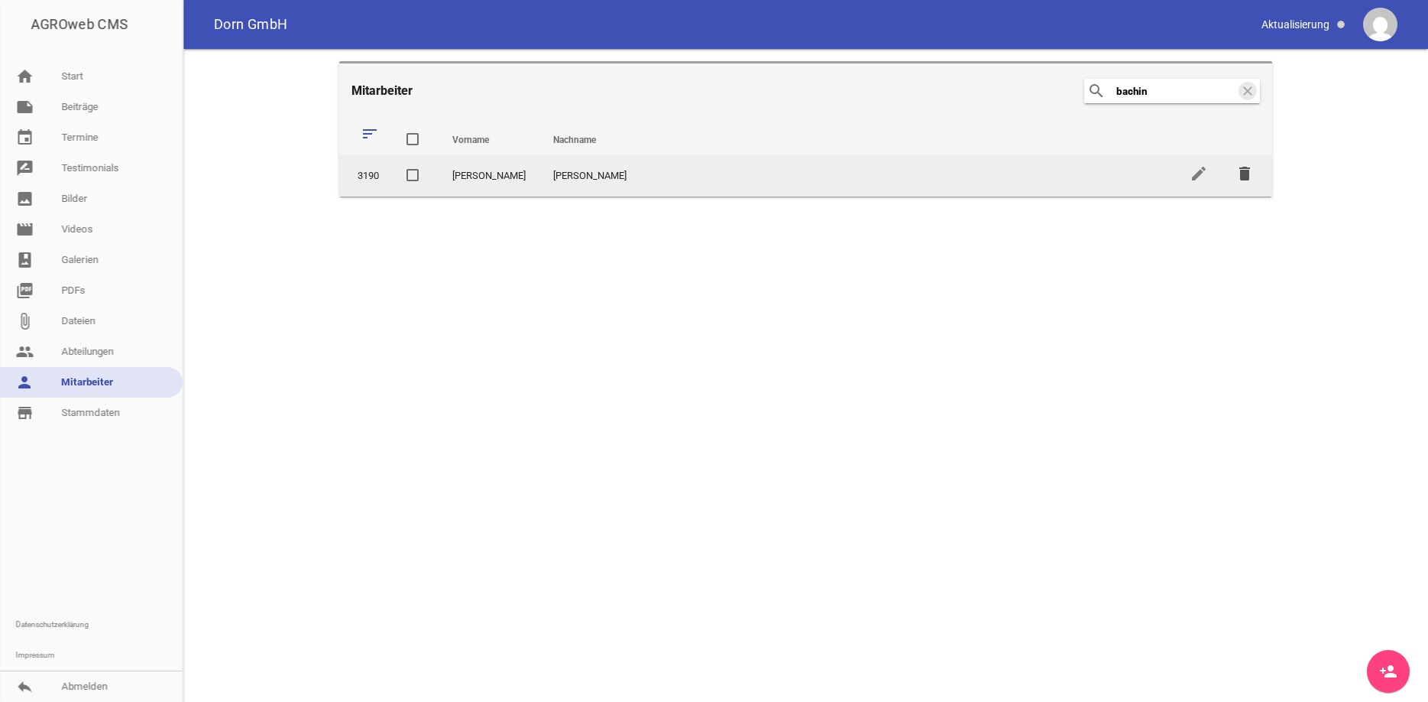
type input "bachin"
click at [1250, 173] on icon "delete" at bounding box center [1245, 173] width 18 height 18
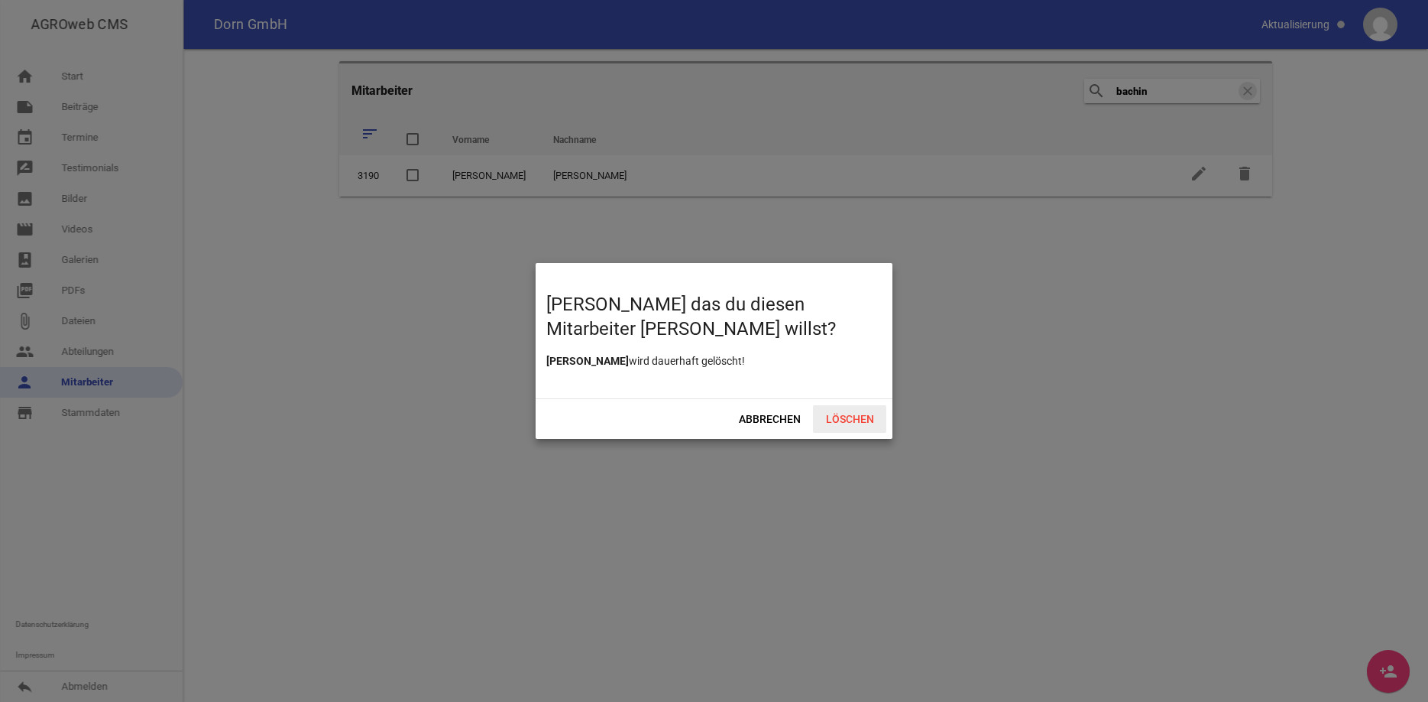
click at [860, 422] on span "Löschen" at bounding box center [849, 419] width 73 height 28
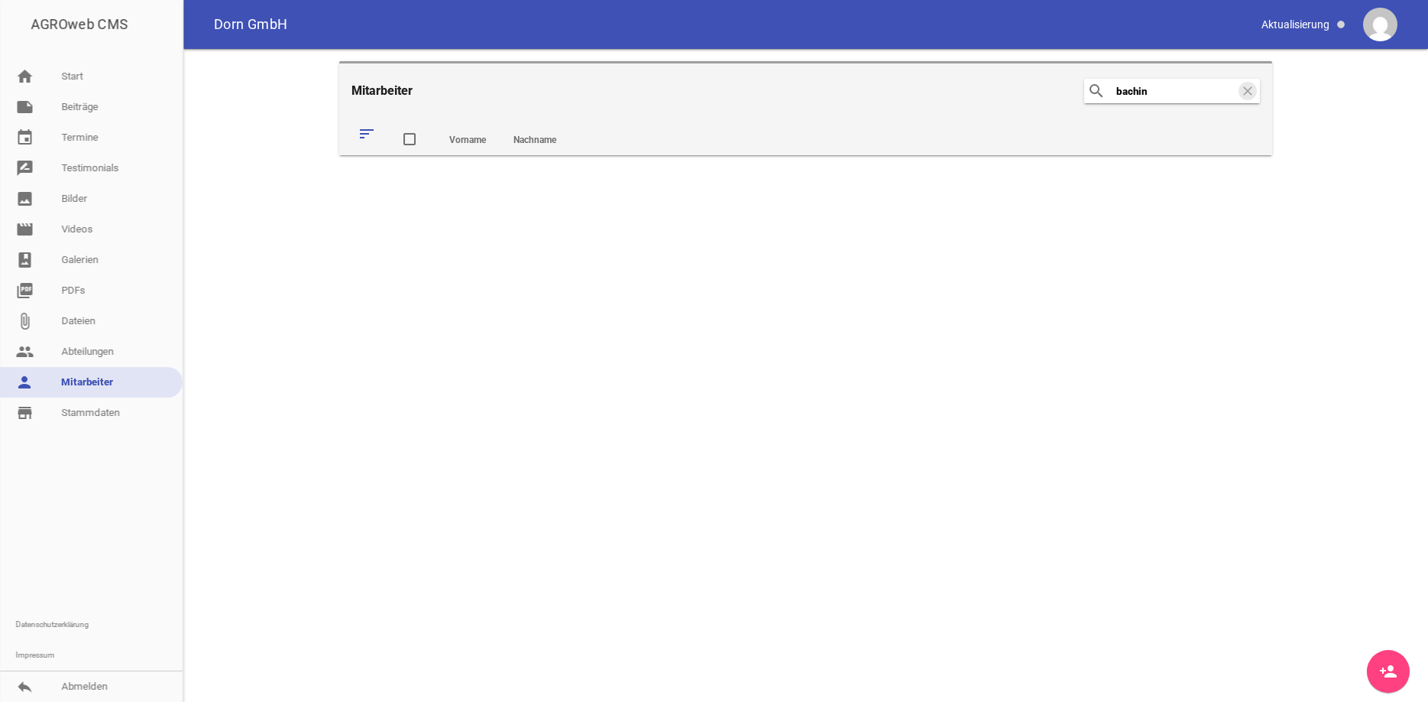
click at [1156, 91] on input "bachin" at bounding box center [1176, 91] width 122 height 18
click at [1240, 90] on icon "clear" at bounding box center [1248, 91] width 18 height 18
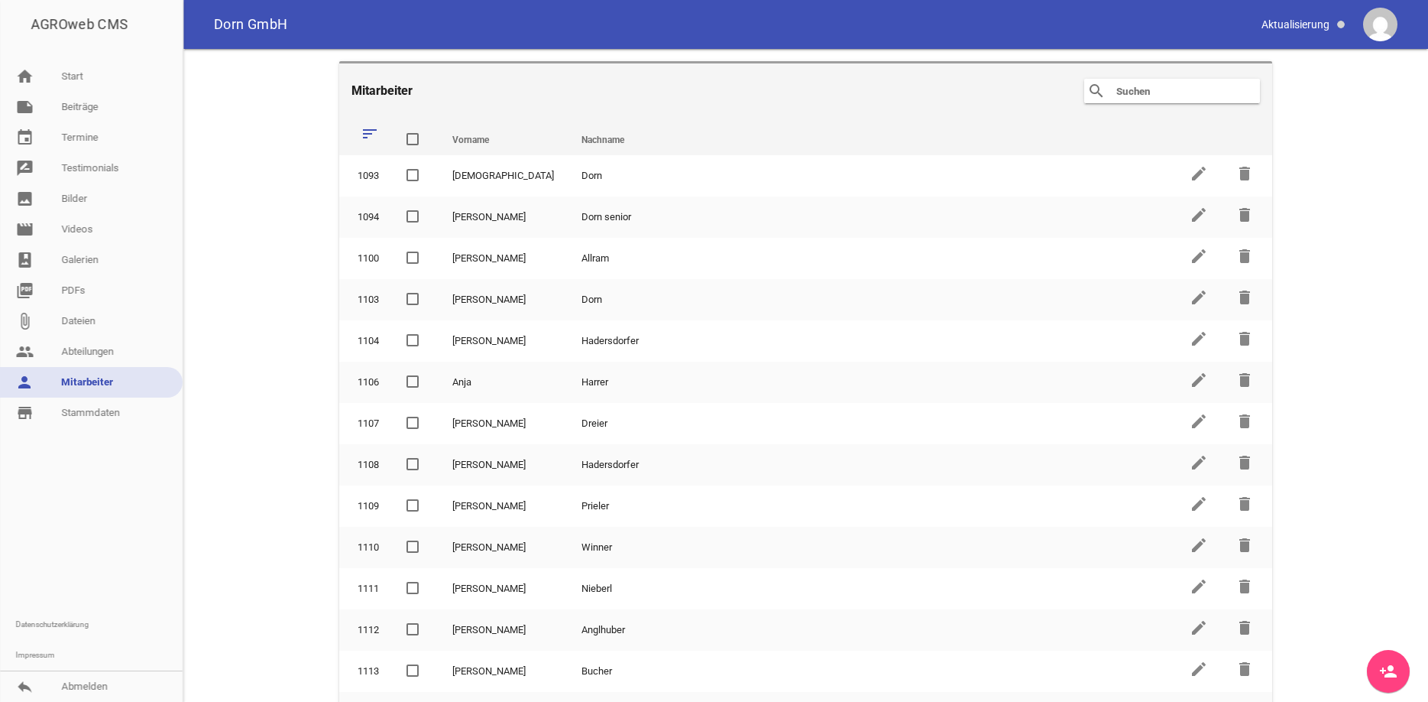
click at [1133, 92] on input "text" at bounding box center [1176, 91] width 122 height 18
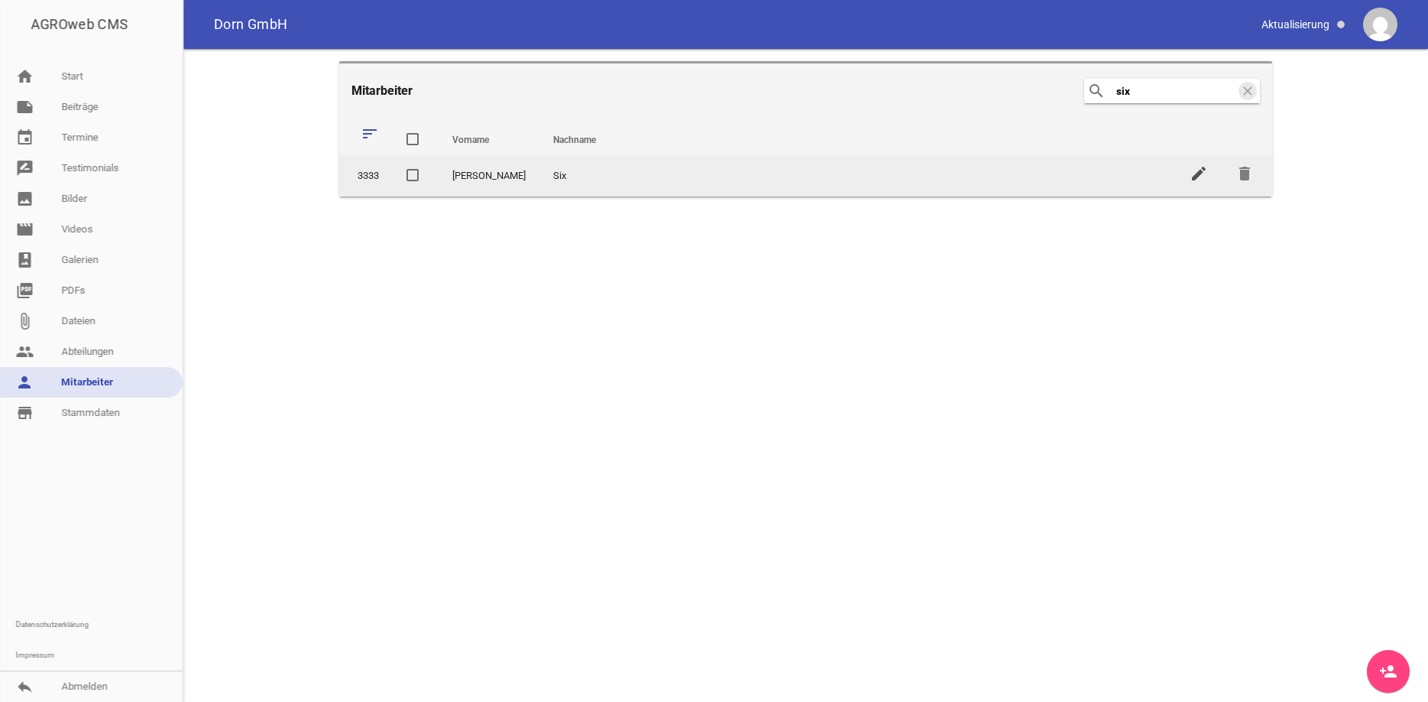
type input "six"
click at [1198, 167] on icon "edit" at bounding box center [1199, 173] width 18 height 18
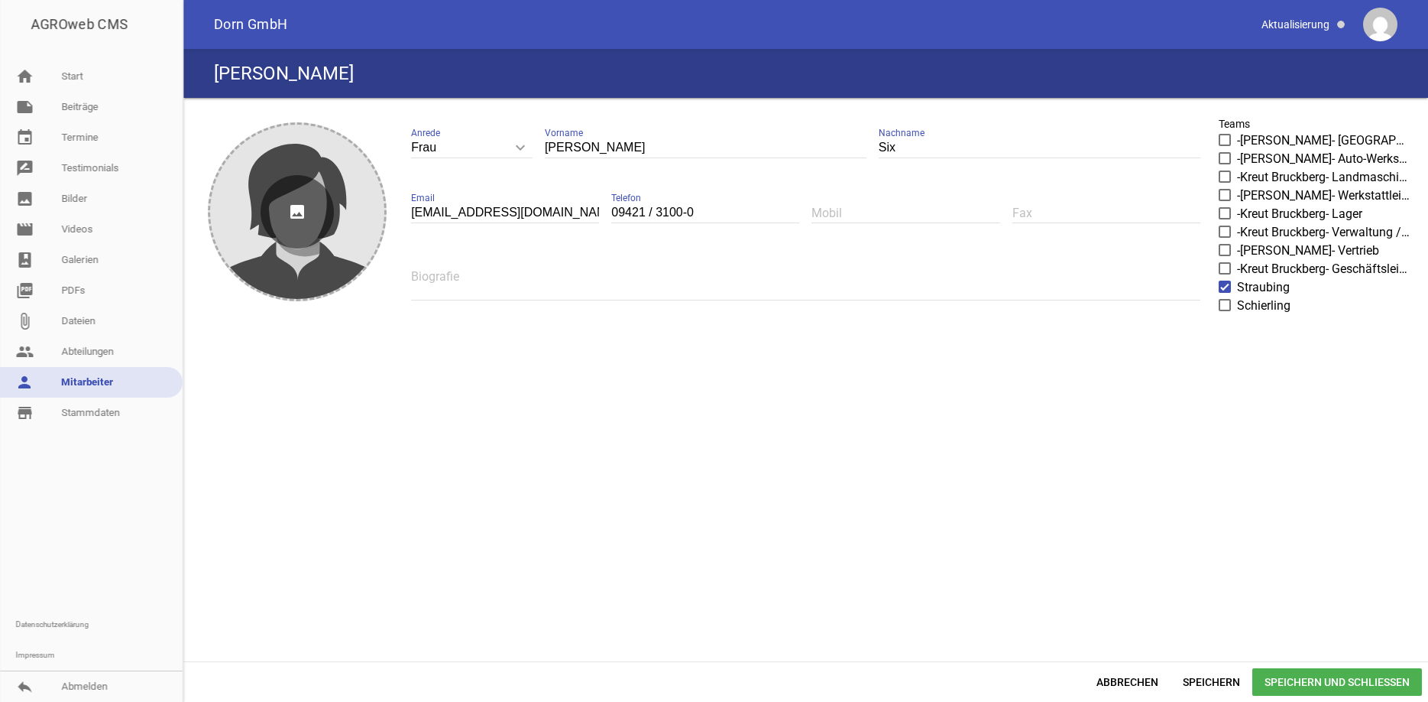
click at [293, 204] on icon "image" at bounding box center [297, 211] width 73 height 73
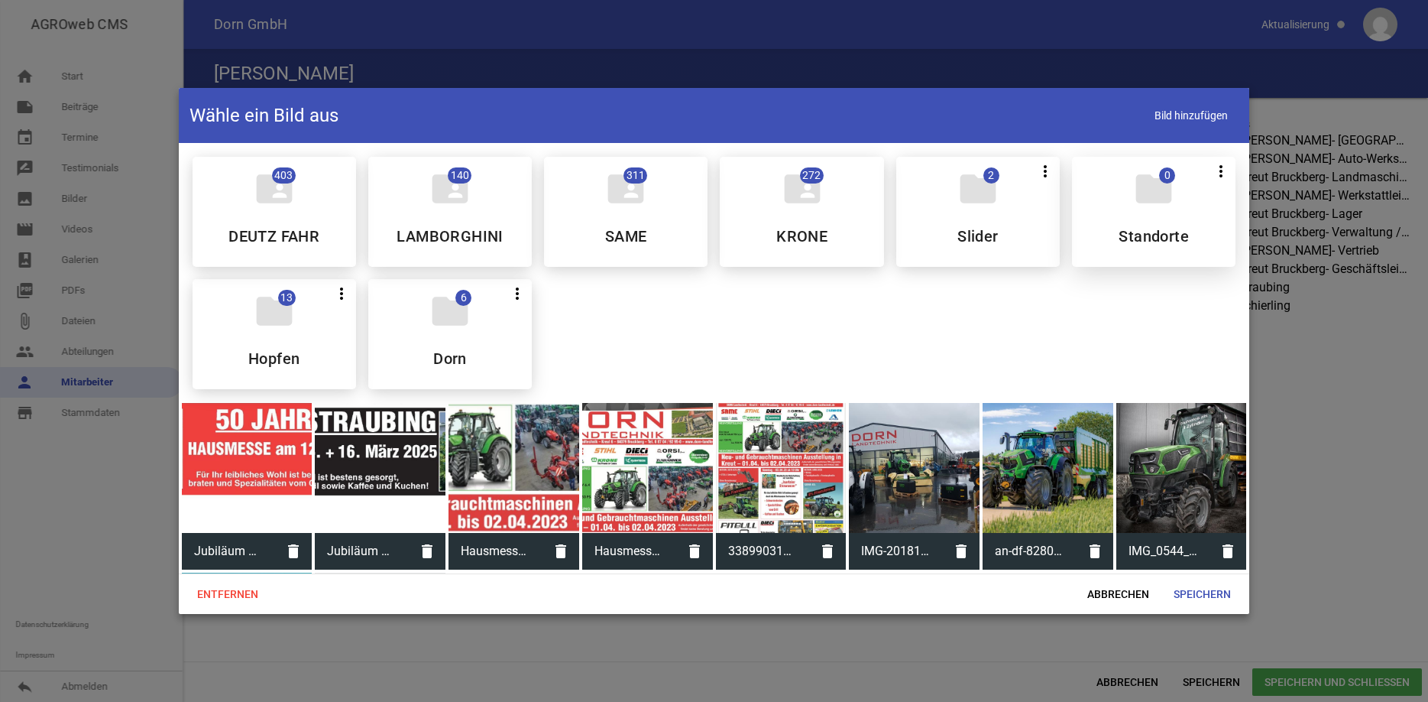
click at [1146, 203] on icon "folder" at bounding box center [1154, 188] width 43 height 43
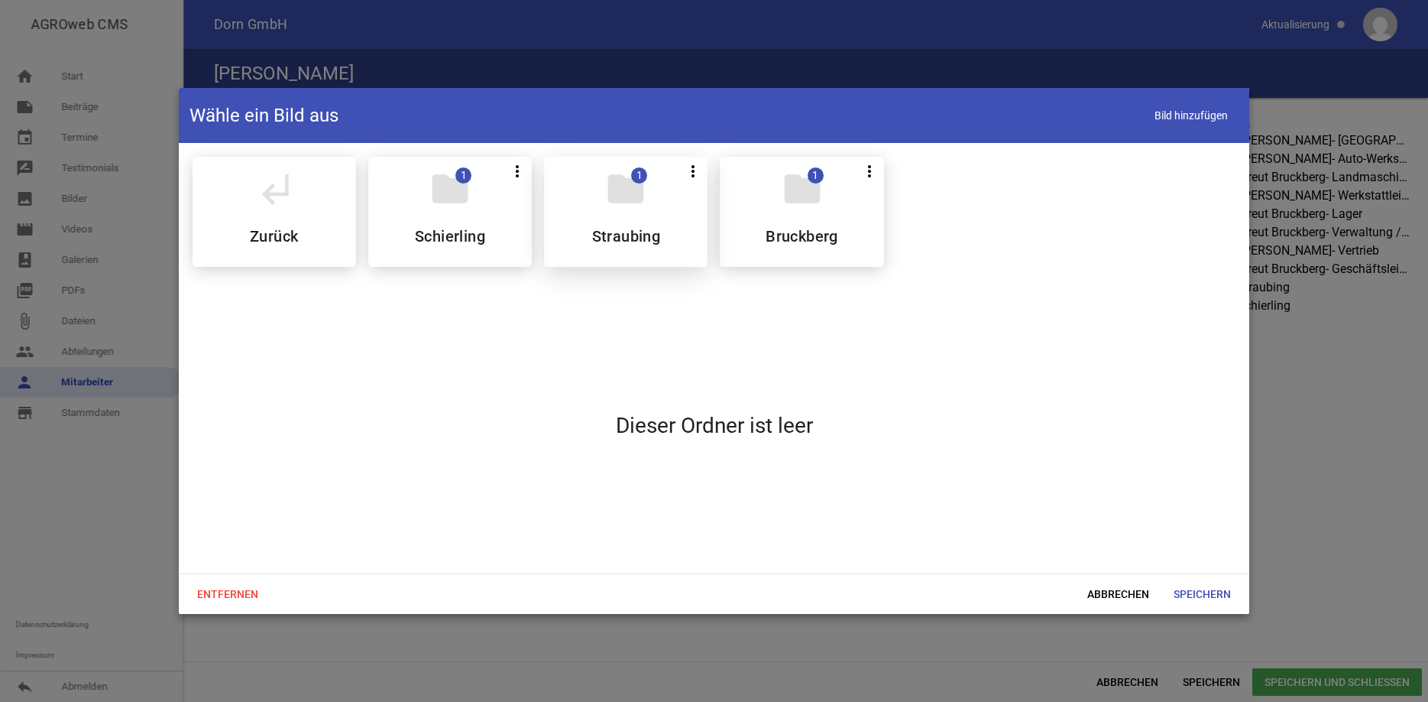
click at [666, 187] on div "folder 1 more_vert Teilen Bearbeiten Löschen Straubing" at bounding box center [626, 212] width 164 height 110
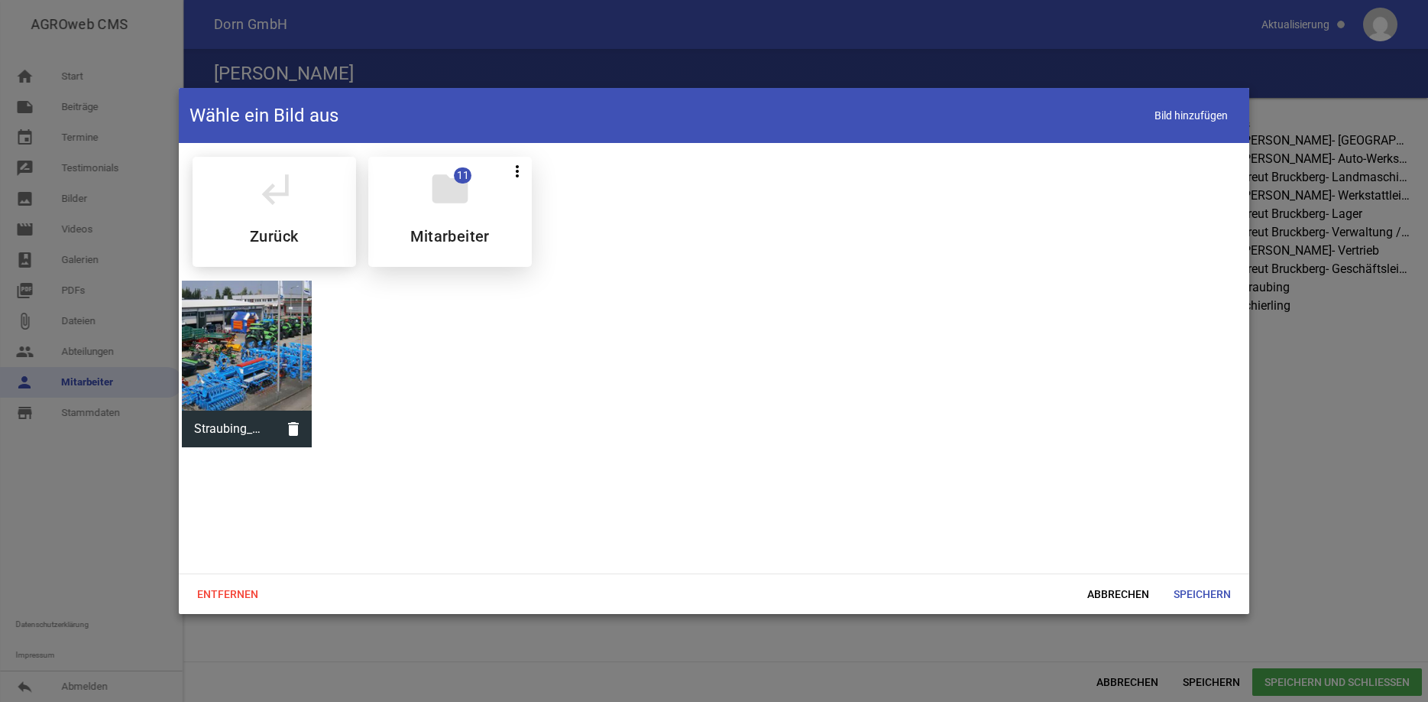
click at [428, 206] on div "folder 11 more_vert Teilen Bearbeiten Löschen Mitarbeiter" at bounding box center [450, 212] width 164 height 110
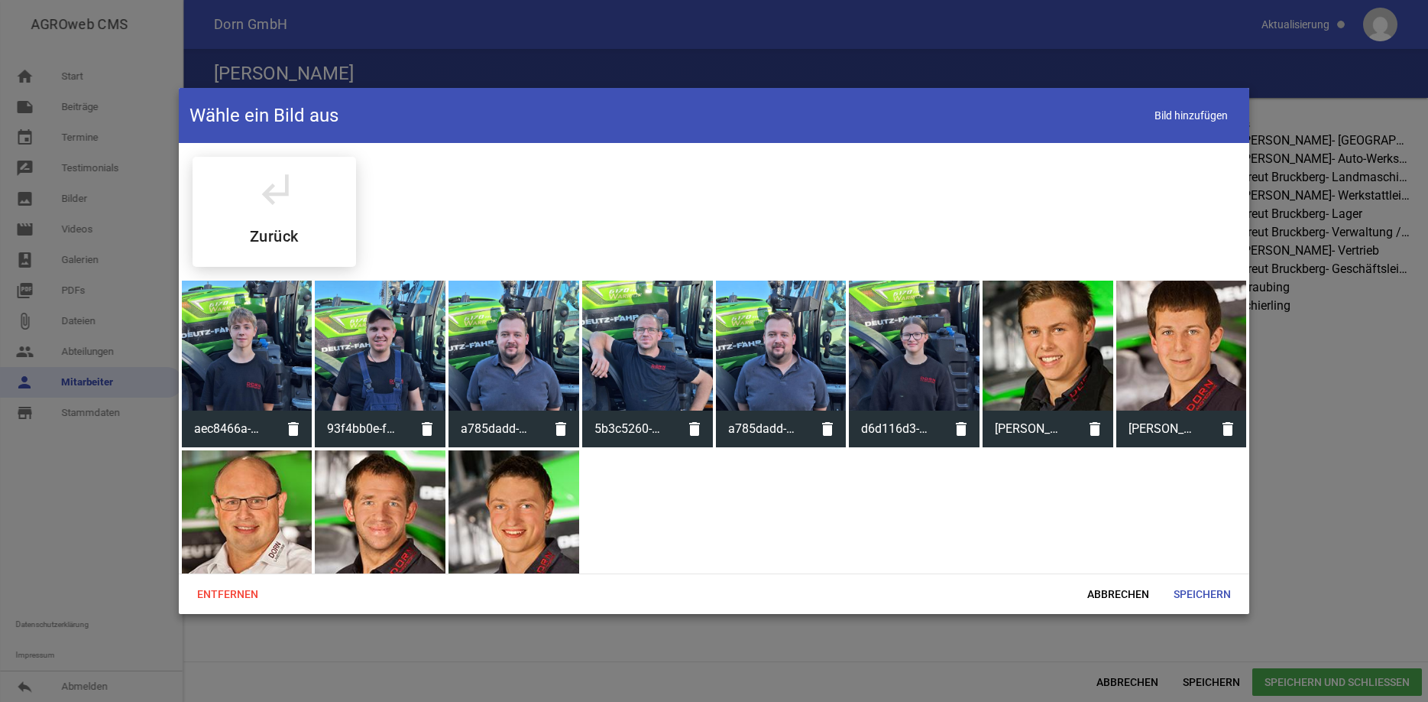
click at [946, 348] on div at bounding box center [914, 345] width 131 height 131
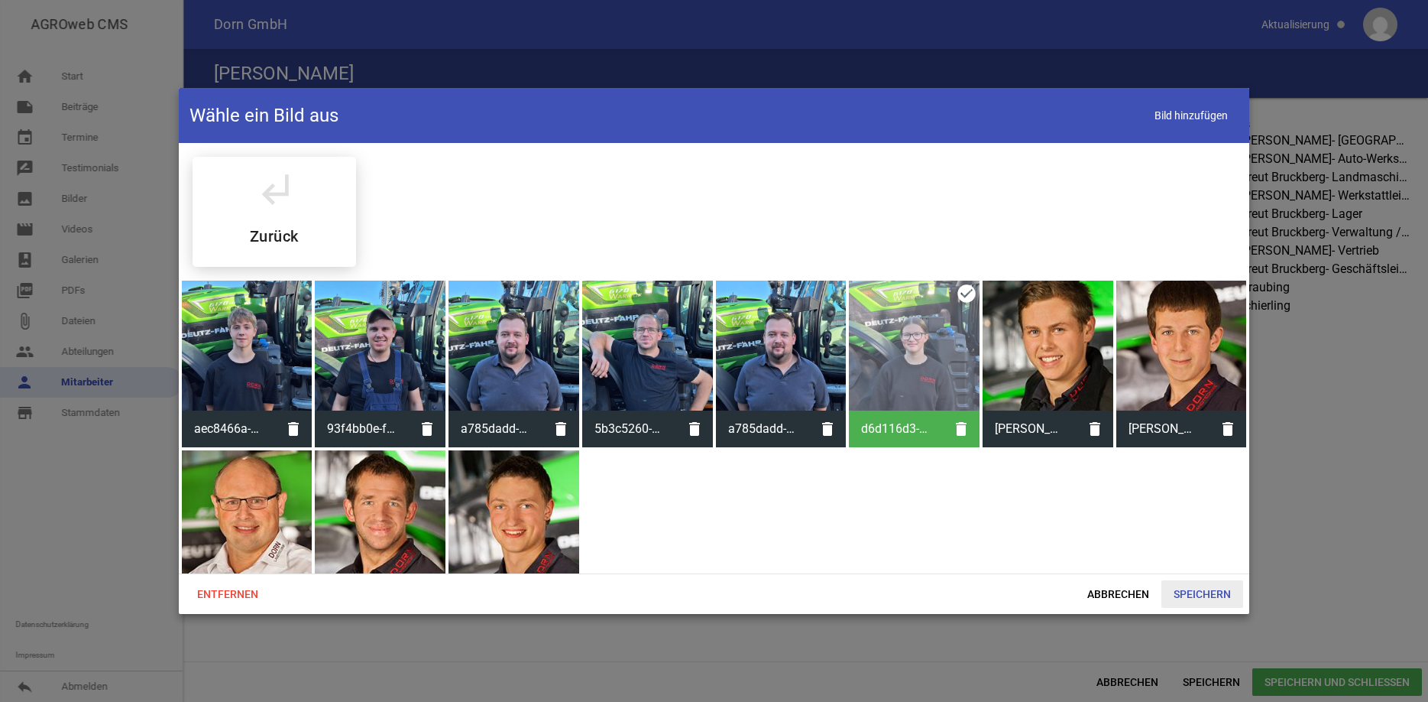
click at [1195, 594] on span "Speichern" at bounding box center [1203, 594] width 82 height 28
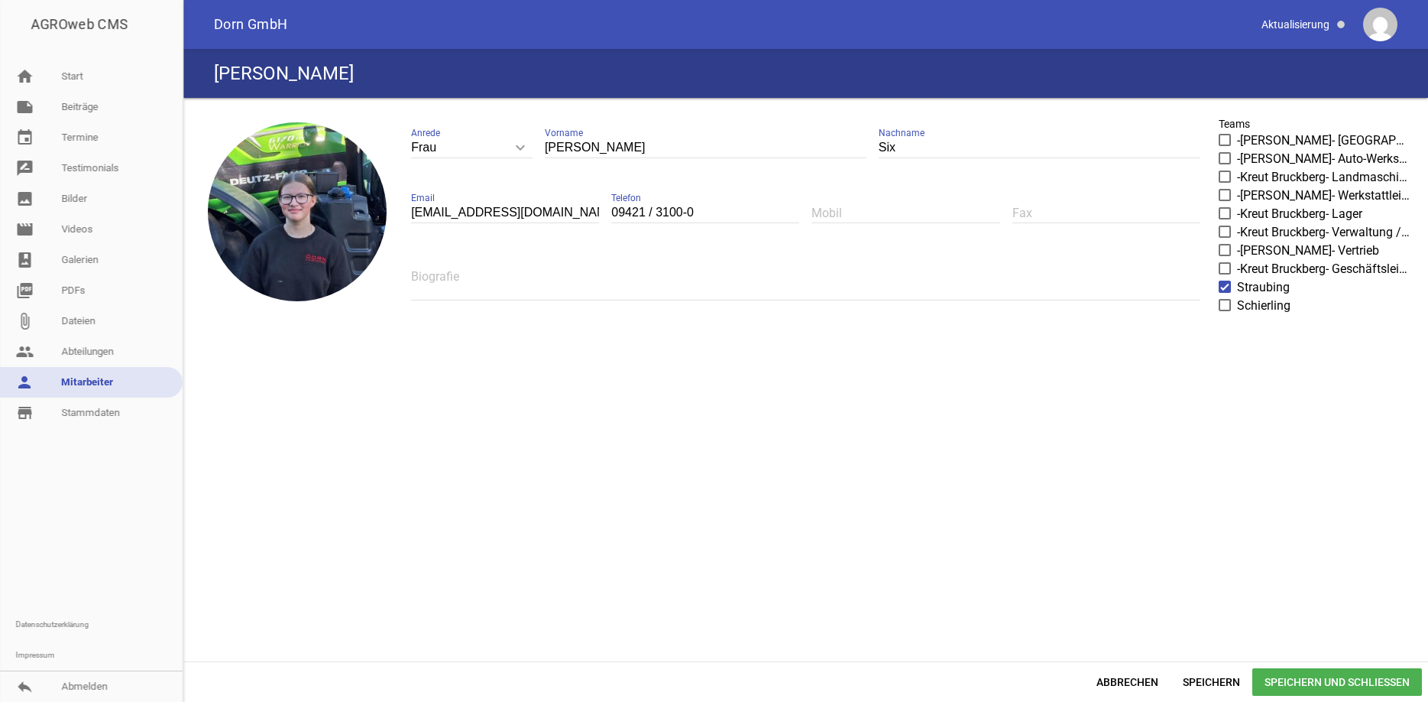
click at [1297, 682] on span "Speichern und Schließen" at bounding box center [1338, 682] width 170 height 28
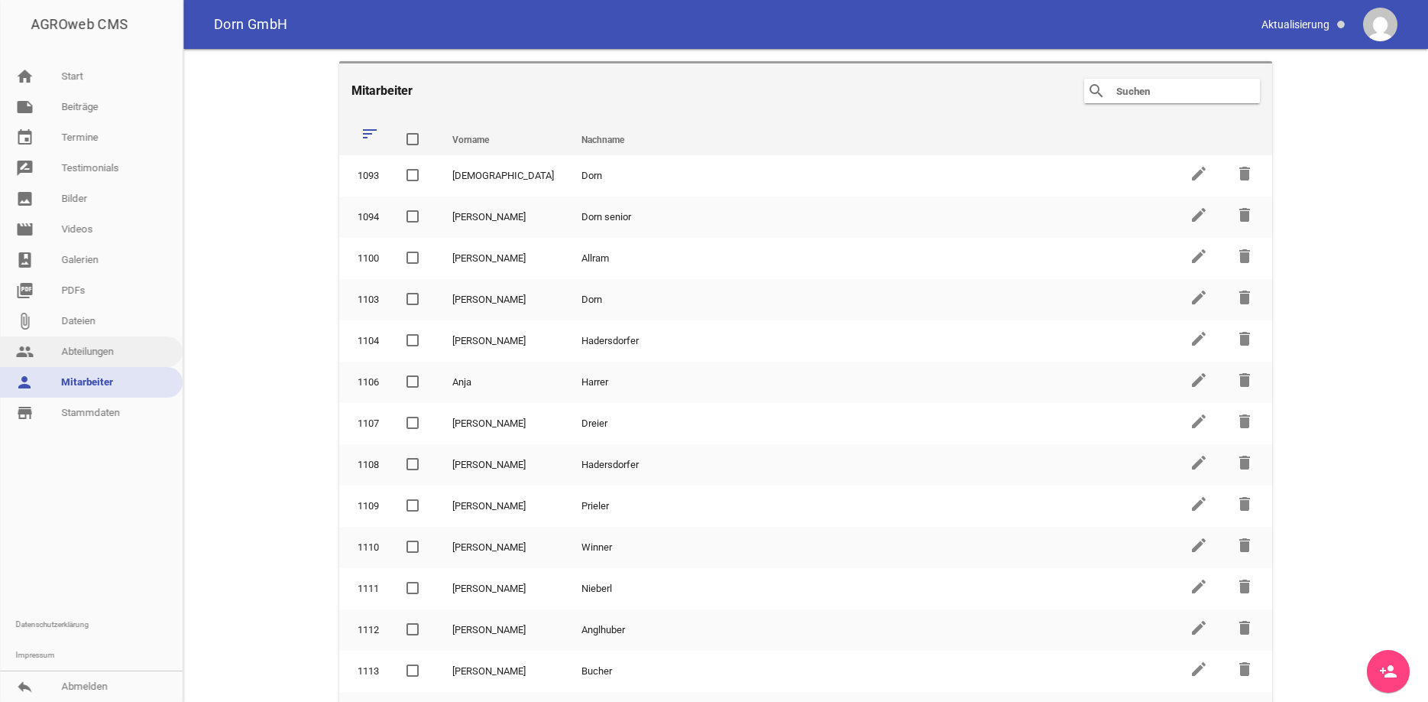
click at [102, 354] on link "people Abteilungen" at bounding box center [91, 351] width 183 height 31
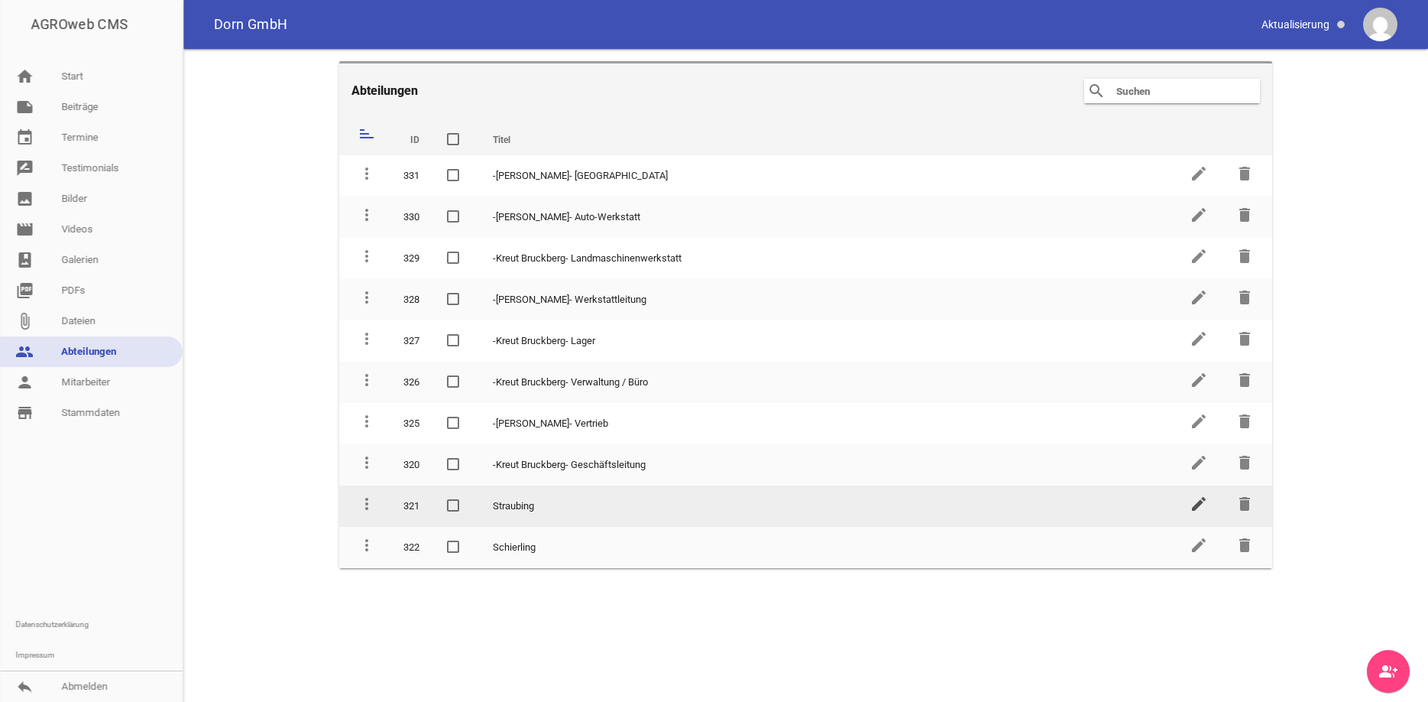
click at [1194, 499] on icon "edit" at bounding box center [1199, 504] width 18 height 18
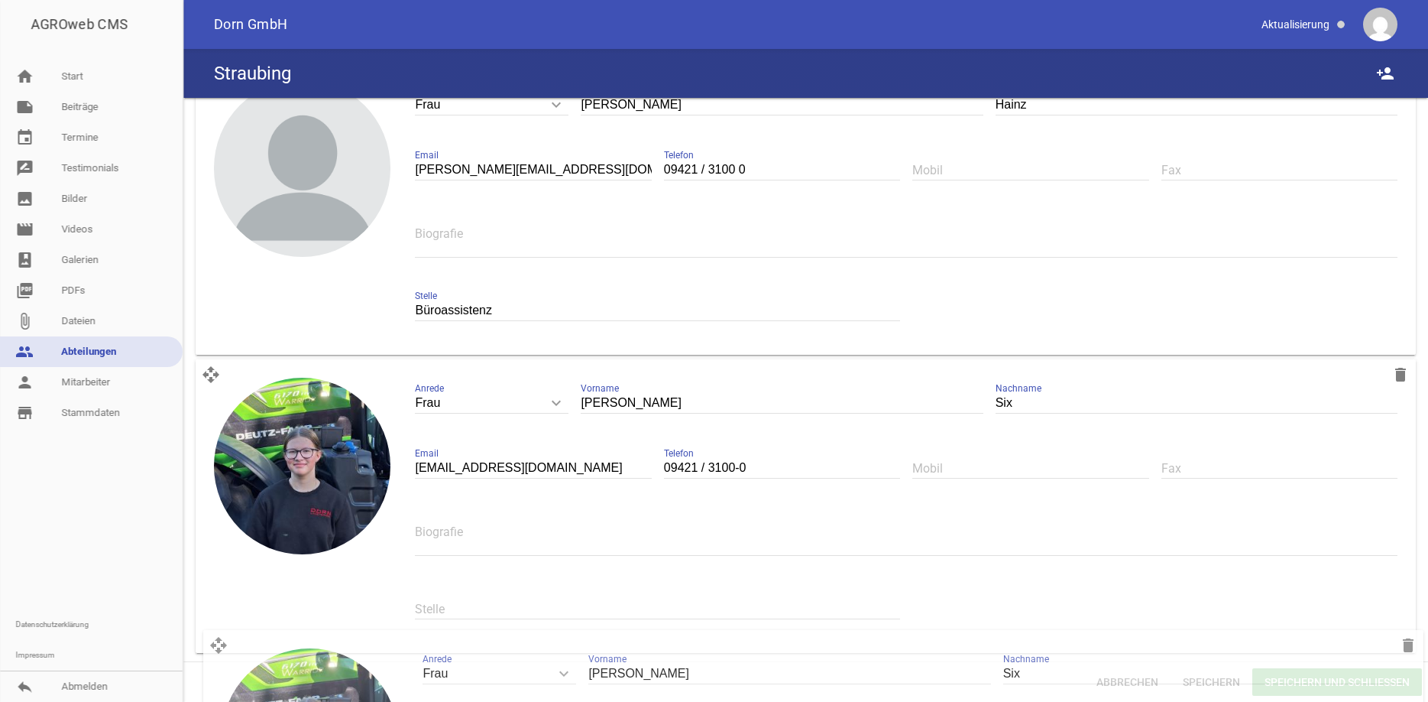
scroll to position [1907, 0]
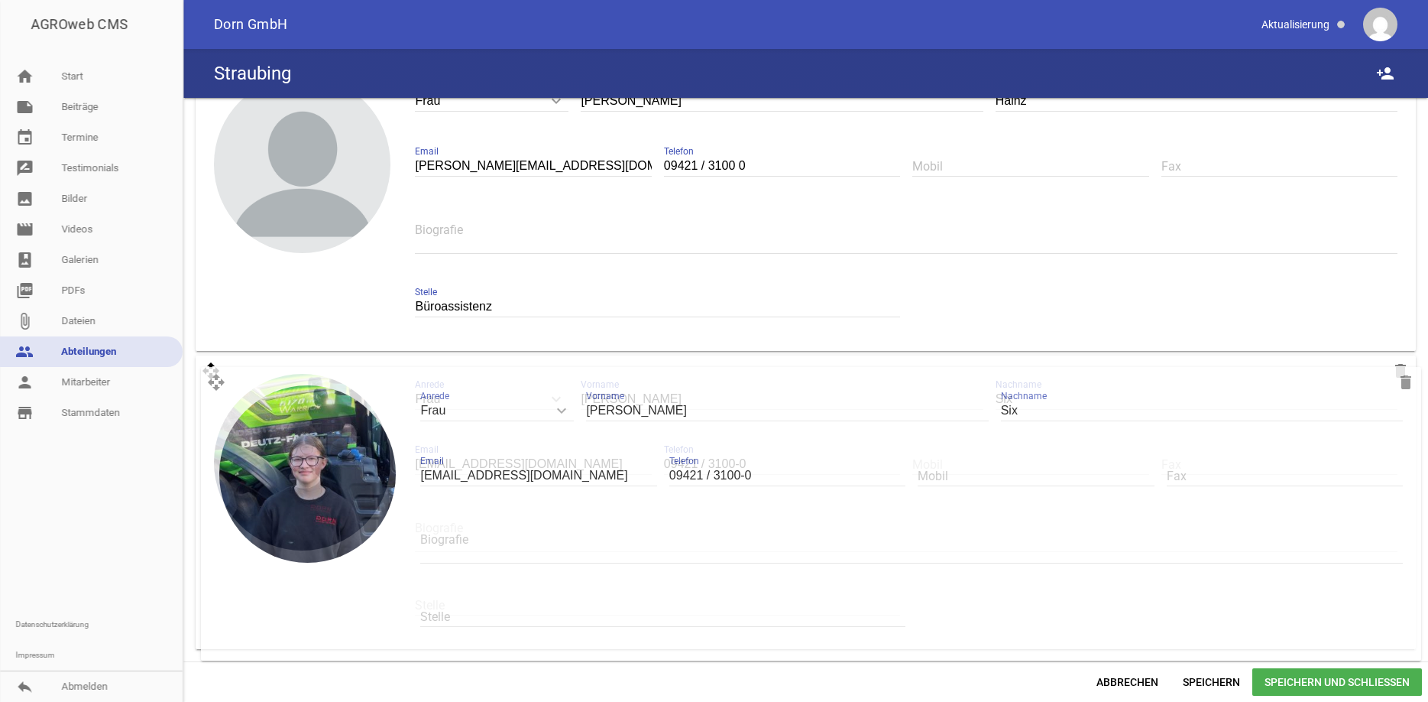
drag, startPoint x: 207, startPoint y: 116, endPoint x: 212, endPoint y: 379, distance: 263.0
click at [212, 379] on icon "open_with" at bounding box center [211, 370] width 31 height 31
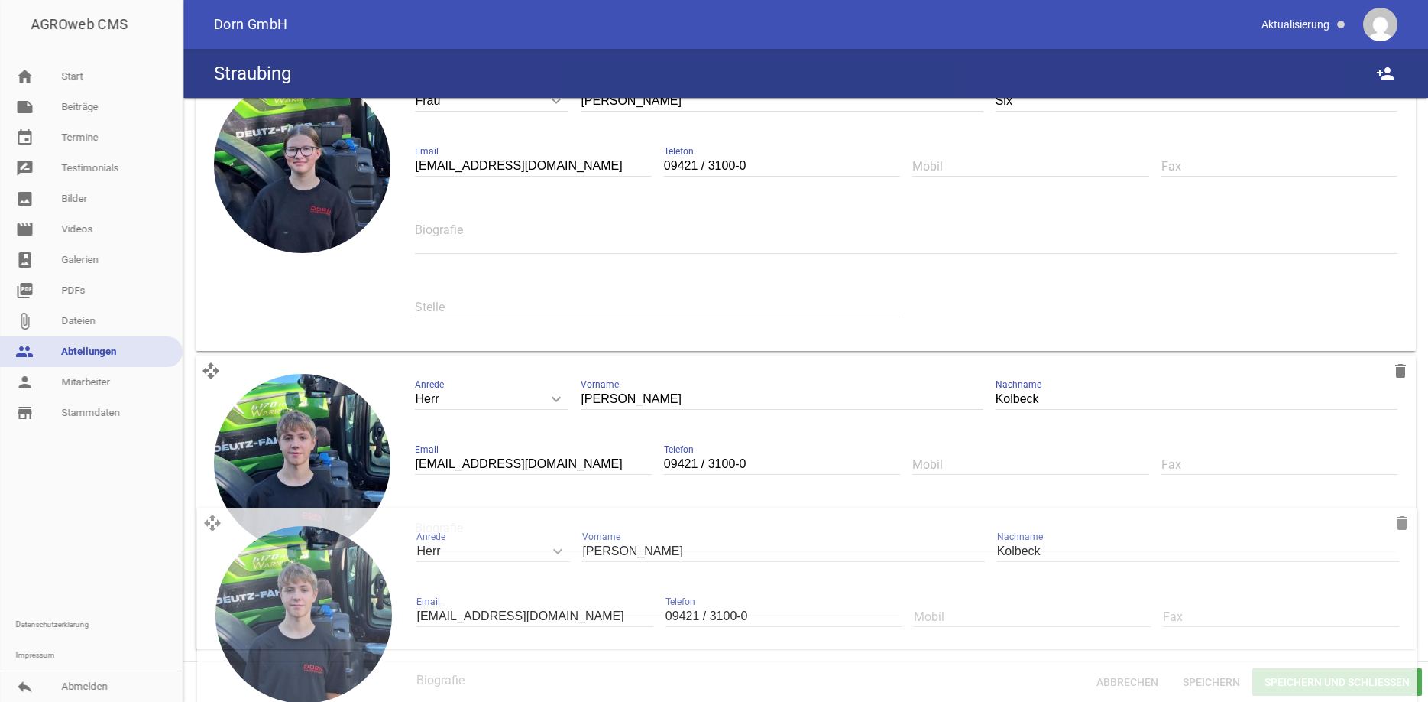
drag, startPoint x: 209, startPoint y: 193, endPoint x: 211, endPoint y: 517, distance: 324.8
click at [211, 517] on div "open_with delete image Herr keyboard_arrow_down Anrede Herr Frau [PERSON_NAME] …" at bounding box center [806, 501] width 1221 height 293
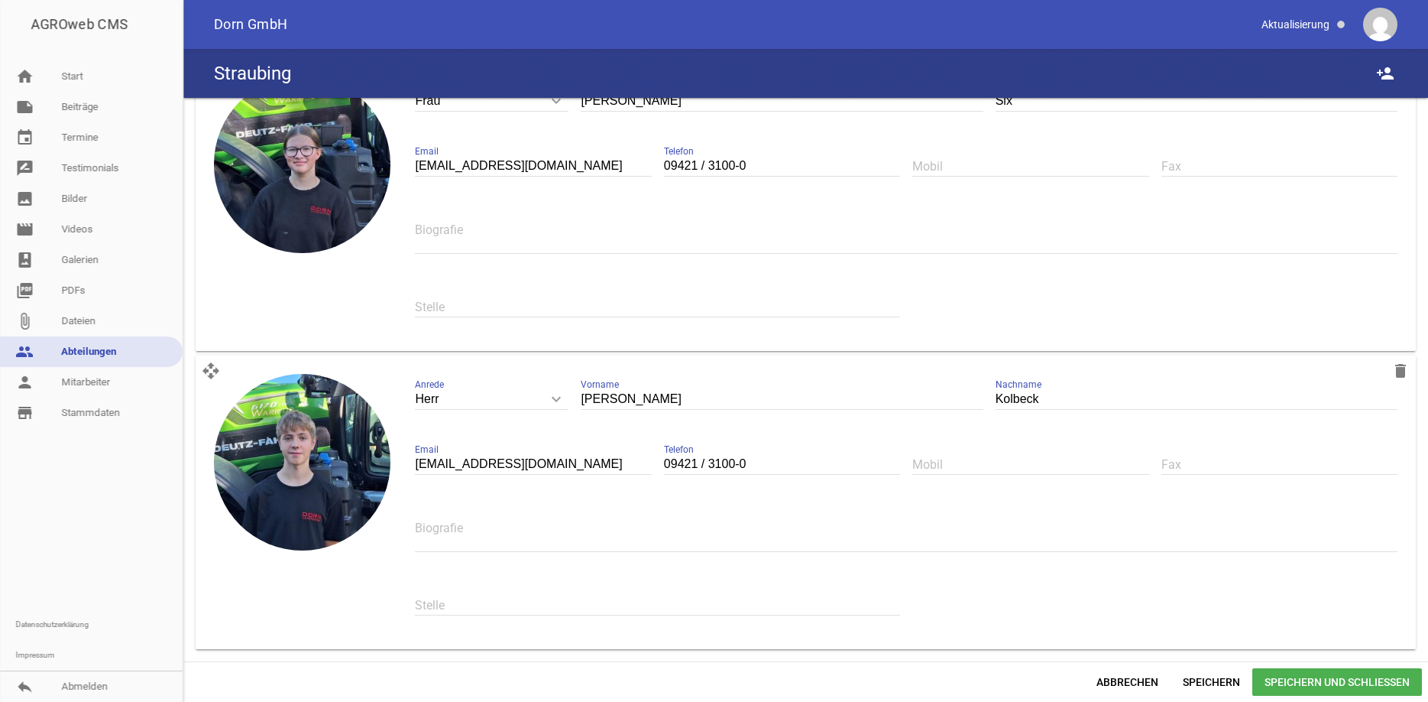
click at [1374, 675] on span "Speichern und Schließen" at bounding box center [1338, 682] width 170 height 28
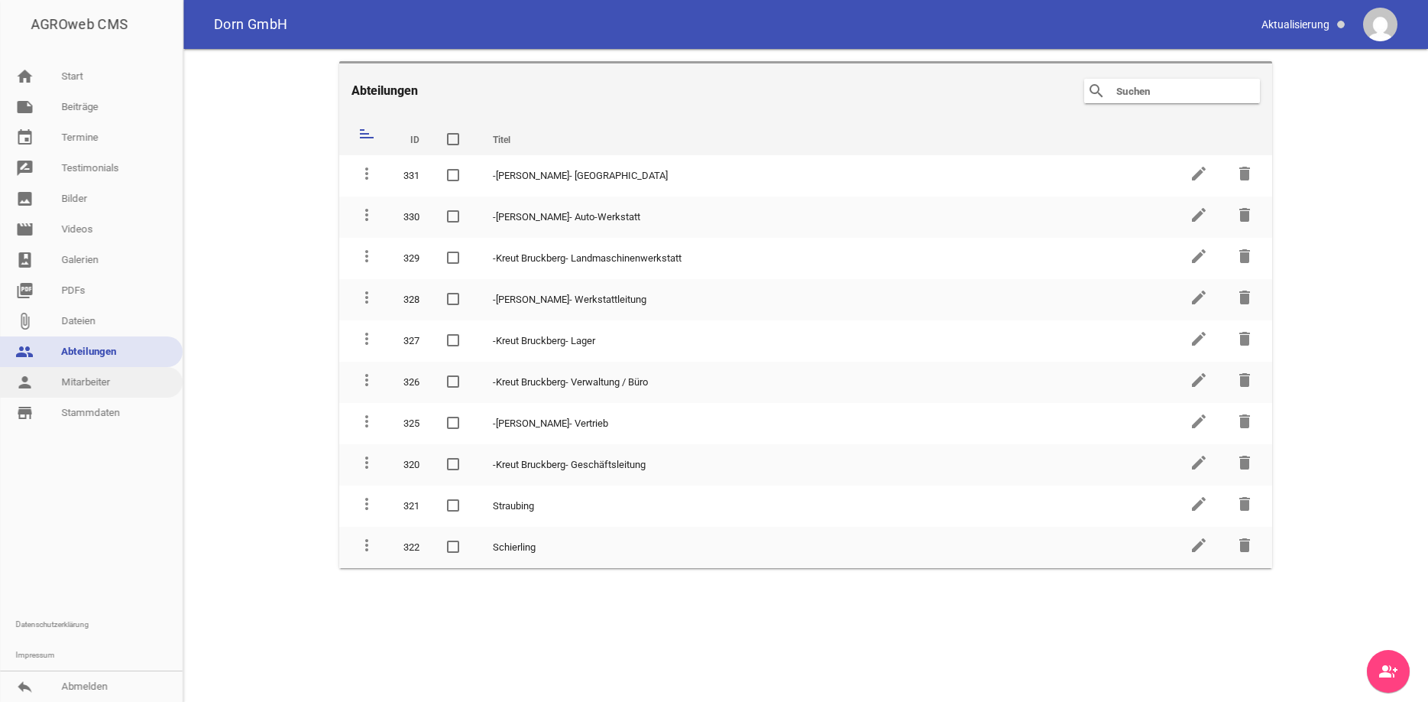
click at [79, 388] on link "person Mitarbeiter" at bounding box center [91, 382] width 183 height 31
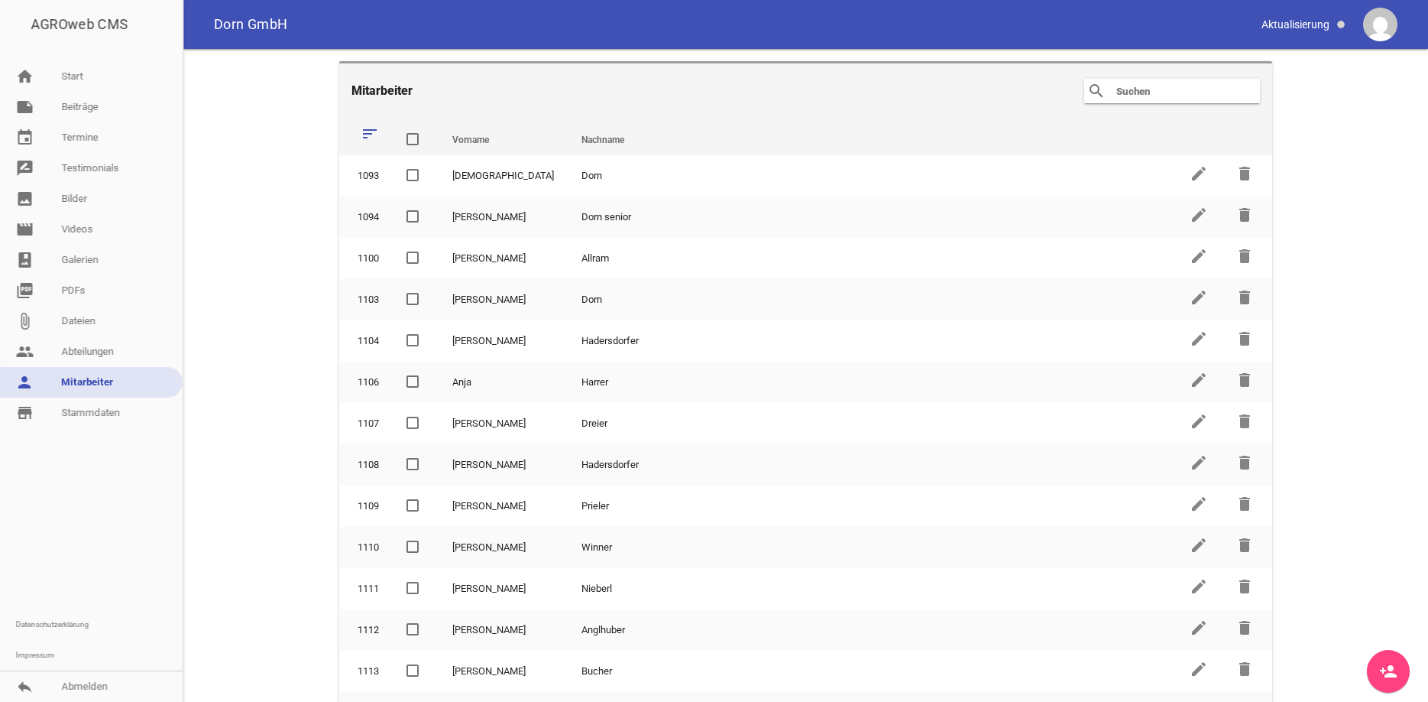
click at [1143, 90] on input "text" at bounding box center [1176, 91] width 122 height 18
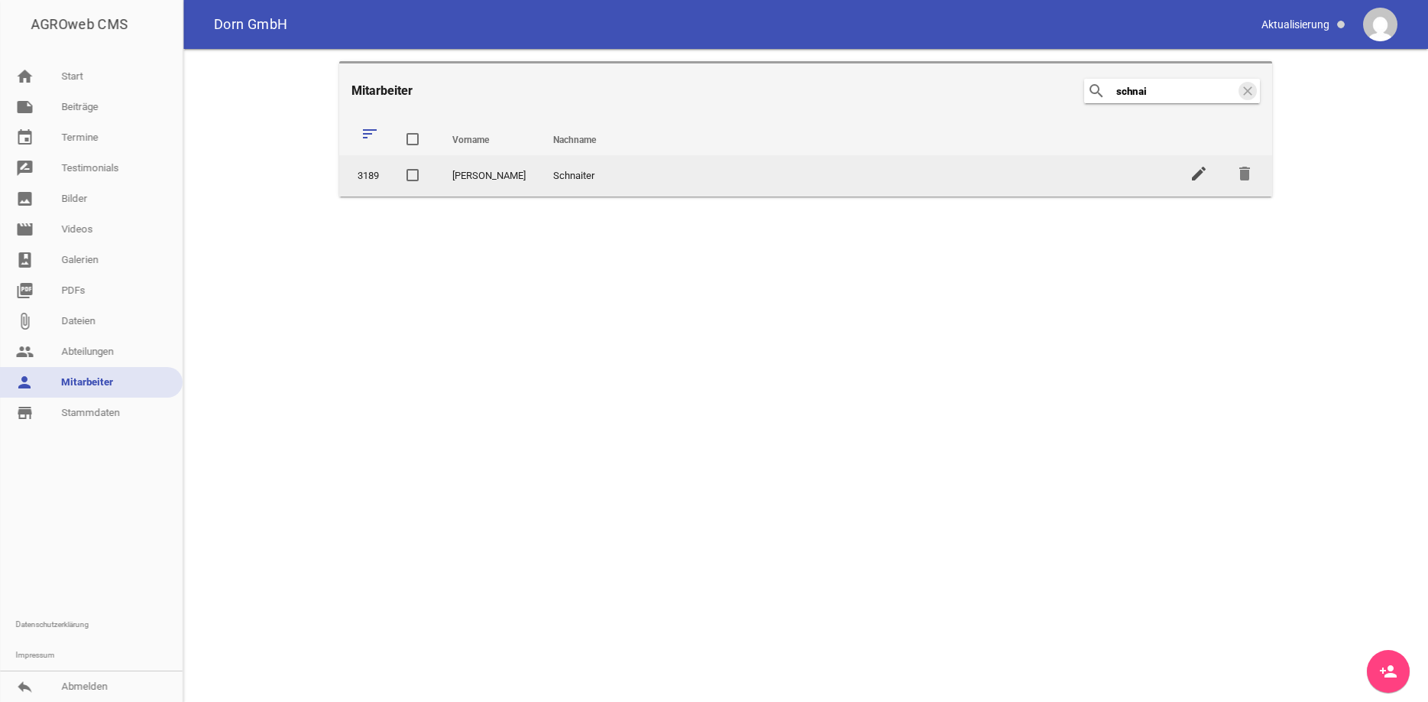
type input "schnai"
click at [1195, 168] on icon "edit" at bounding box center [1199, 173] width 18 height 18
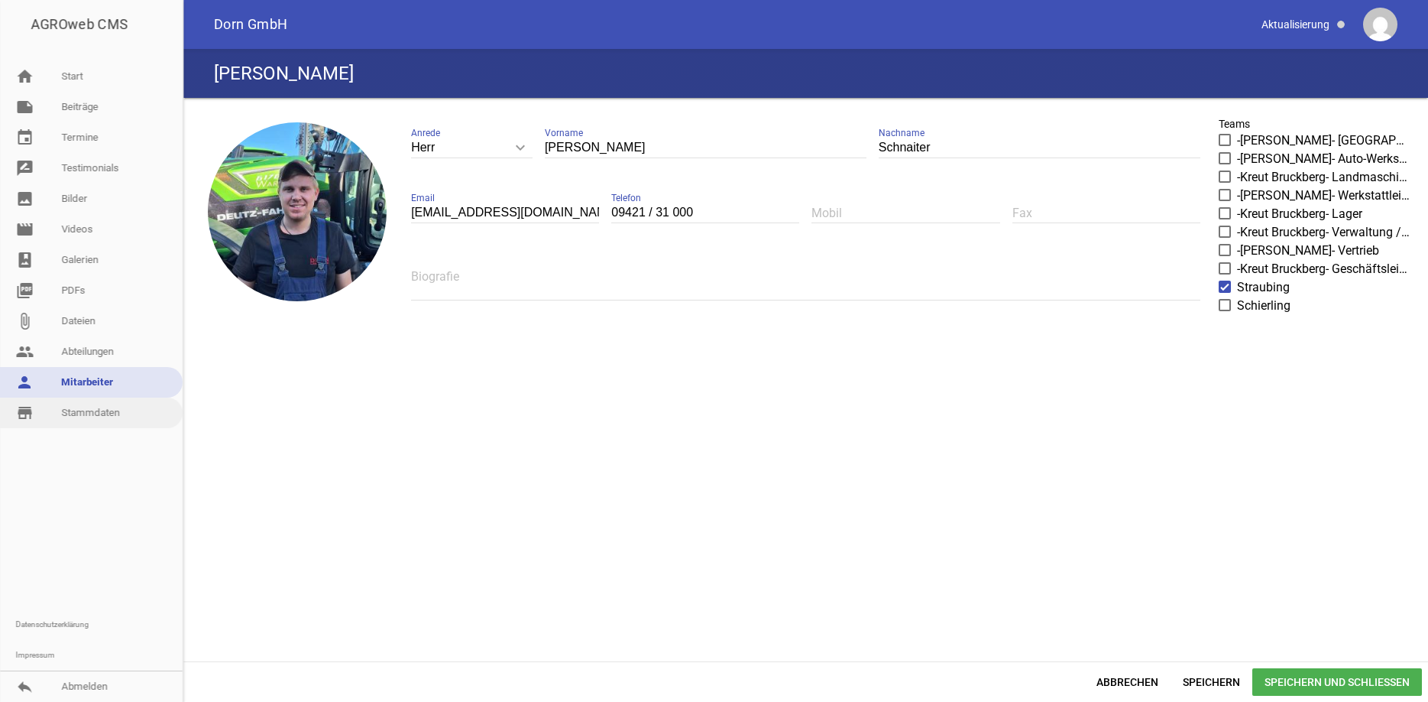
click at [96, 416] on link "store_mall_directory Stammdaten" at bounding box center [91, 412] width 183 height 31
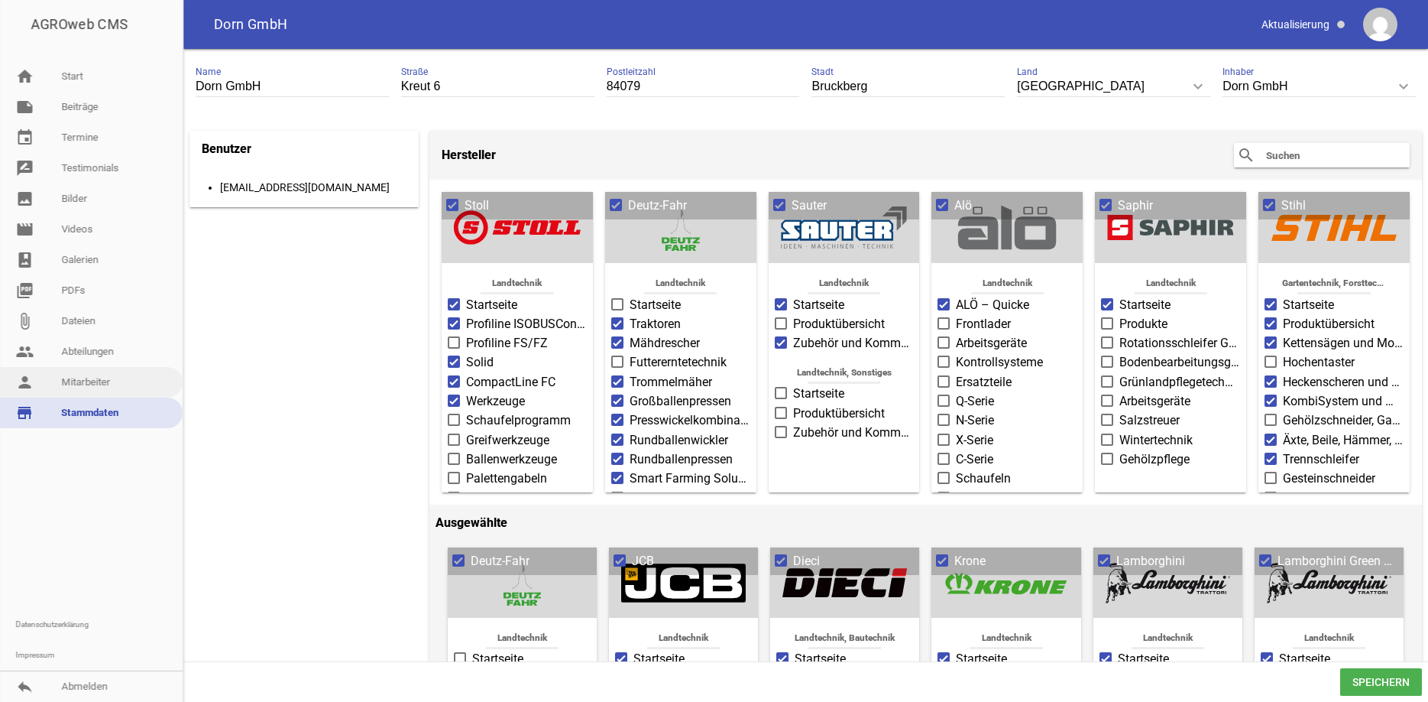
click at [92, 378] on link "person Mitarbeiter" at bounding box center [91, 382] width 183 height 31
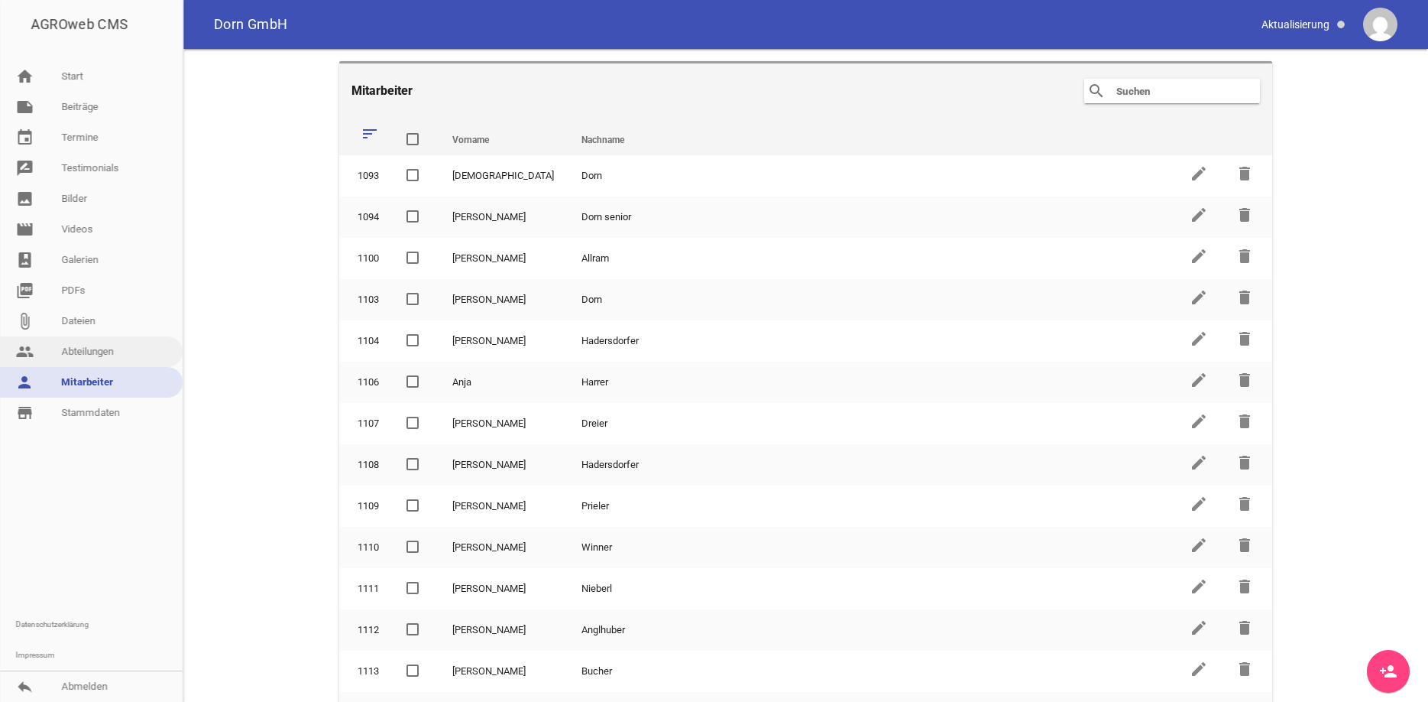
click at [90, 355] on link "people Abteilungen" at bounding box center [91, 351] width 183 height 31
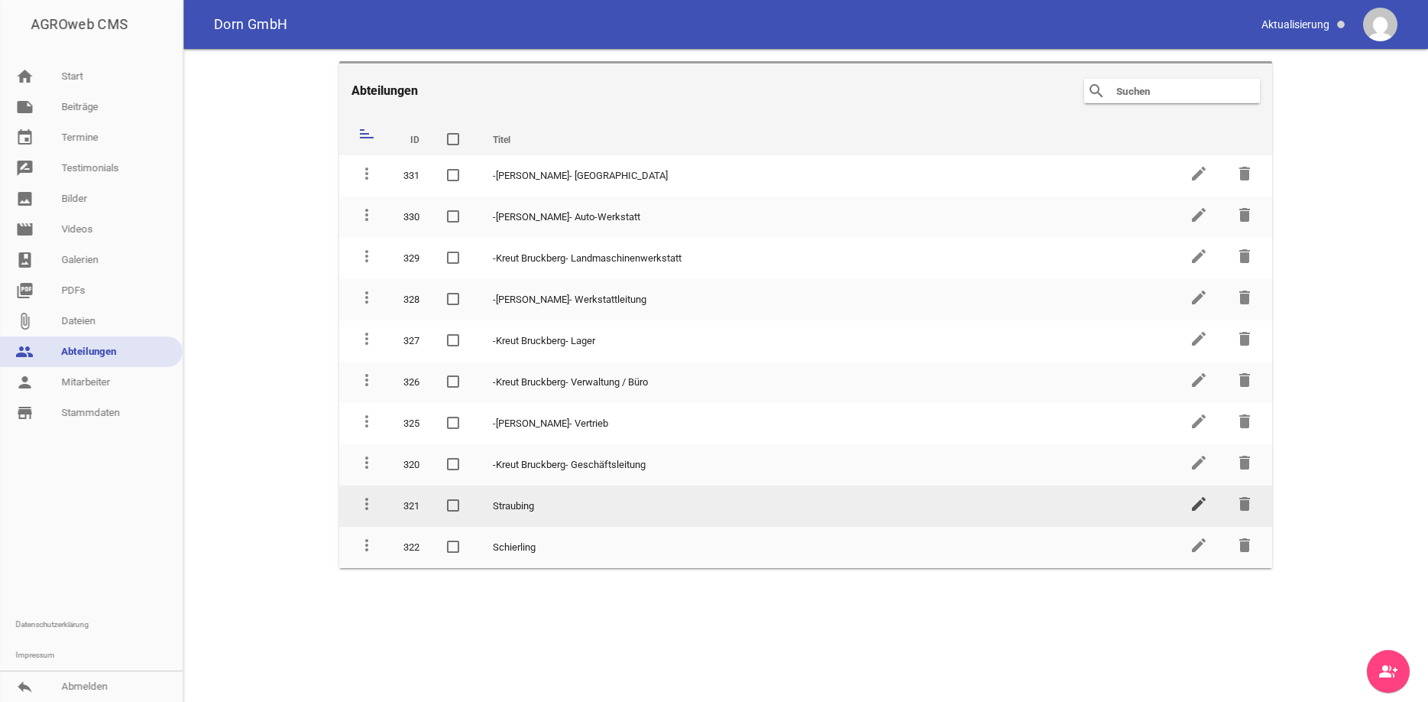
click at [1195, 502] on icon "edit" at bounding box center [1199, 504] width 18 height 18
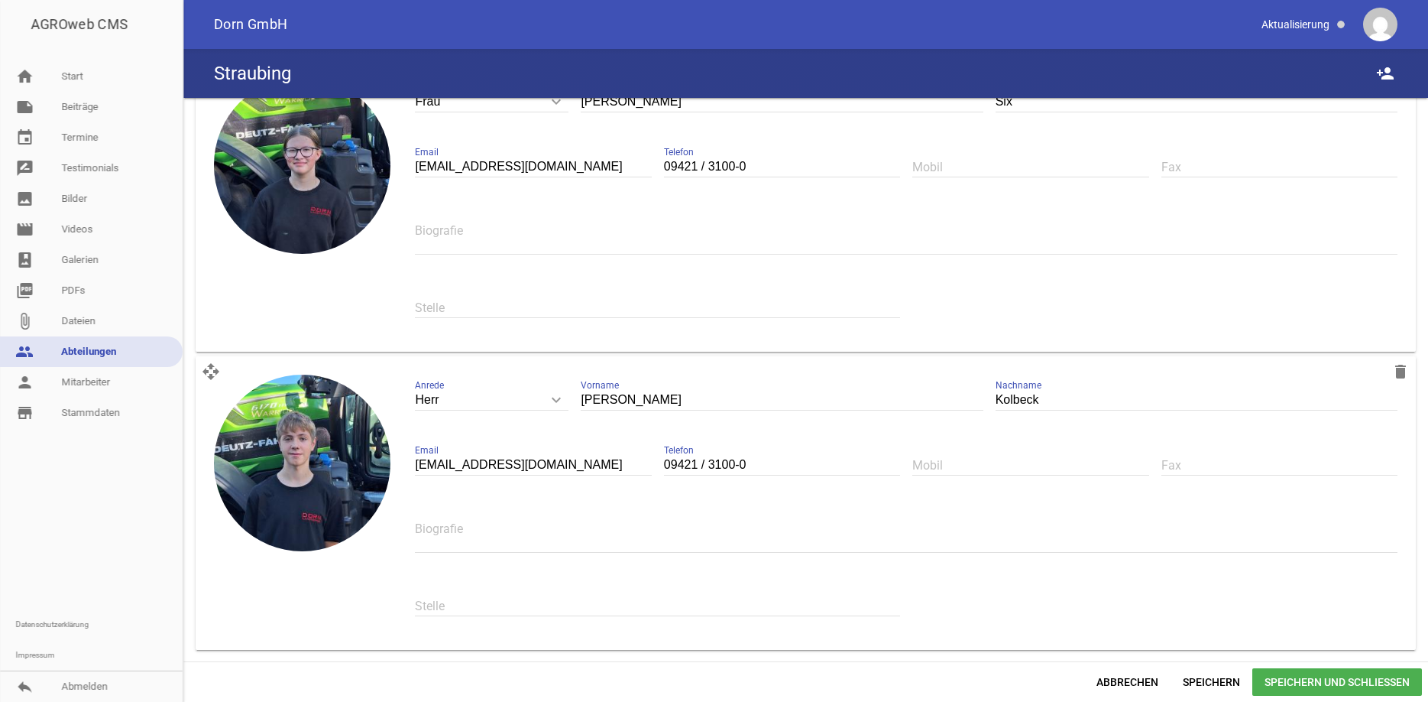
scroll to position [1907, 0]
click at [451, 308] on input "text" at bounding box center [657, 307] width 485 height 21
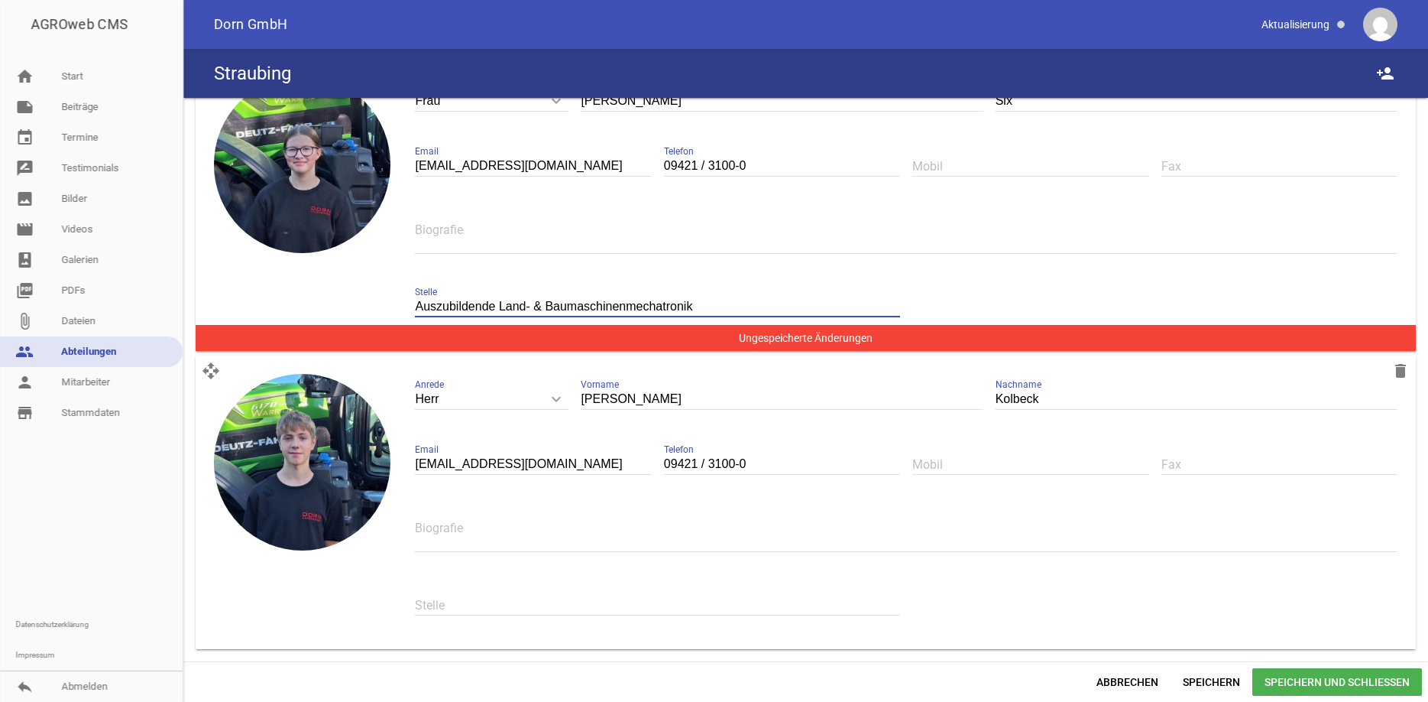
type input "Auszubildende Land- & Baumaschinenmechatronik"
click at [482, 605] on input "text" at bounding box center [657, 605] width 485 height 21
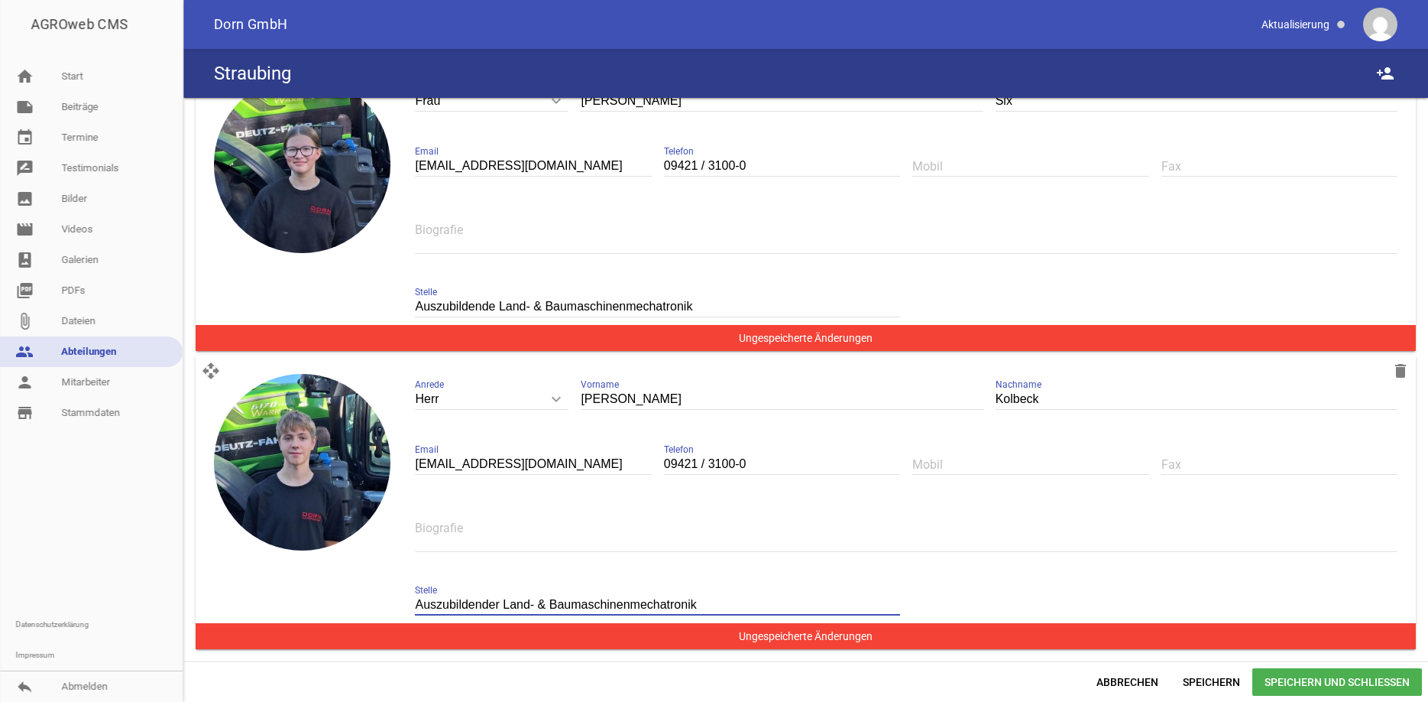
type input "Auszubildender Land- & Baumaschinenmechatronik"
click at [1367, 682] on span "Speichern und Schließen" at bounding box center [1338, 682] width 170 height 28
